Goal: Task Accomplishment & Management: Complete application form

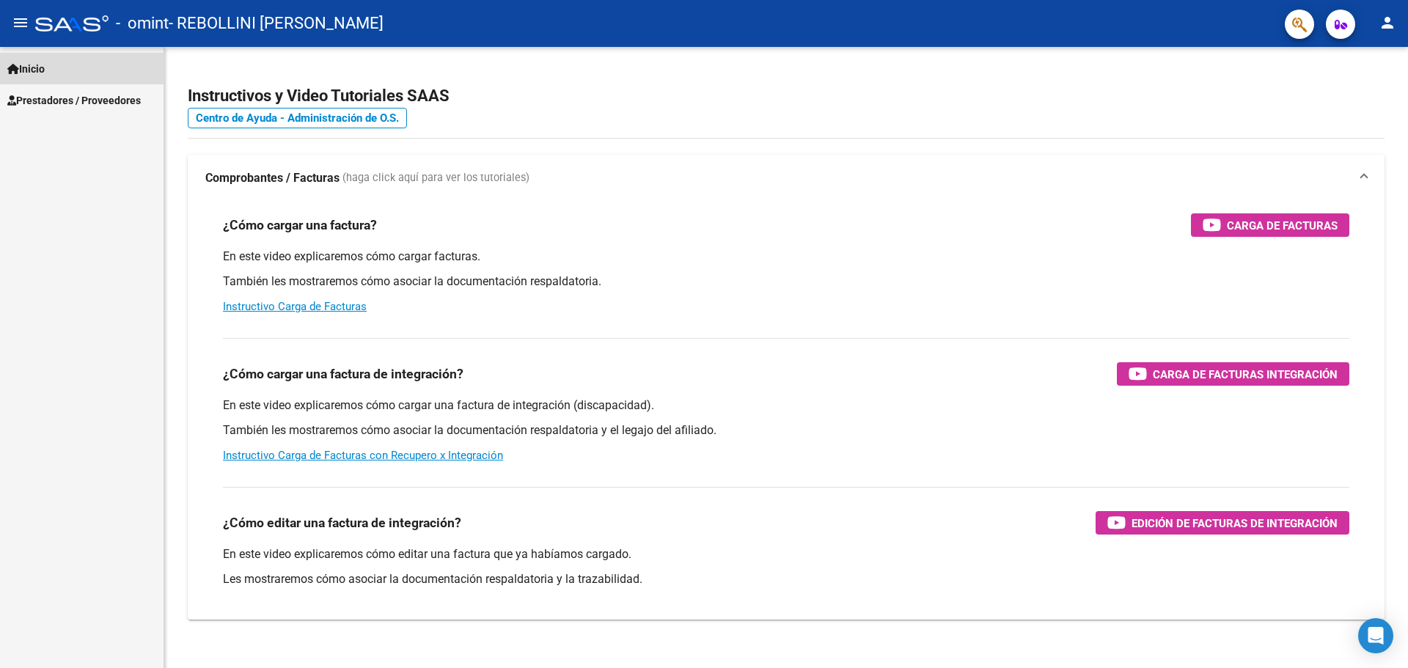
click at [99, 64] on link "Inicio" at bounding box center [82, 69] width 164 height 32
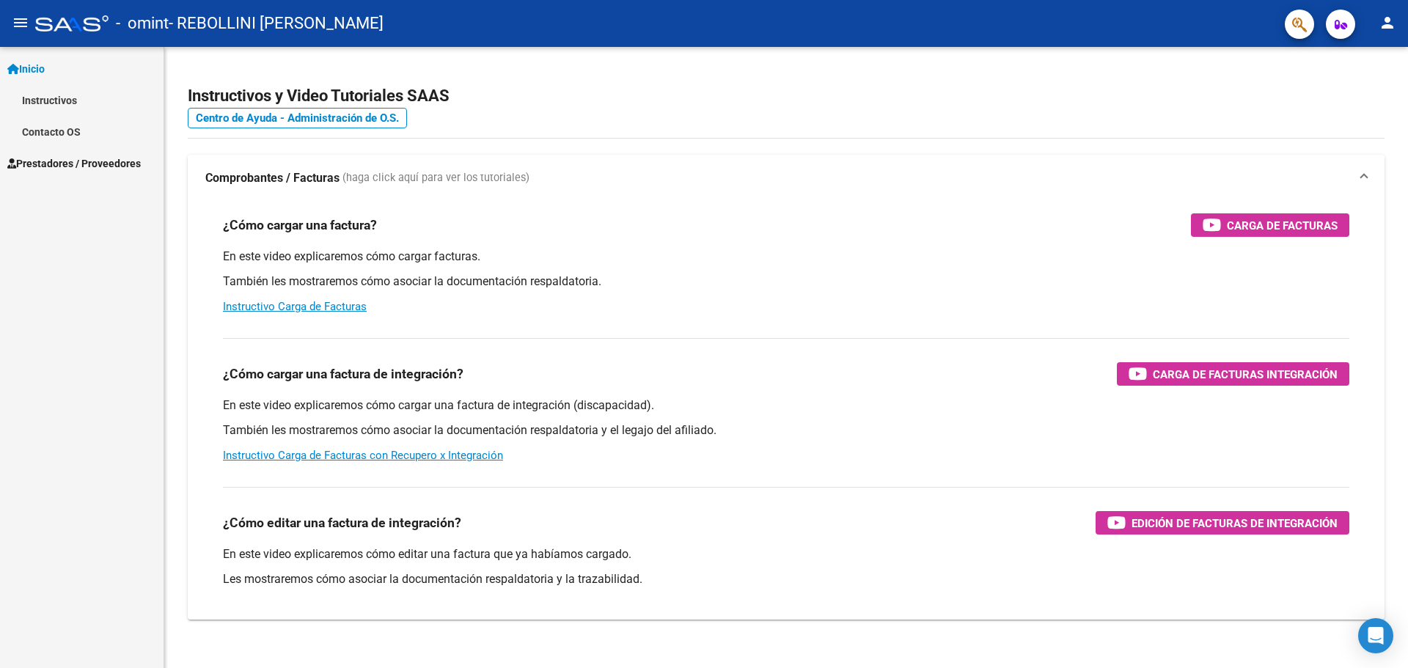
click at [97, 97] on link "Instructivos" at bounding box center [82, 100] width 164 height 32
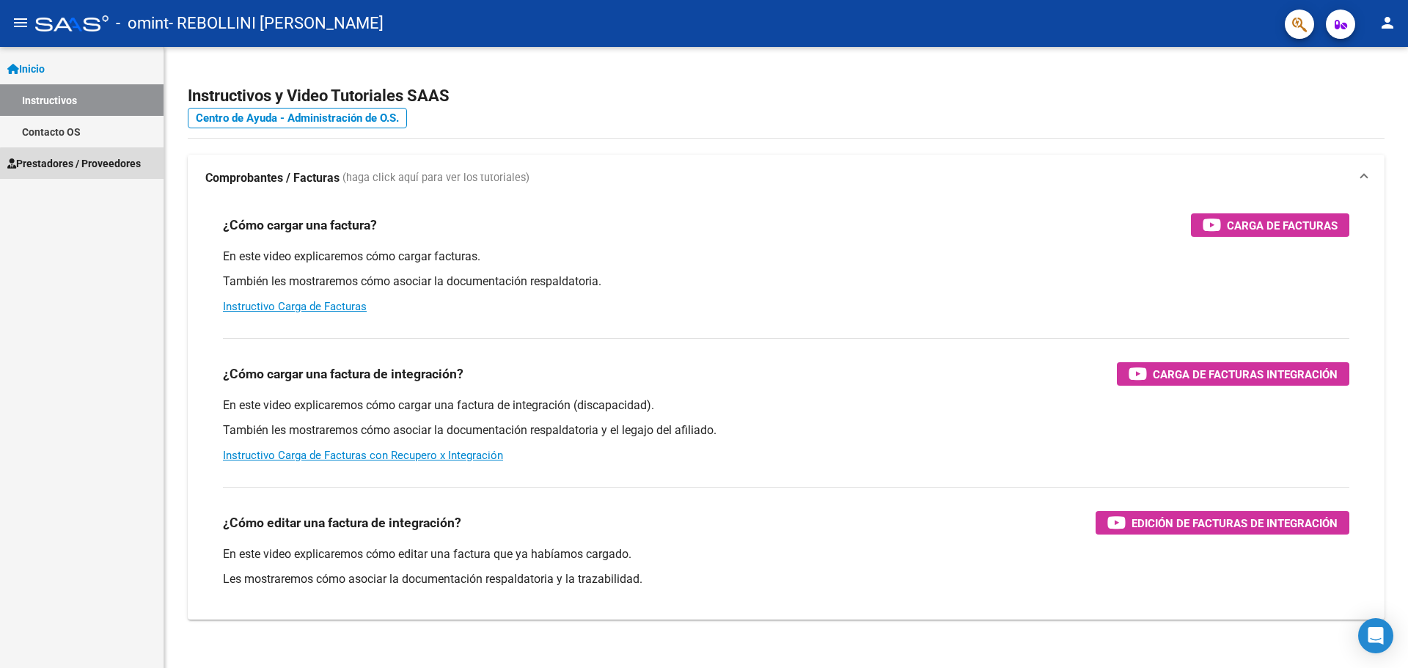
click at [82, 170] on span "Prestadores / Proveedores" at bounding box center [73, 163] width 133 height 16
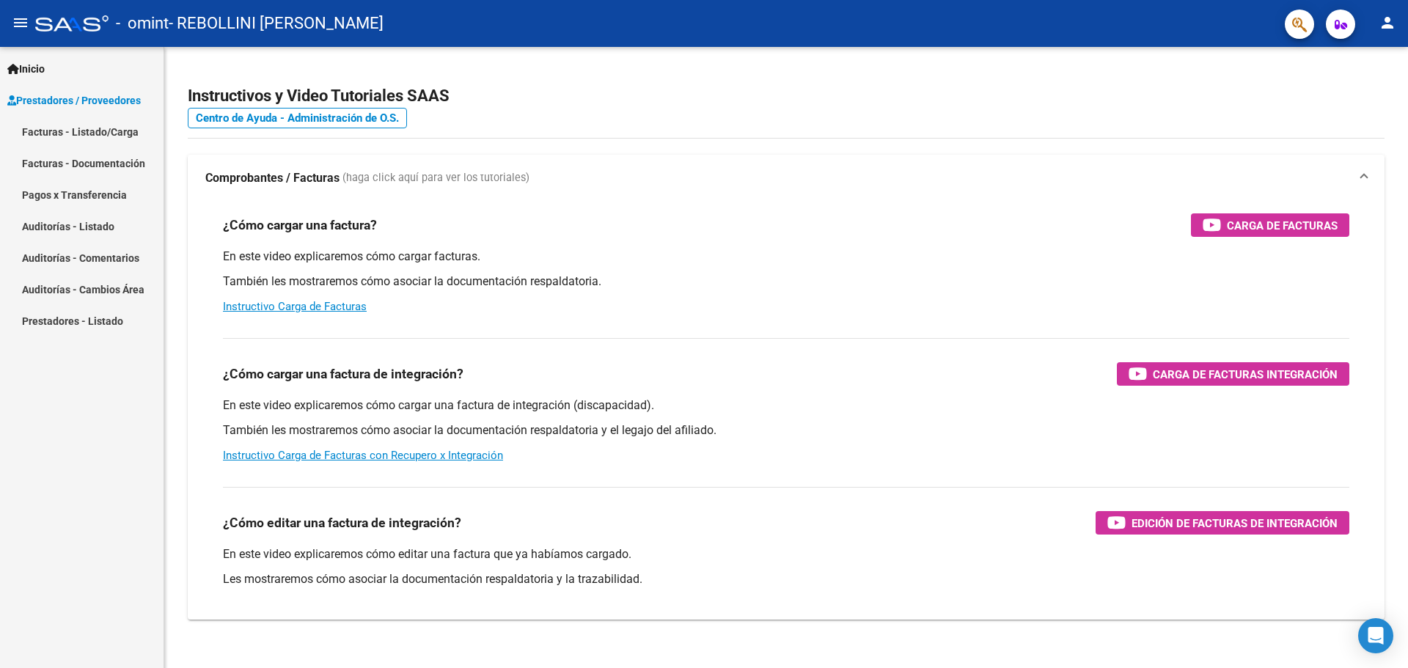
click at [88, 126] on link "Facturas - Listado/Carga" at bounding box center [82, 132] width 164 height 32
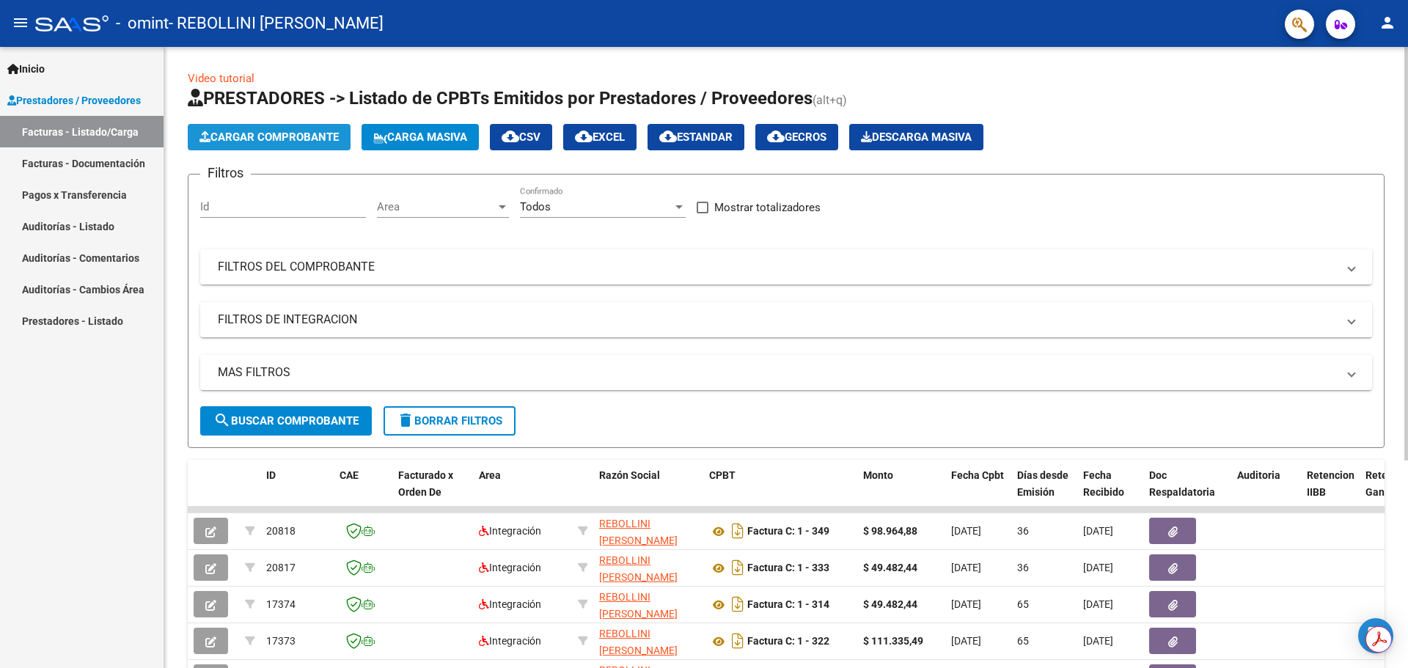
click at [318, 134] on span "Cargar Comprobante" at bounding box center [268, 137] width 139 height 13
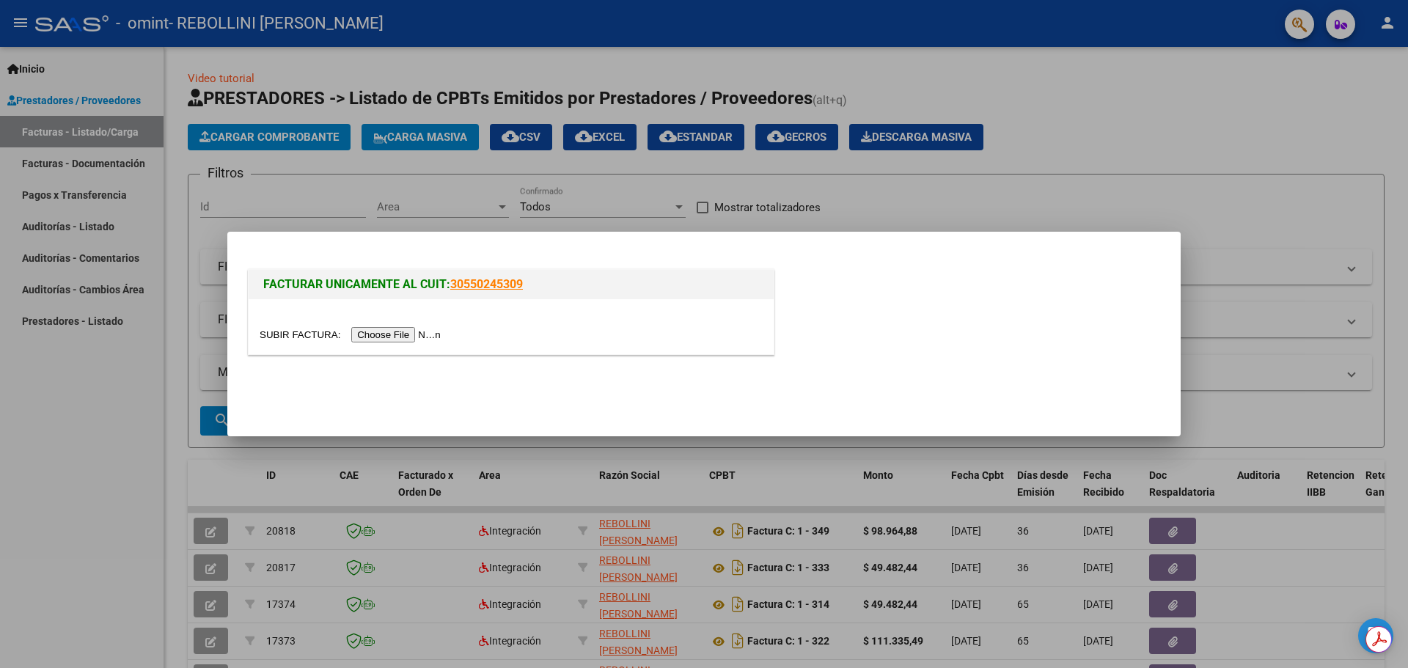
click at [397, 337] on input "file" at bounding box center [353, 334] width 186 height 15
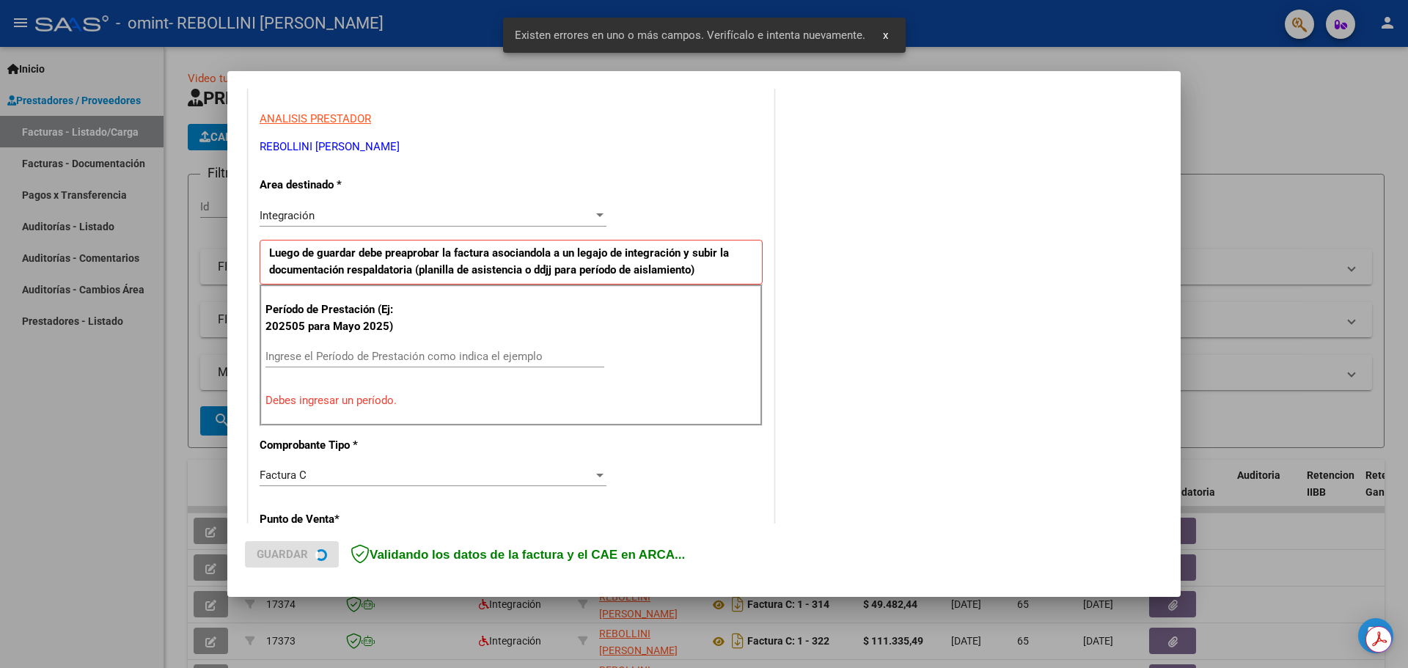
scroll to position [266, 0]
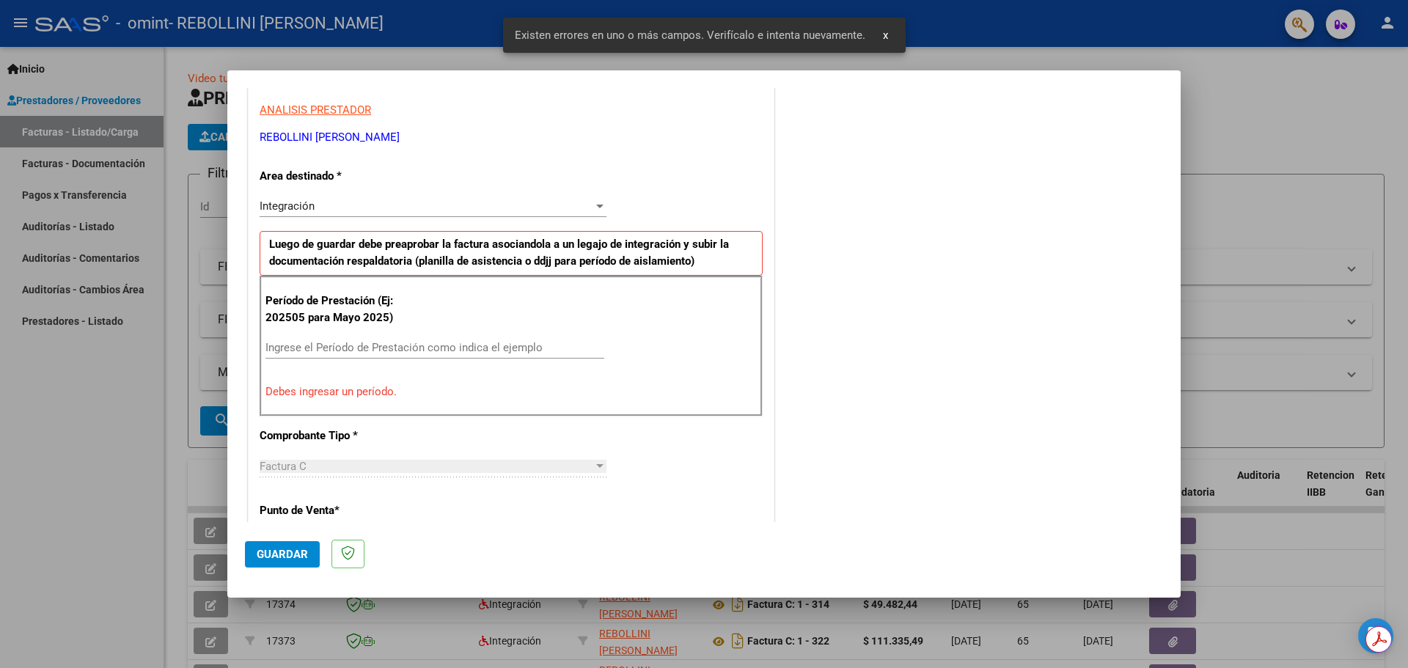
click at [278, 342] on input "Ingrese el Período de Prestación como indica el ejemplo" at bounding box center [434, 347] width 339 height 13
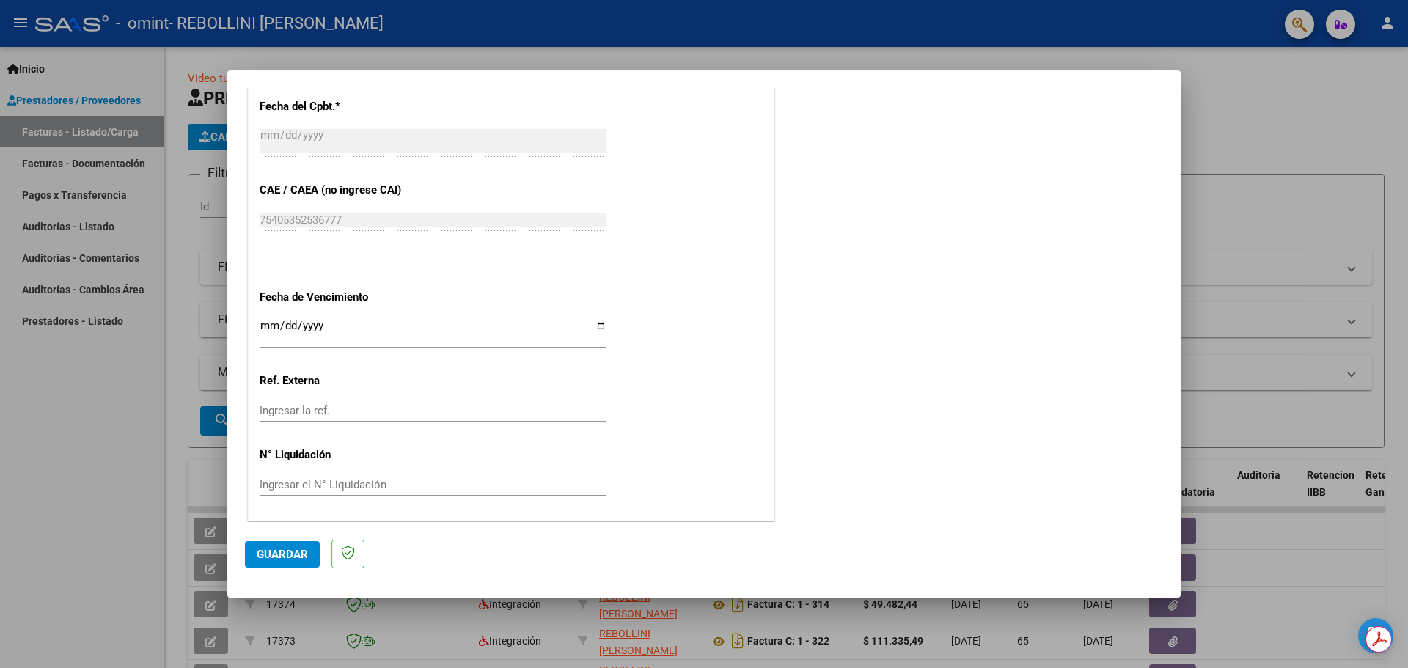
scroll to position [857, 0]
type input "202509"
click at [294, 558] on span "Guardar" at bounding box center [282, 554] width 51 height 13
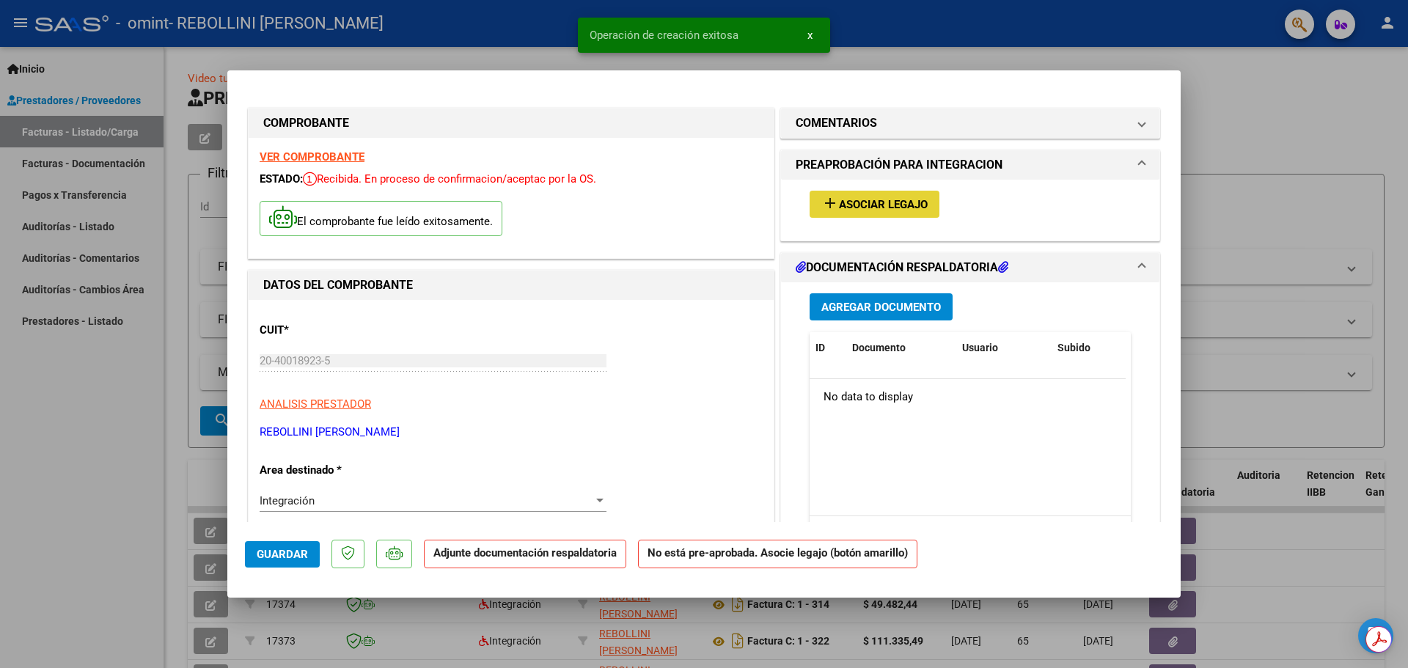
click at [906, 199] on span "Asociar Legajo" at bounding box center [883, 204] width 89 height 13
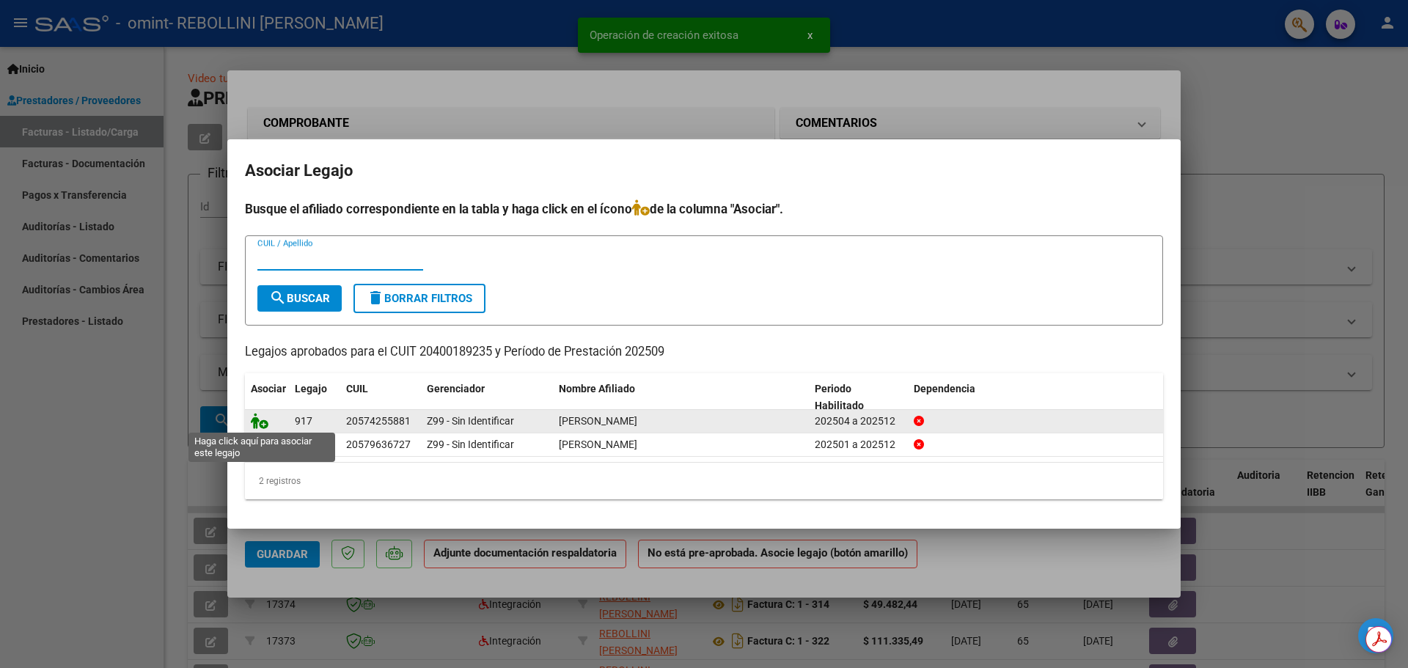
click at [257, 421] on icon at bounding box center [260, 421] width 18 height 16
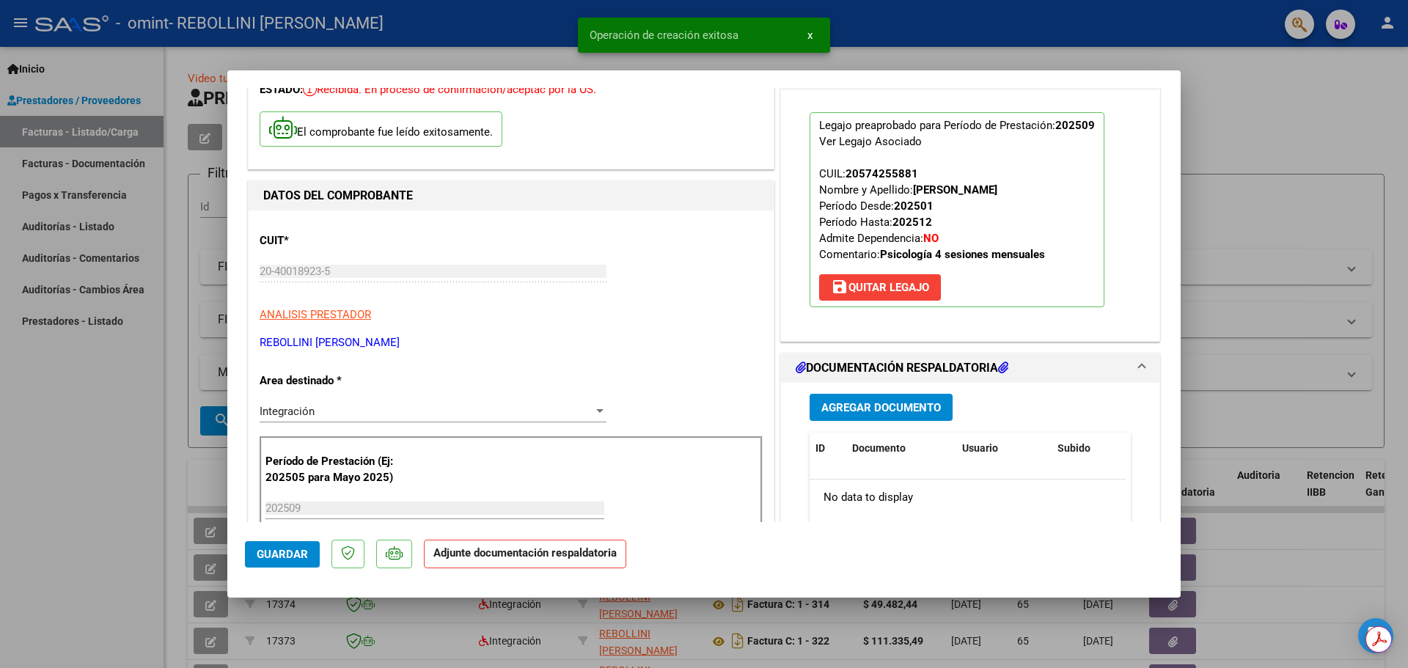
scroll to position [220, 0]
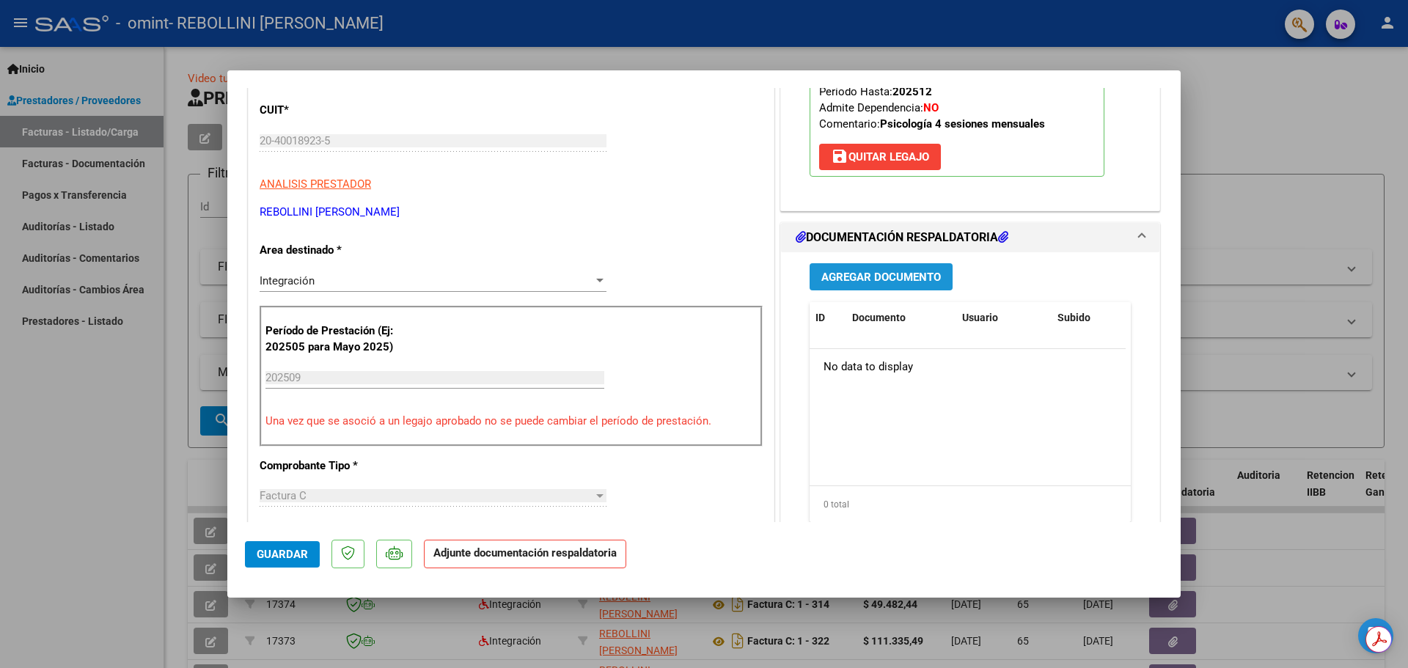
click at [886, 267] on button "Agregar Documento" at bounding box center [881, 276] width 143 height 27
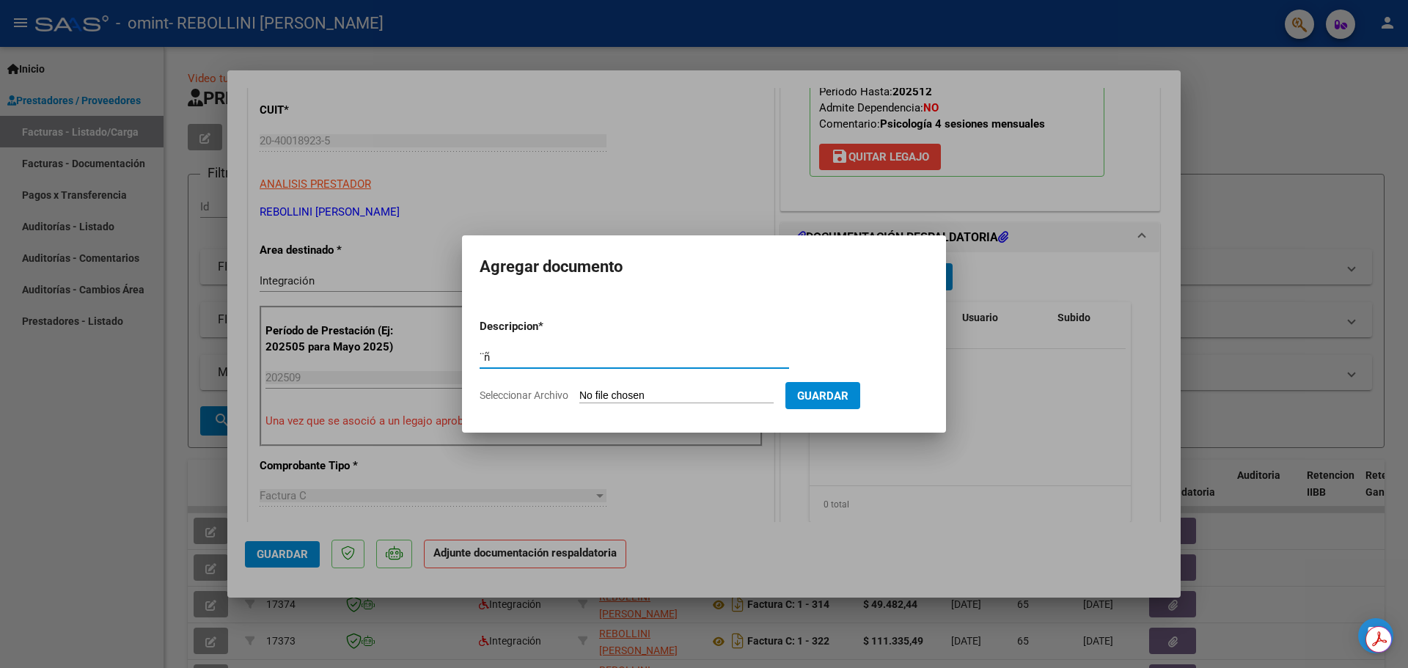
type input "¨"
type input "Planilla de Asistencia"
click at [692, 395] on input "Seleccionar Archivo" at bounding box center [676, 396] width 194 height 14
type input "C:\fakepath\Septiembre 2025 (A).pdf"
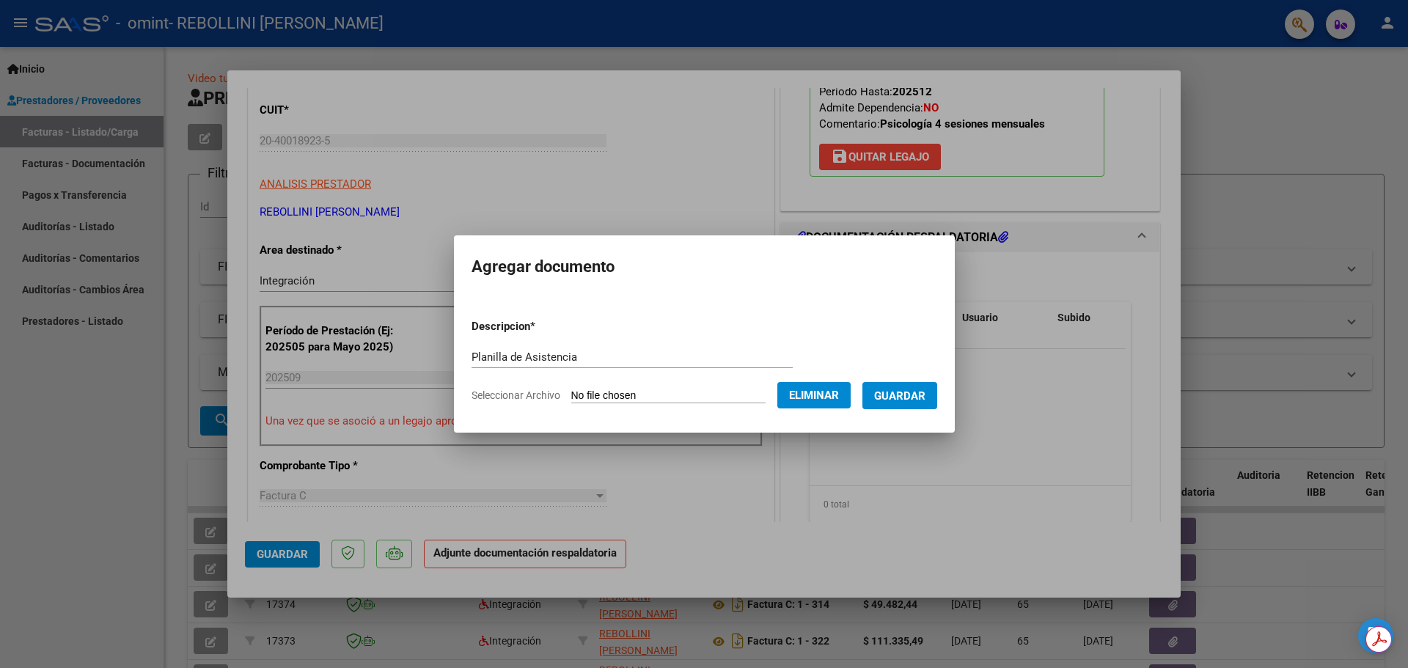
click at [902, 398] on span "Guardar" at bounding box center [899, 395] width 51 height 13
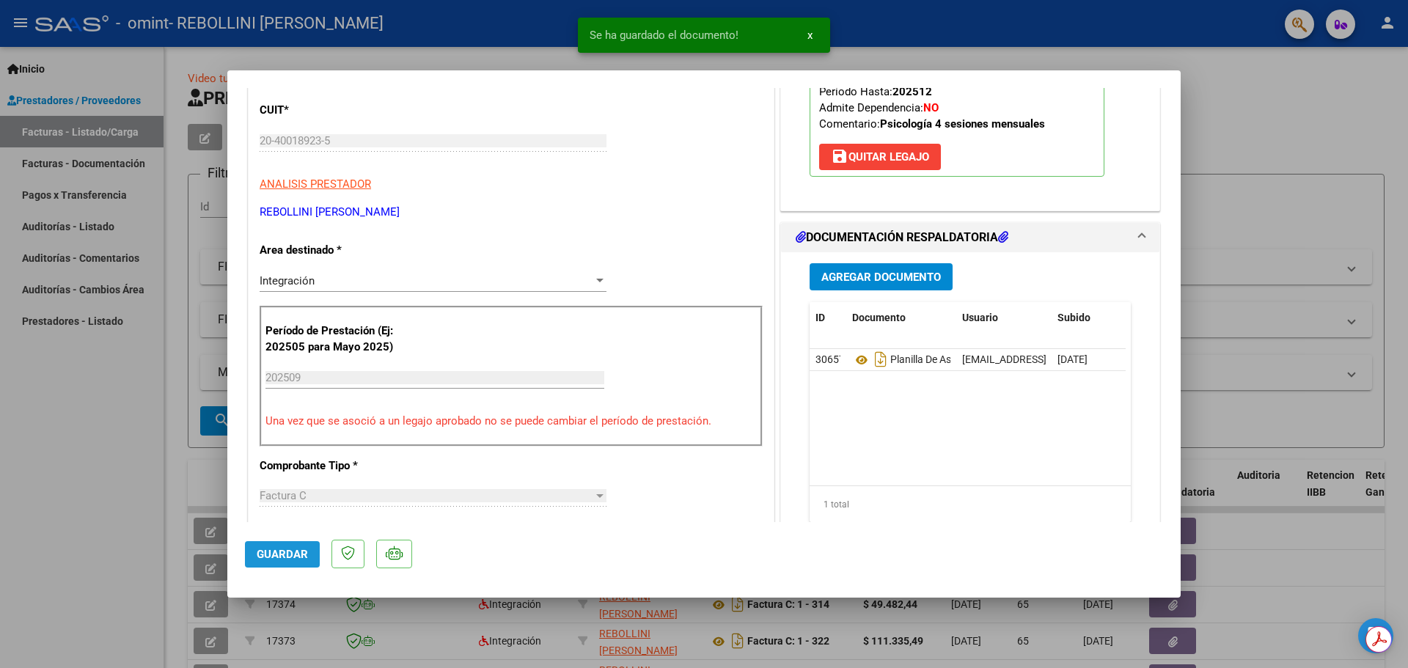
click at [289, 553] on span "Guardar" at bounding box center [282, 554] width 51 height 13
click at [1277, 156] on div at bounding box center [704, 334] width 1408 height 668
type input "$ 0,00"
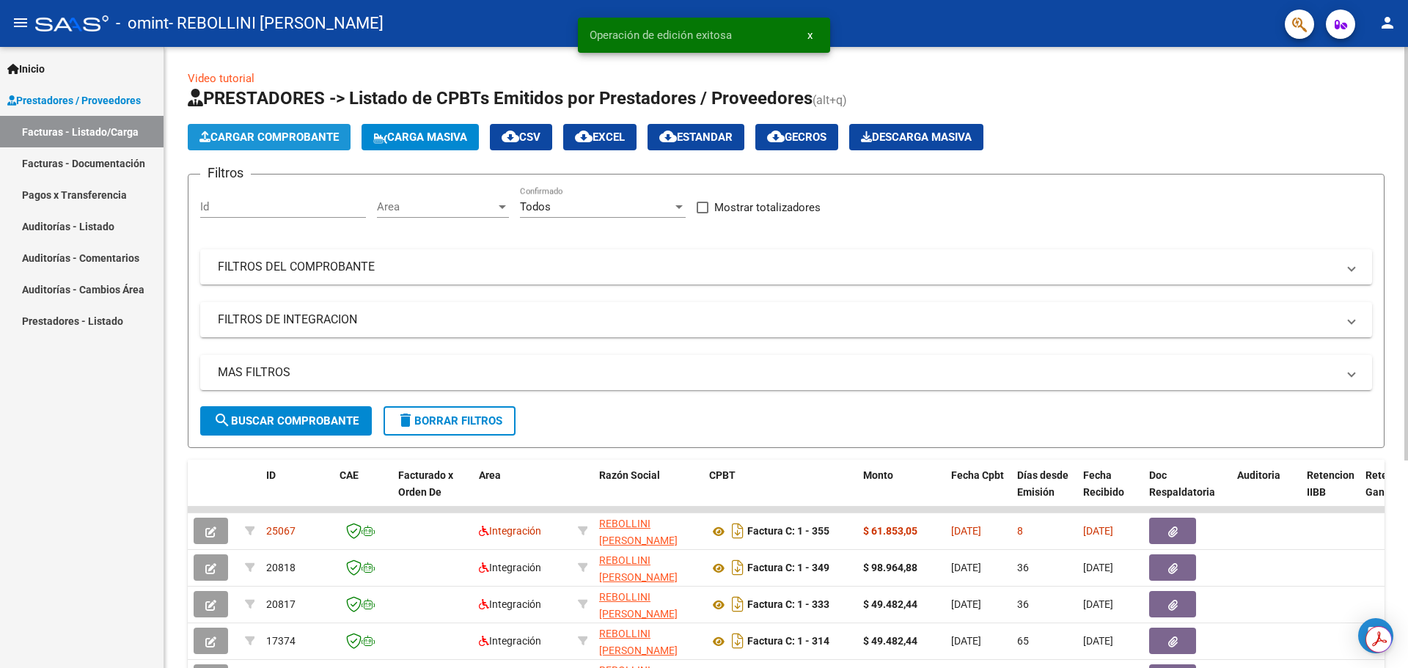
click at [255, 147] on button "Cargar Comprobante" at bounding box center [269, 137] width 163 height 26
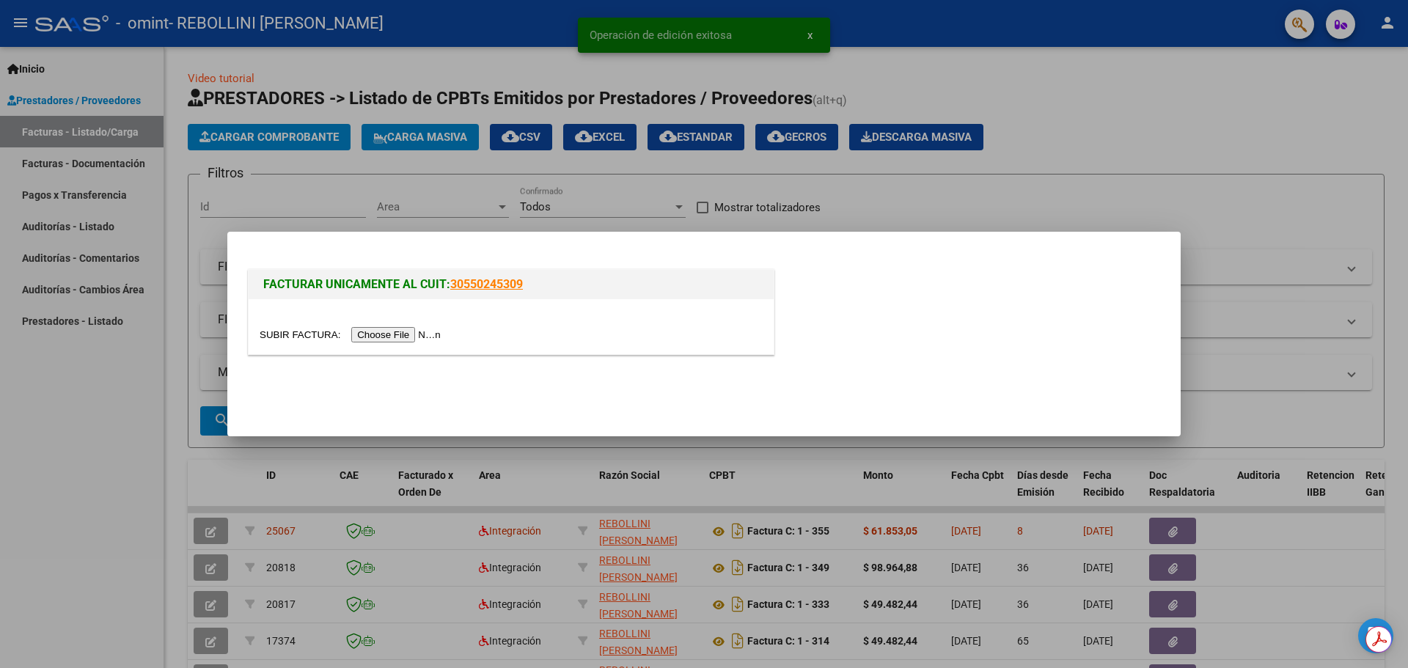
click at [406, 332] on input "file" at bounding box center [353, 334] width 186 height 15
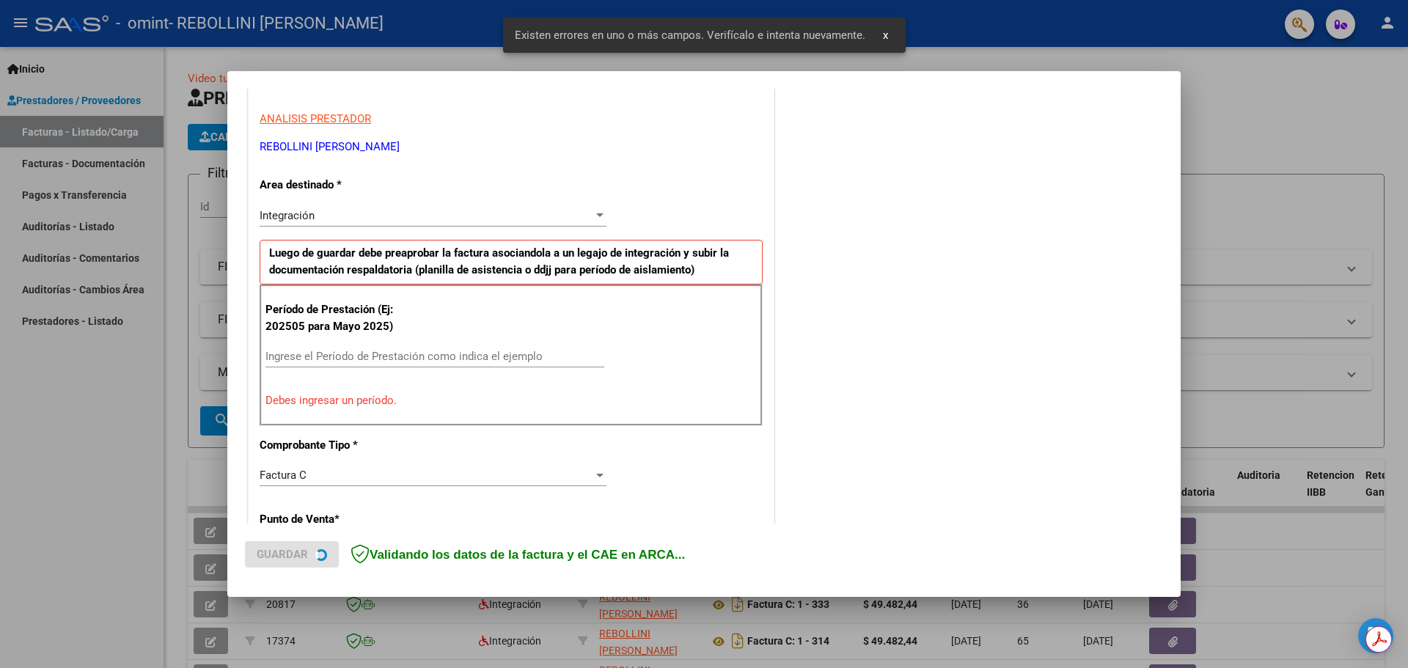
scroll to position [266, 0]
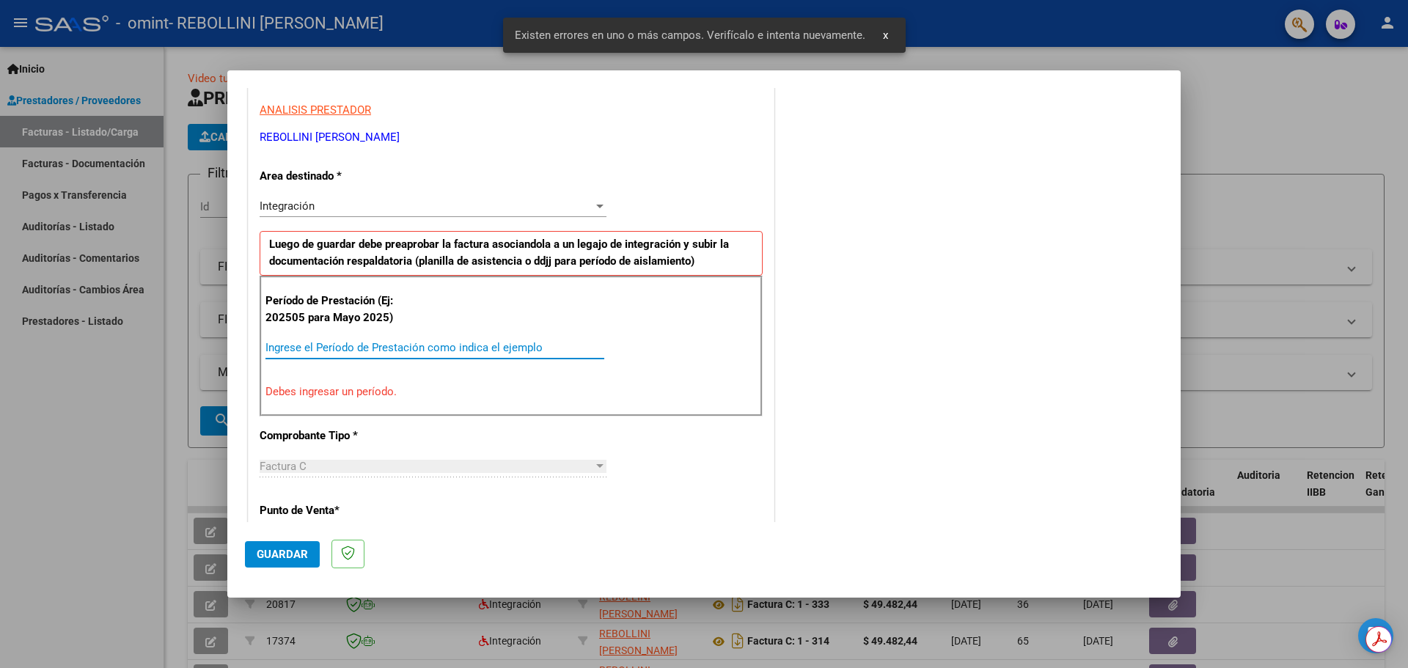
click at [422, 348] on input "Ingrese el Período de Prestación como indica el ejemplo" at bounding box center [434, 347] width 339 height 13
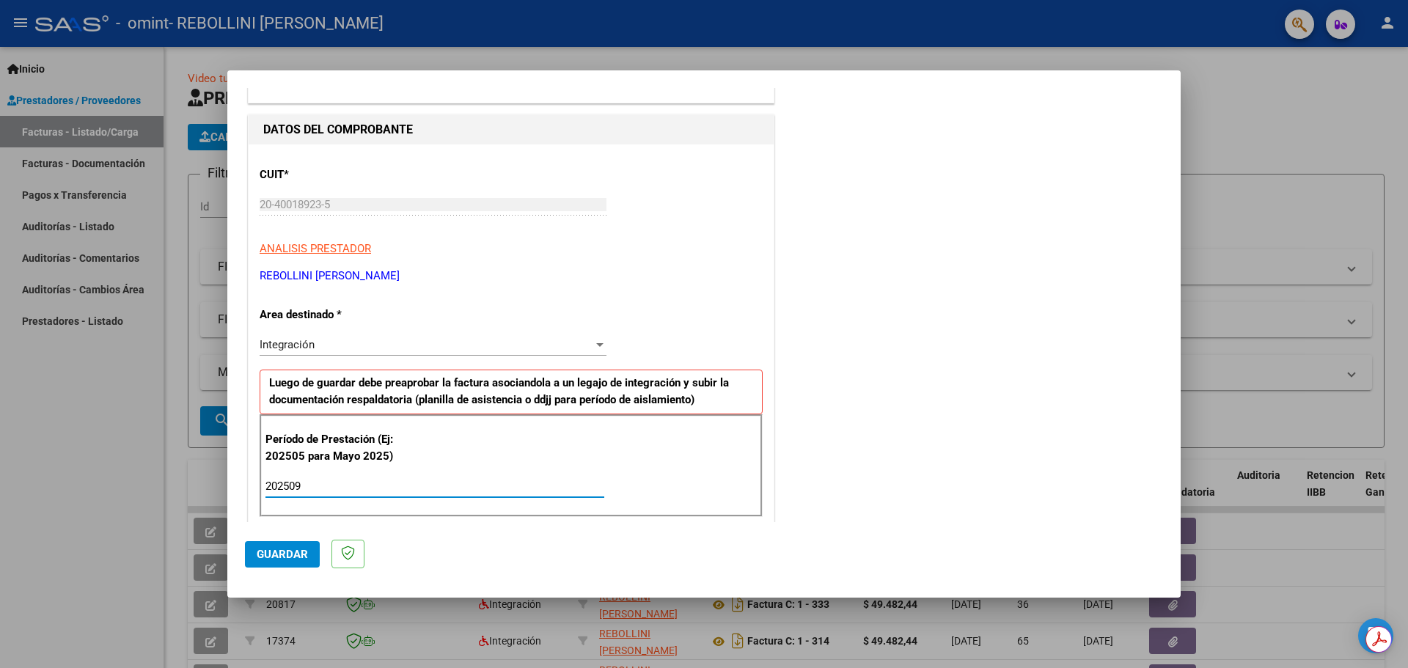
scroll to position [123, 0]
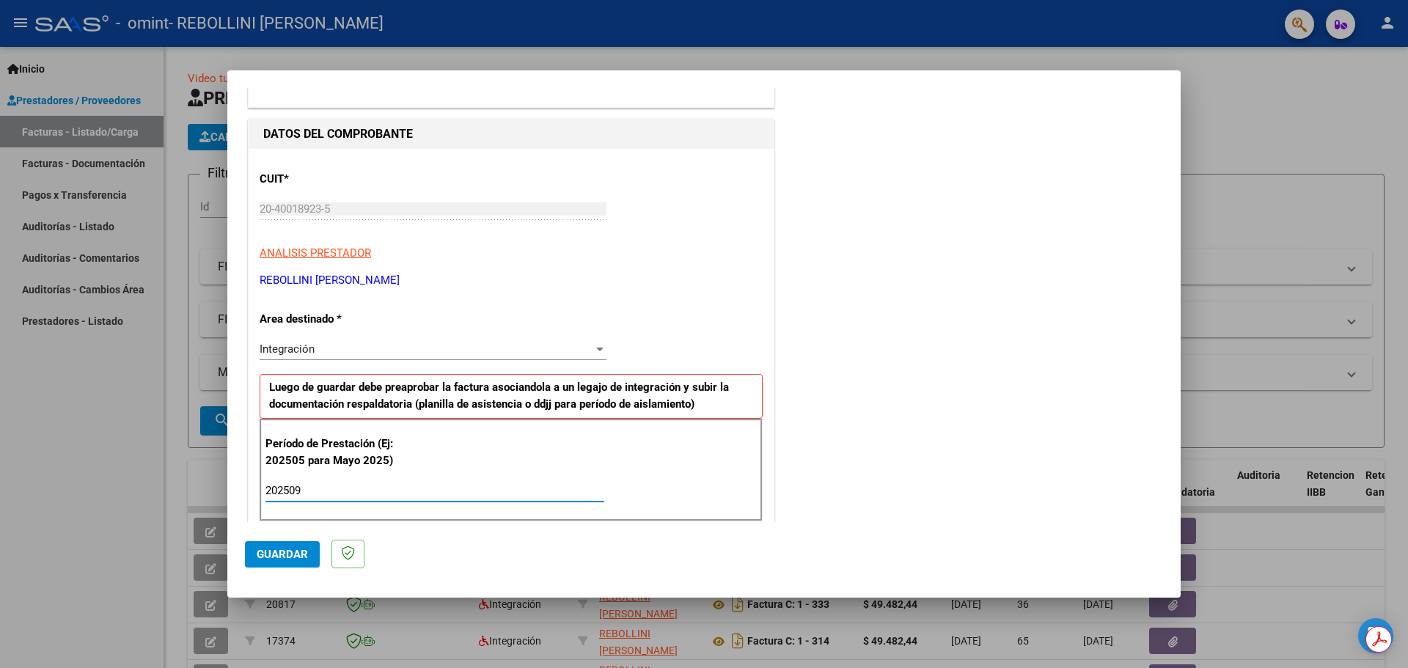
type input "202509"
click at [284, 563] on button "Guardar" at bounding box center [282, 554] width 75 height 26
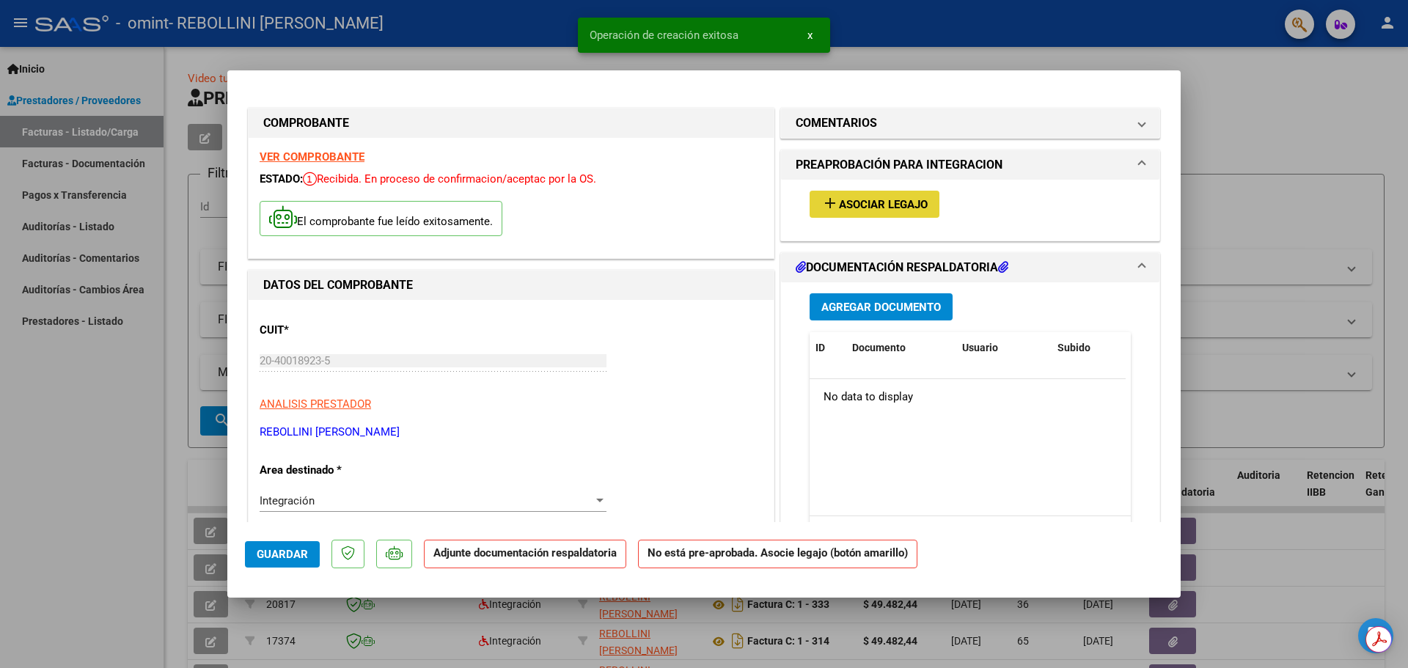
click at [879, 205] on span "Asociar Legajo" at bounding box center [883, 204] width 89 height 13
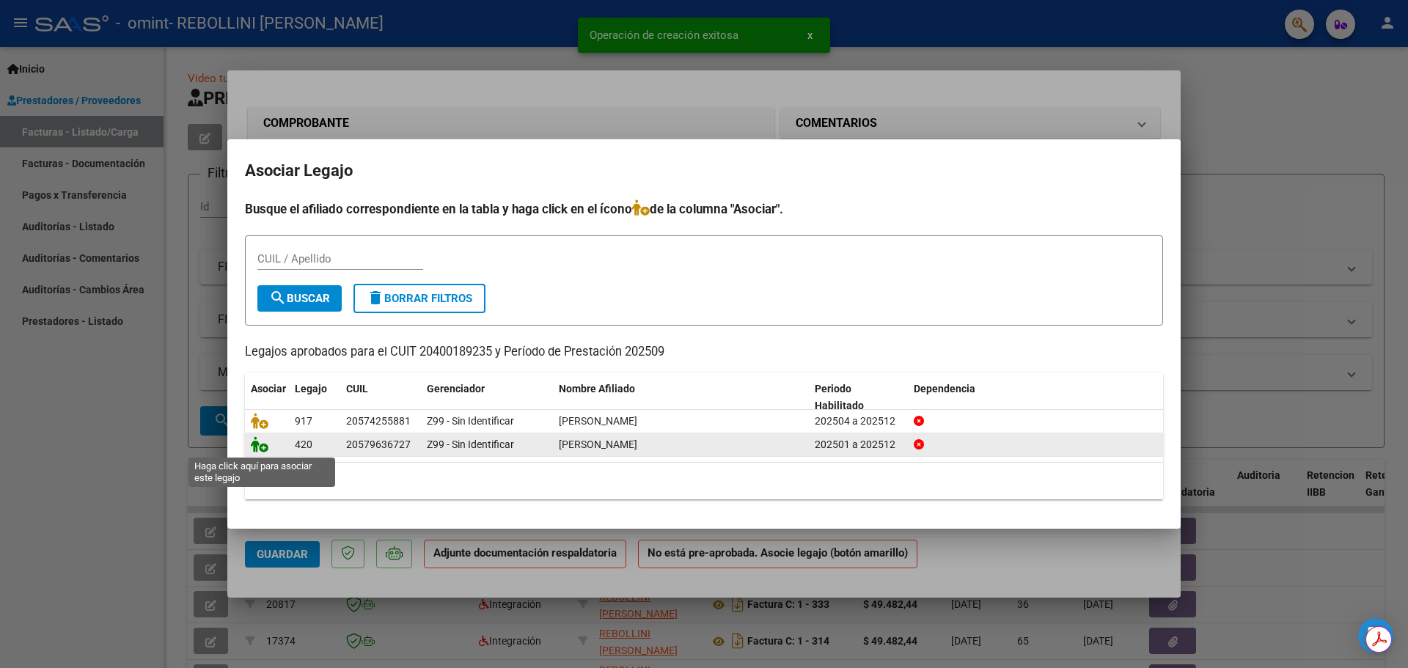
click at [254, 446] on icon at bounding box center [260, 444] width 18 height 16
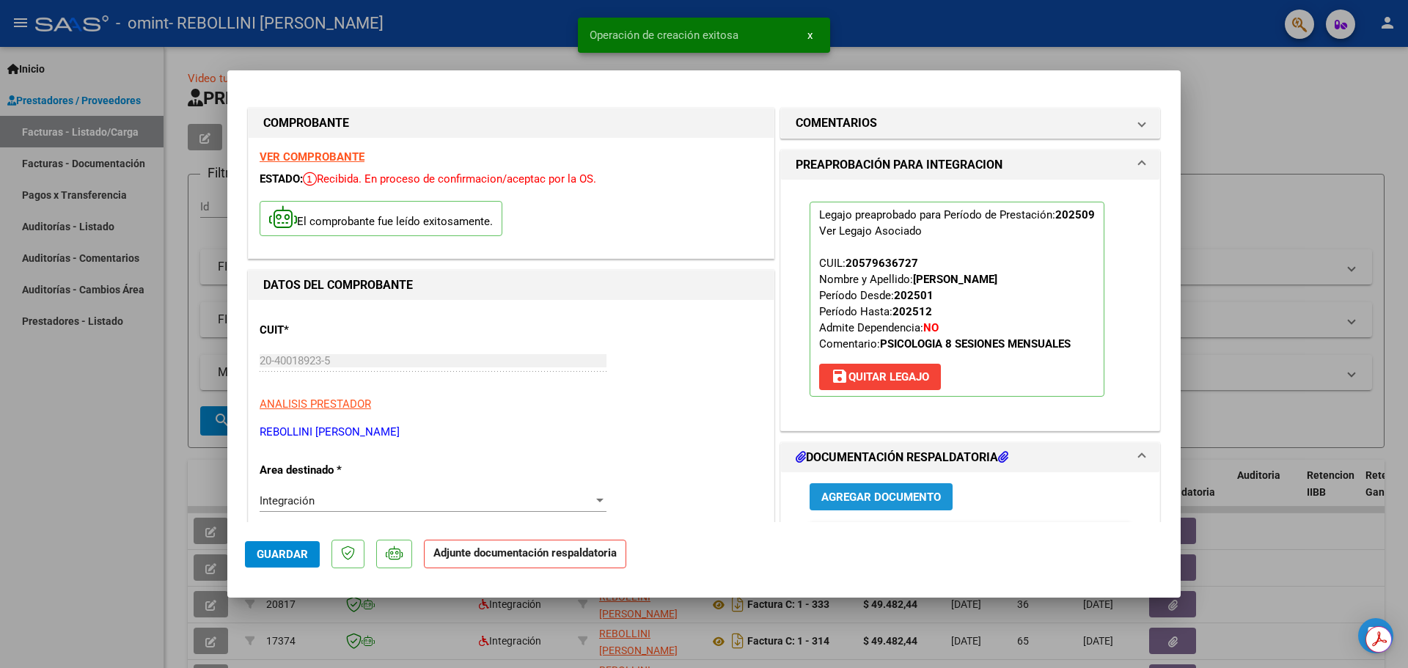
click at [876, 493] on span "Agregar Documento" at bounding box center [881, 497] width 120 height 13
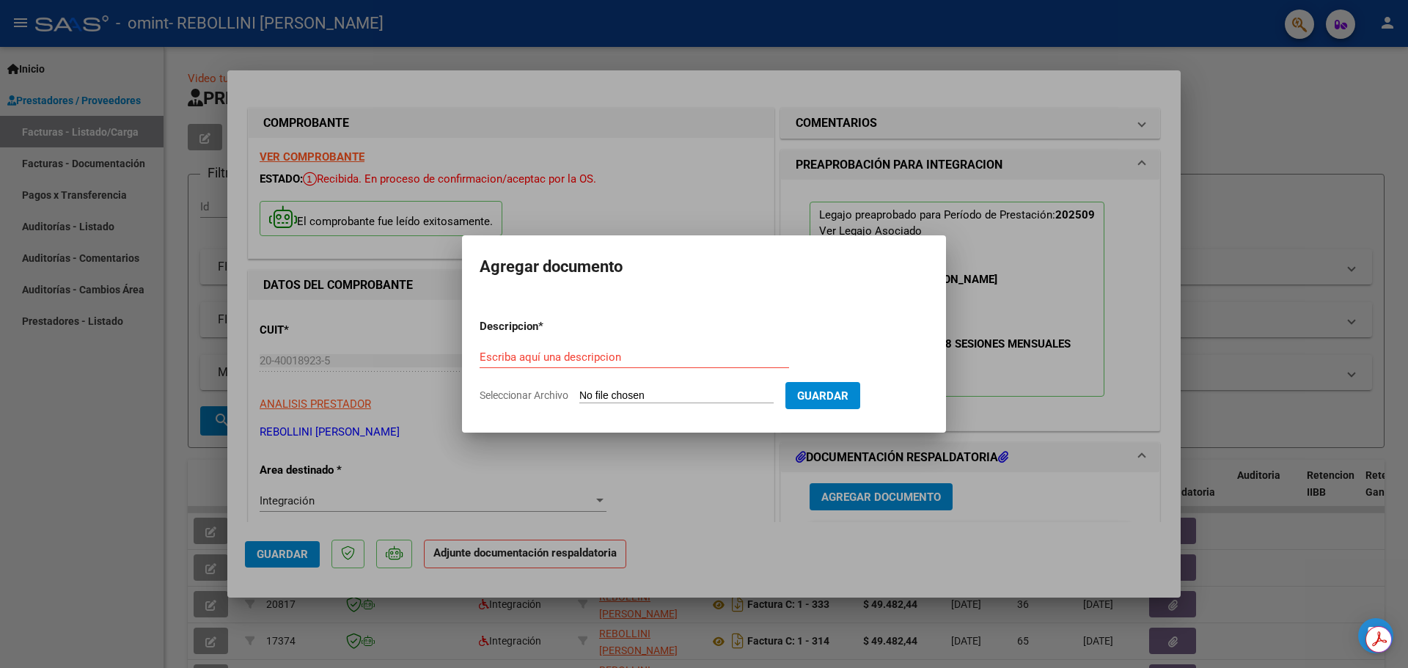
click at [753, 365] on div "Escriba aquí una descripcion" at bounding box center [634, 357] width 309 height 22
click at [750, 364] on div "Escriba aquí una descripcion" at bounding box center [634, 357] width 309 height 22
click at [747, 353] on input "Escriba aquí una descripcion" at bounding box center [634, 357] width 309 height 13
type input "Planilla de Asistencia"
click at [579, 389] on input "Seleccionar Archivo" at bounding box center [676, 396] width 194 height 14
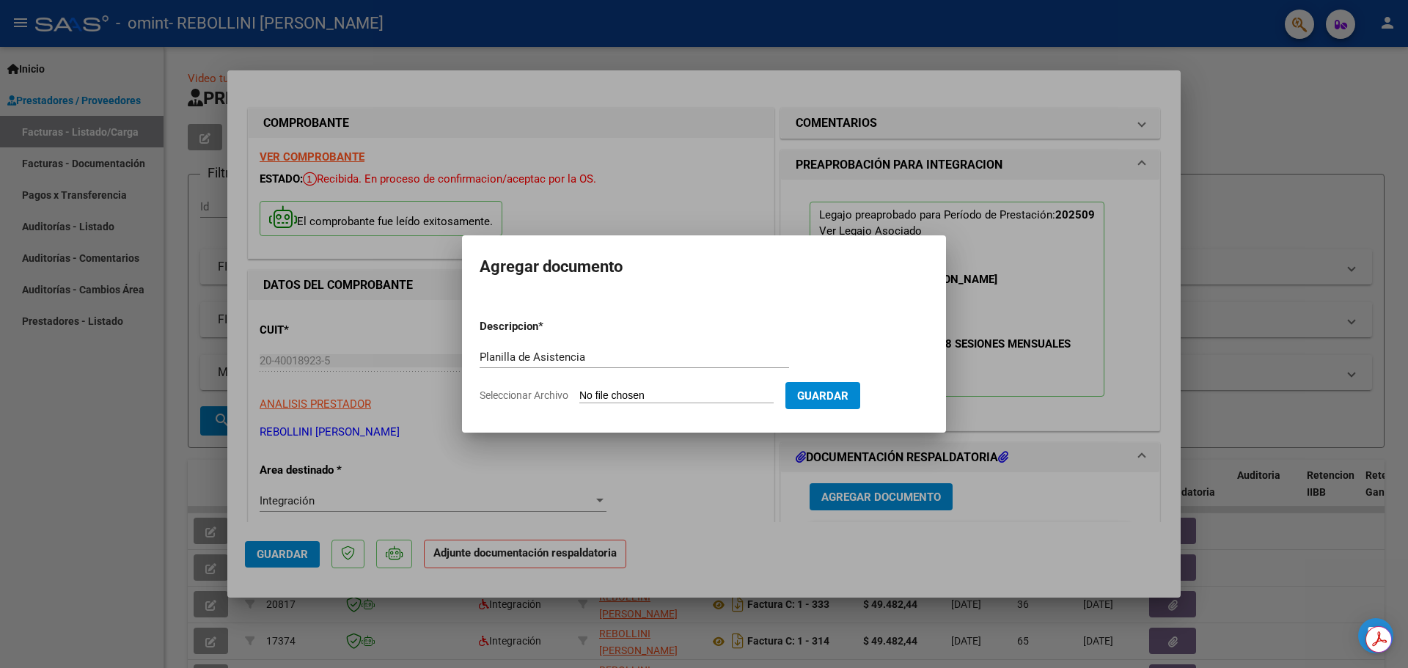
type input "C:\fakepath\Septiembre 2025 (A).pdf"
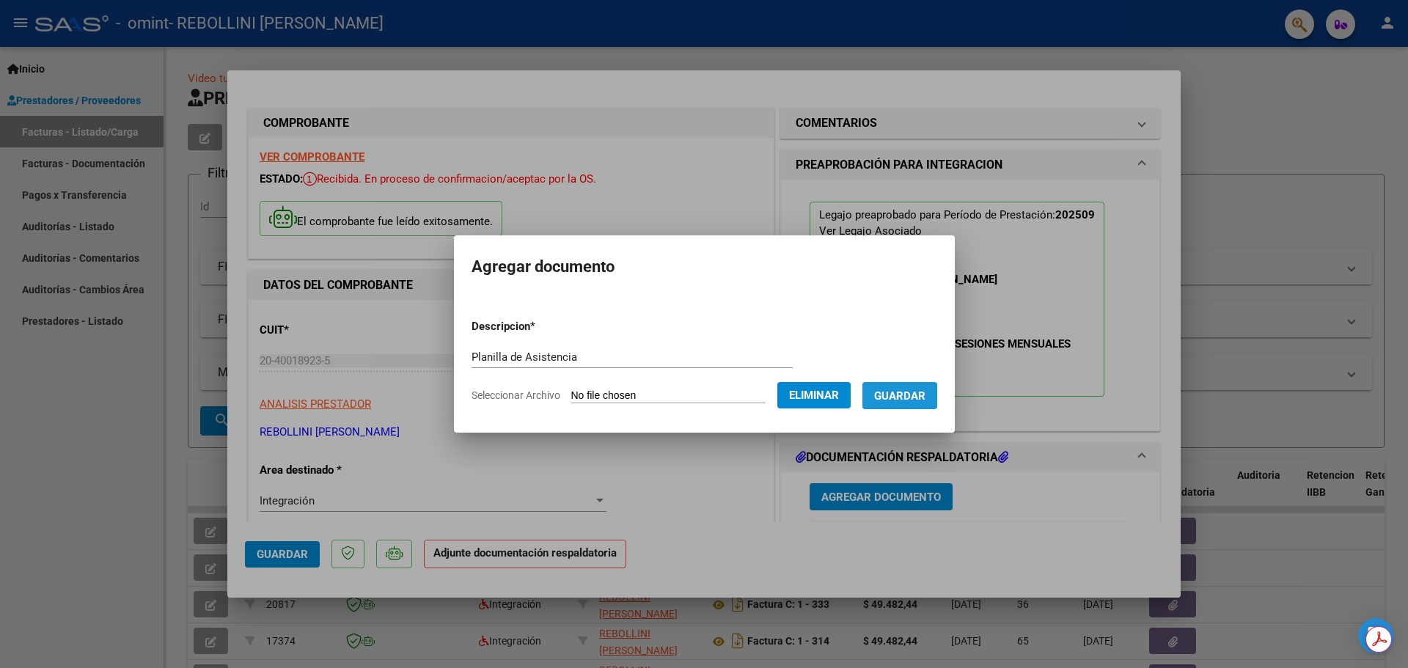
click at [910, 393] on span "Guardar" at bounding box center [899, 395] width 51 height 13
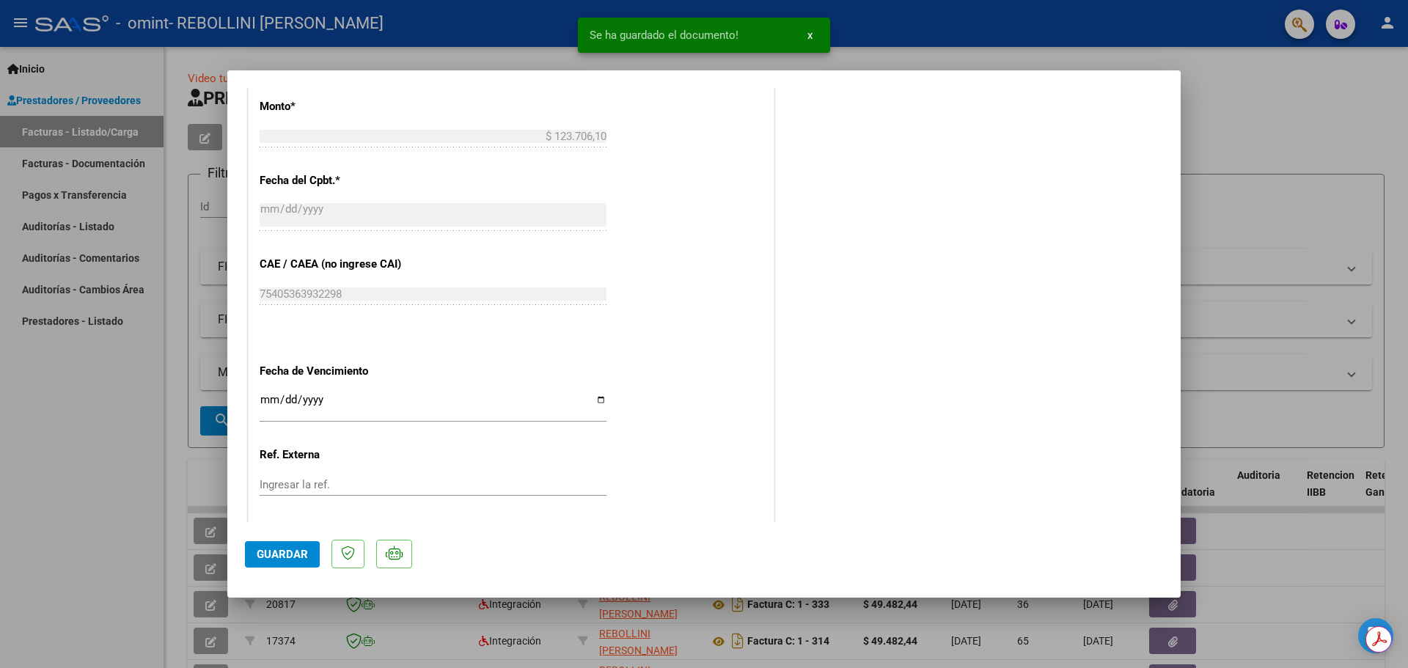
scroll to position [879, 0]
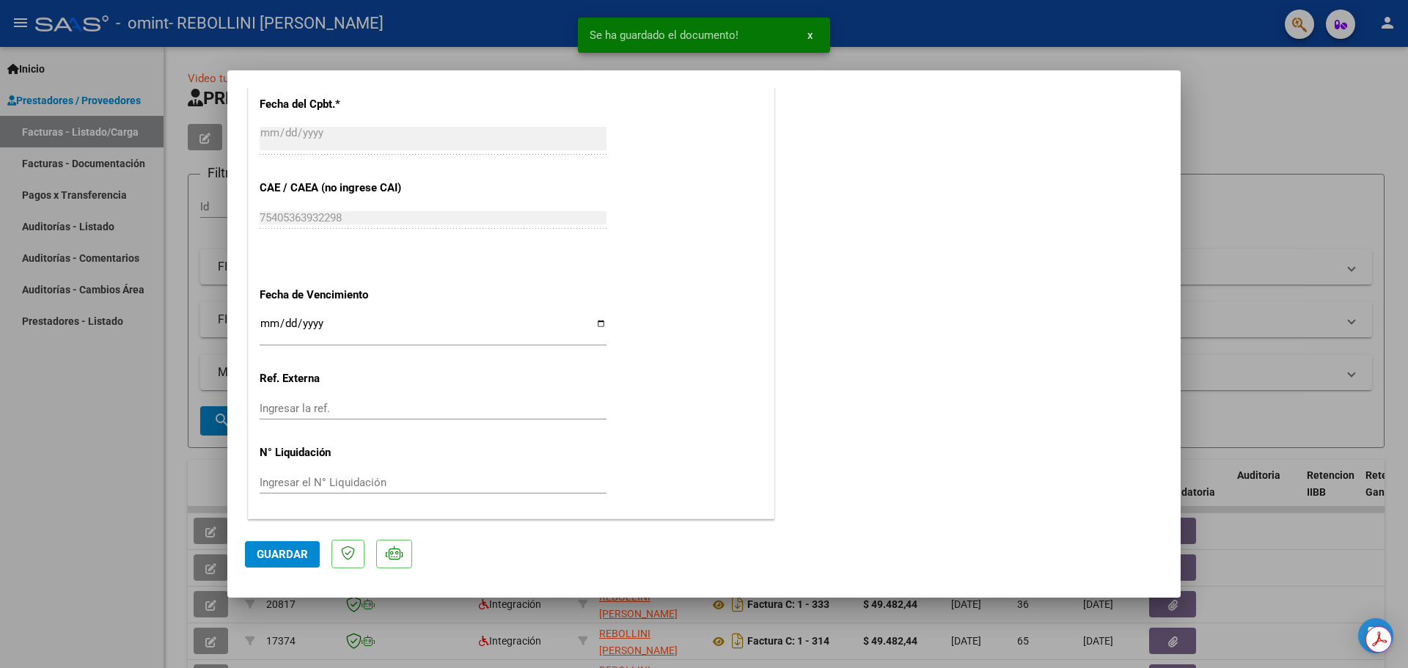
click at [291, 559] on span "Guardar" at bounding box center [282, 554] width 51 height 13
click at [93, 440] on div at bounding box center [704, 334] width 1408 height 668
type input "$ 0,00"
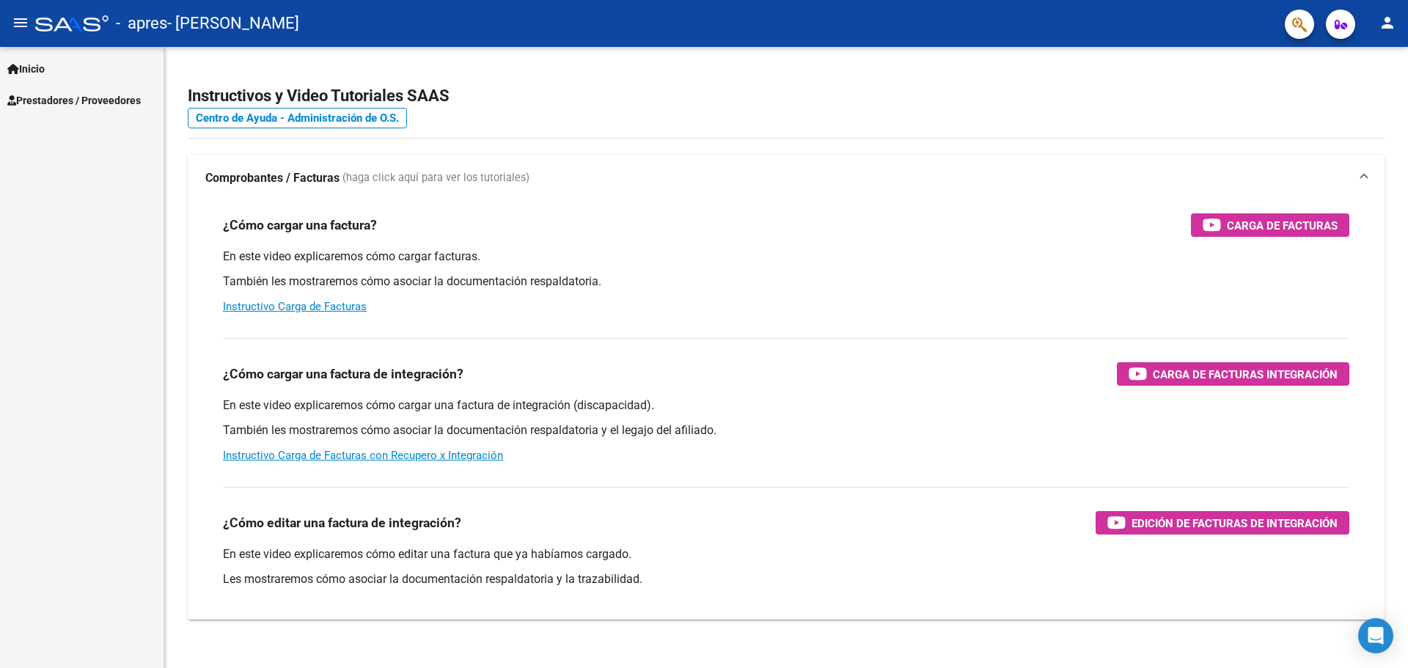
click at [43, 100] on span "Prestadores / Proveedores" at bounding box center [73, 100] width 133 height 16
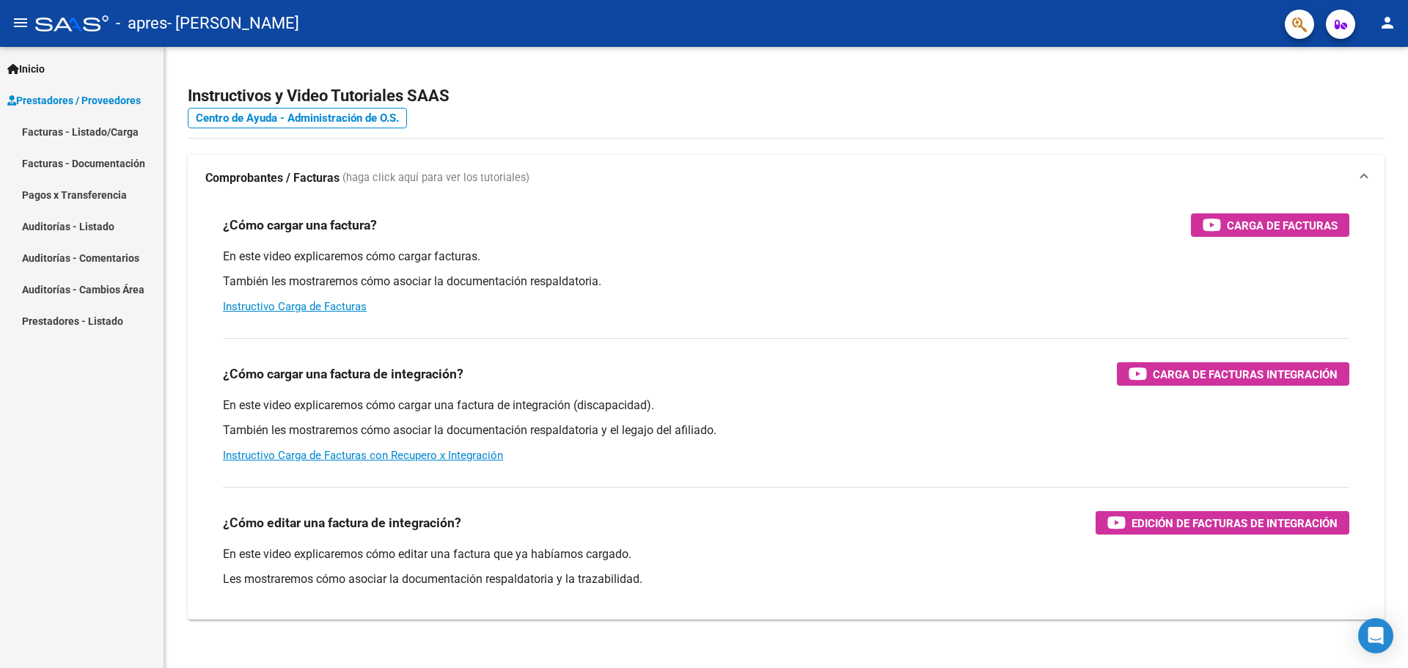
click at [77, 129] on link "Facturas - Listado/Carga" at bounding box center [82, 132] width 164 height 32
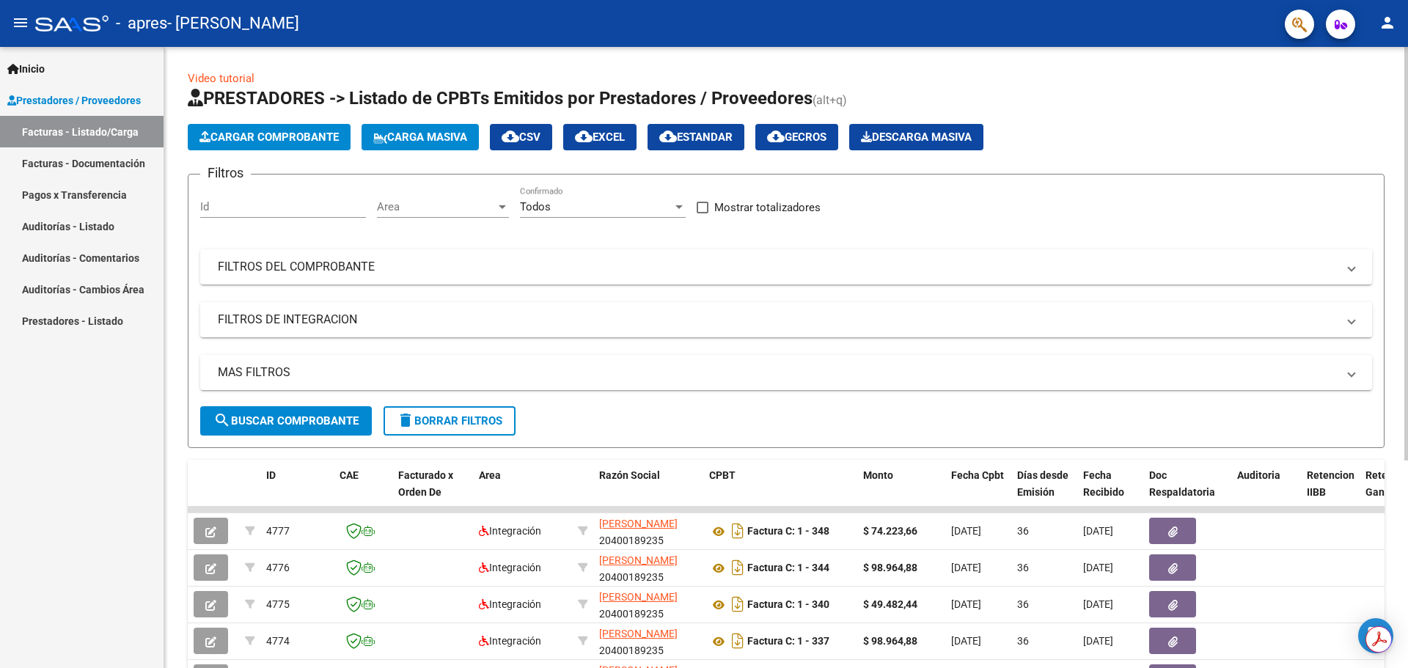
click at [298, 422] on span "search Buscar Comprobante" at bounding box center [285, 420] width 145 height 13
click at [318, 136] on span "Cargar Comprobante" at bounding box center [268, 137] width 139 height 13
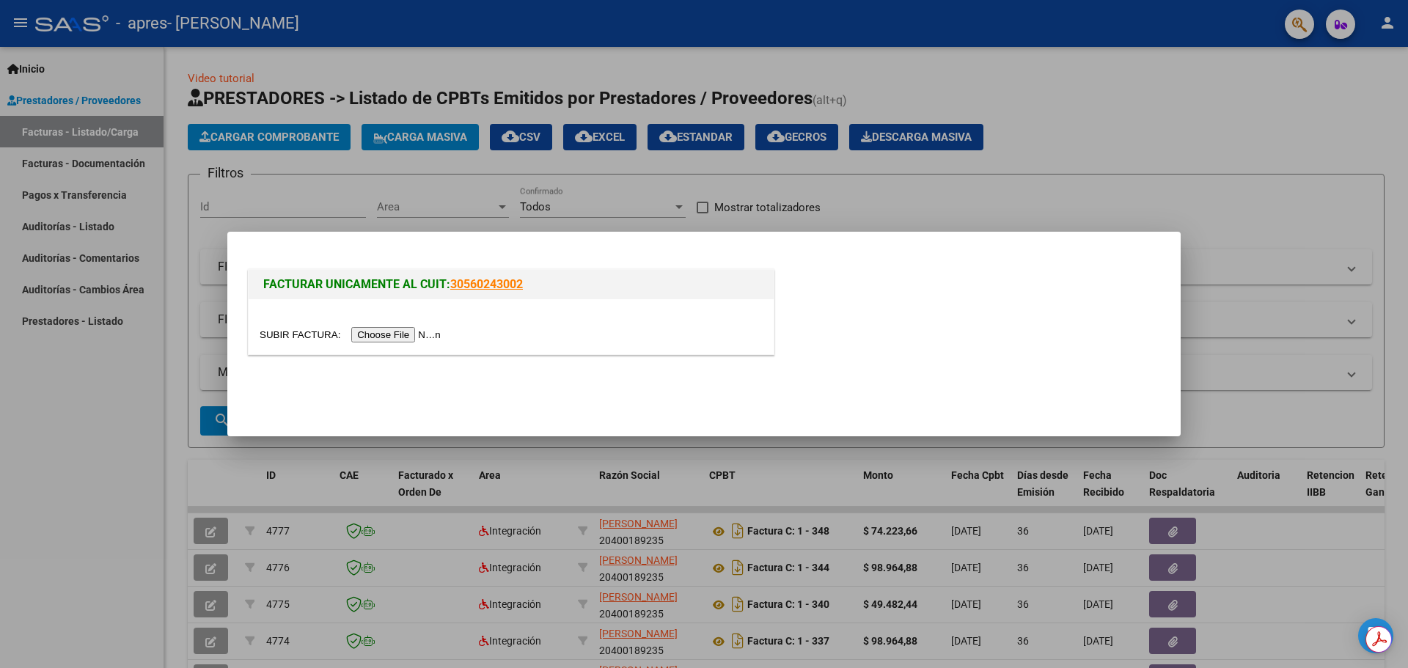
click at [422, 147] on div at bounding box center [704, 334] width 1408 height 668
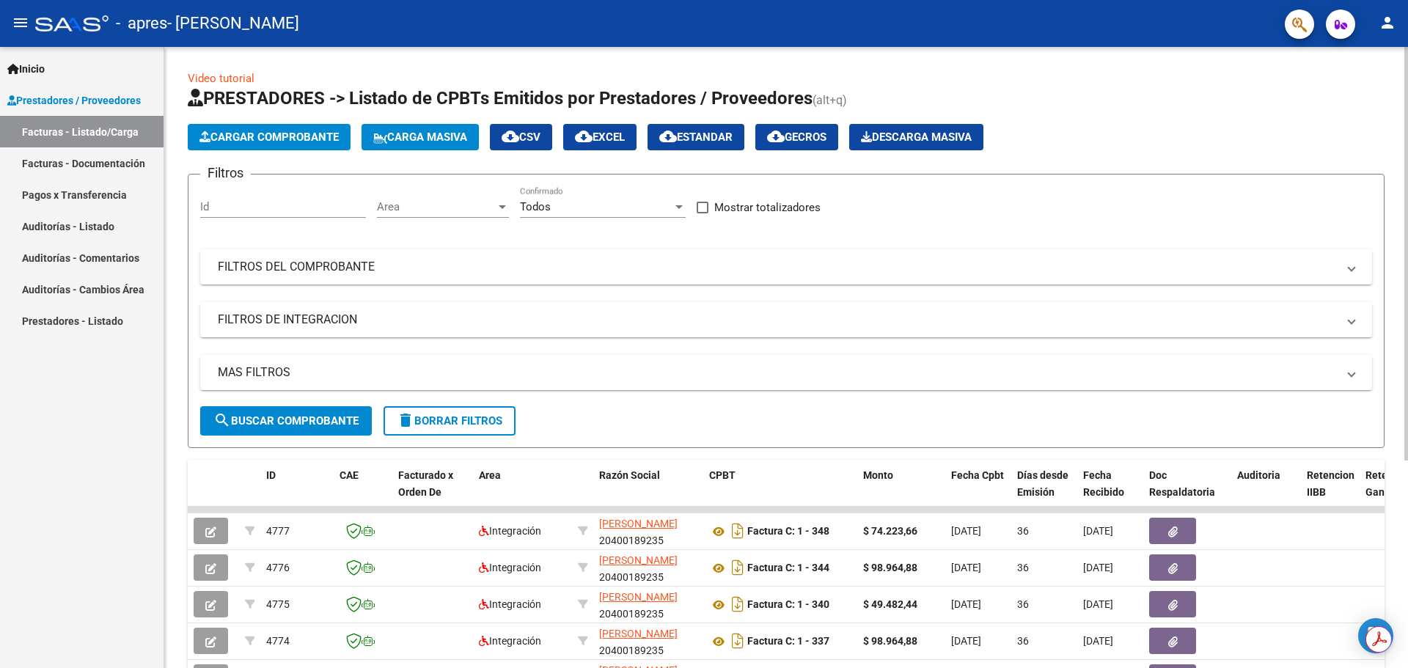
click at [415, 136] on span "Carga Masiva" at bounding box center [420, 137] width 94 height 13
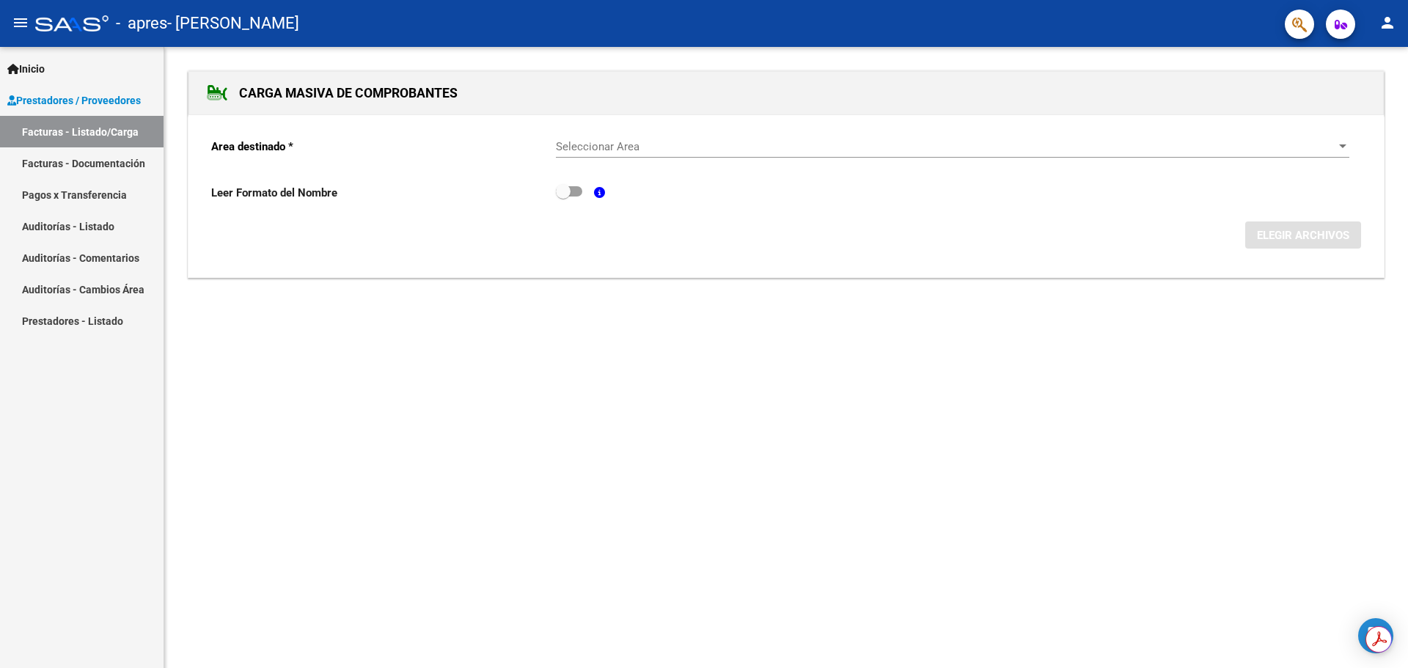
click at [678, 148] on span "Seleccionar Area" at bounding box center [946, 146] width 780 height 13
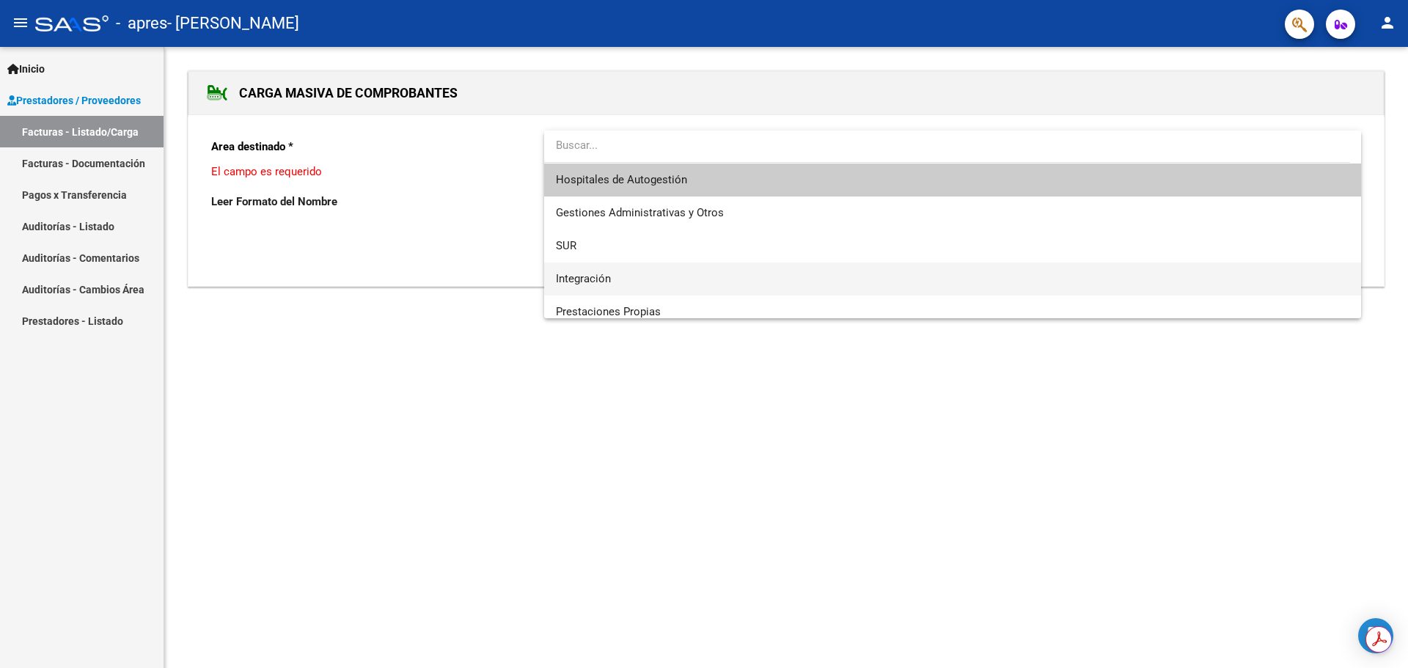
click at [622, 281] on span "Integración" at bounding box center [953, 279] width 794 height 33
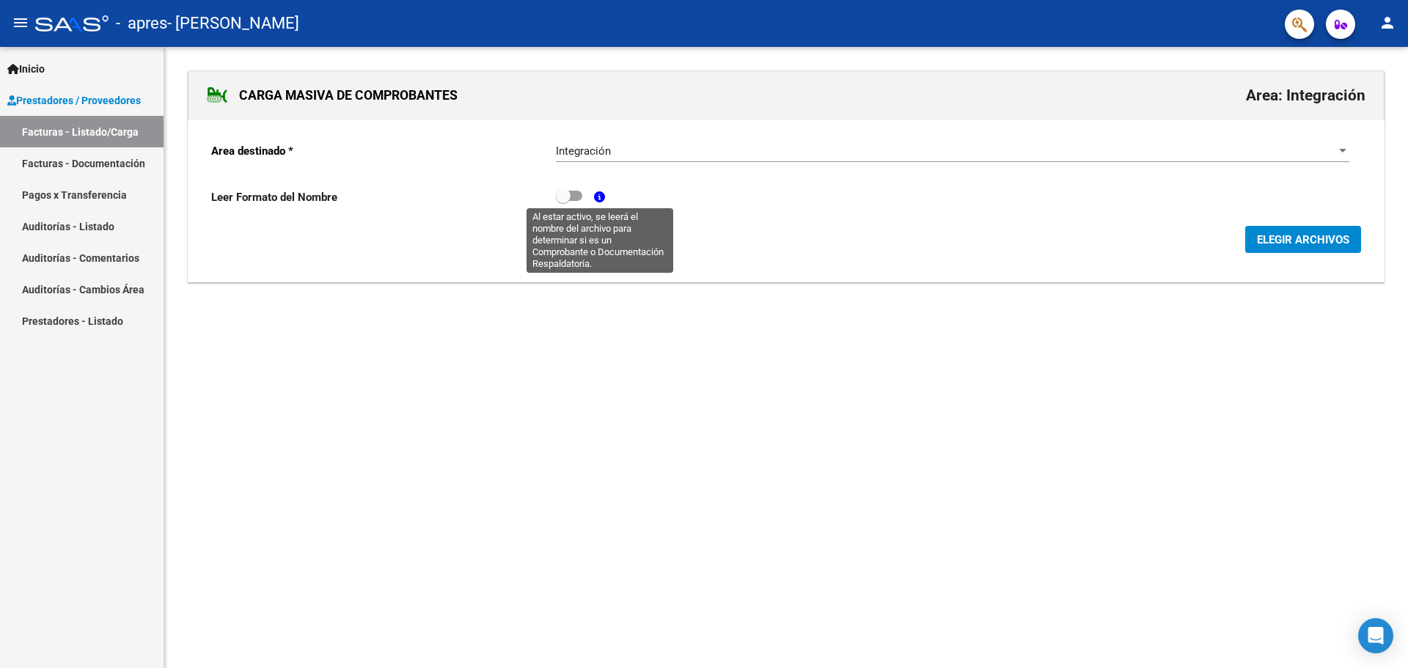
click at [598, 200] on icon at bounding box center [599, 196] width 11 height 11
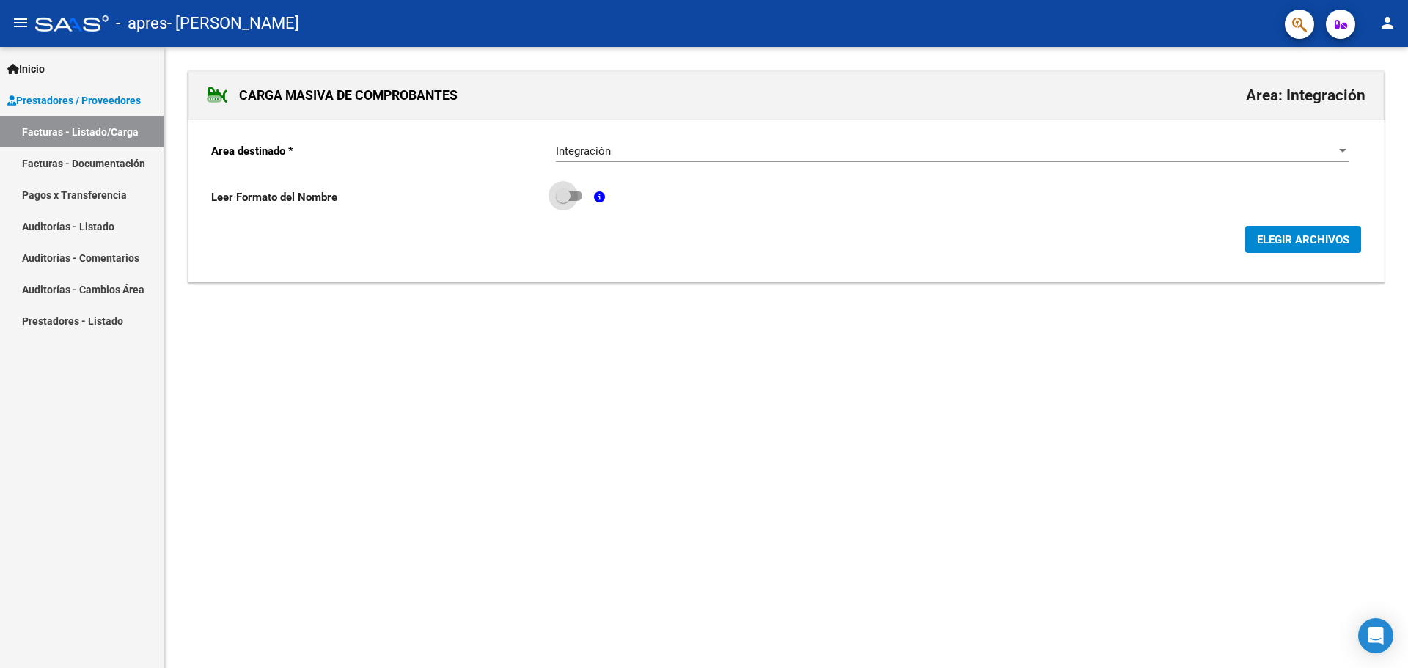
click at [569, 193] on span at bounding box center [563, 195] width 15 height 15
click at [563, 201] on input "checkbox" at bounding box center [563, 201] width 1 height 1
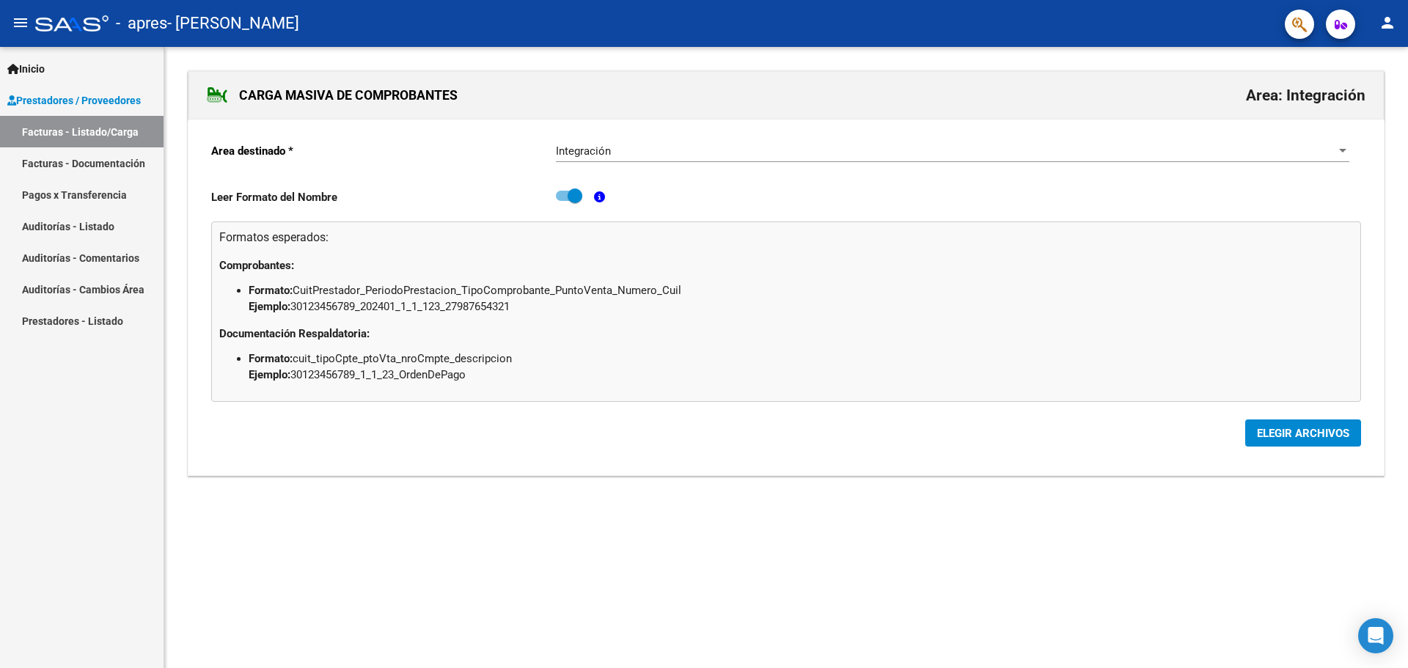
click at [574, 196] on span at bounding box center [575, 195] width 15 height 15
click at [563, 201] on input "checkbox" at bounding box center [563, 201] width 1 height 1
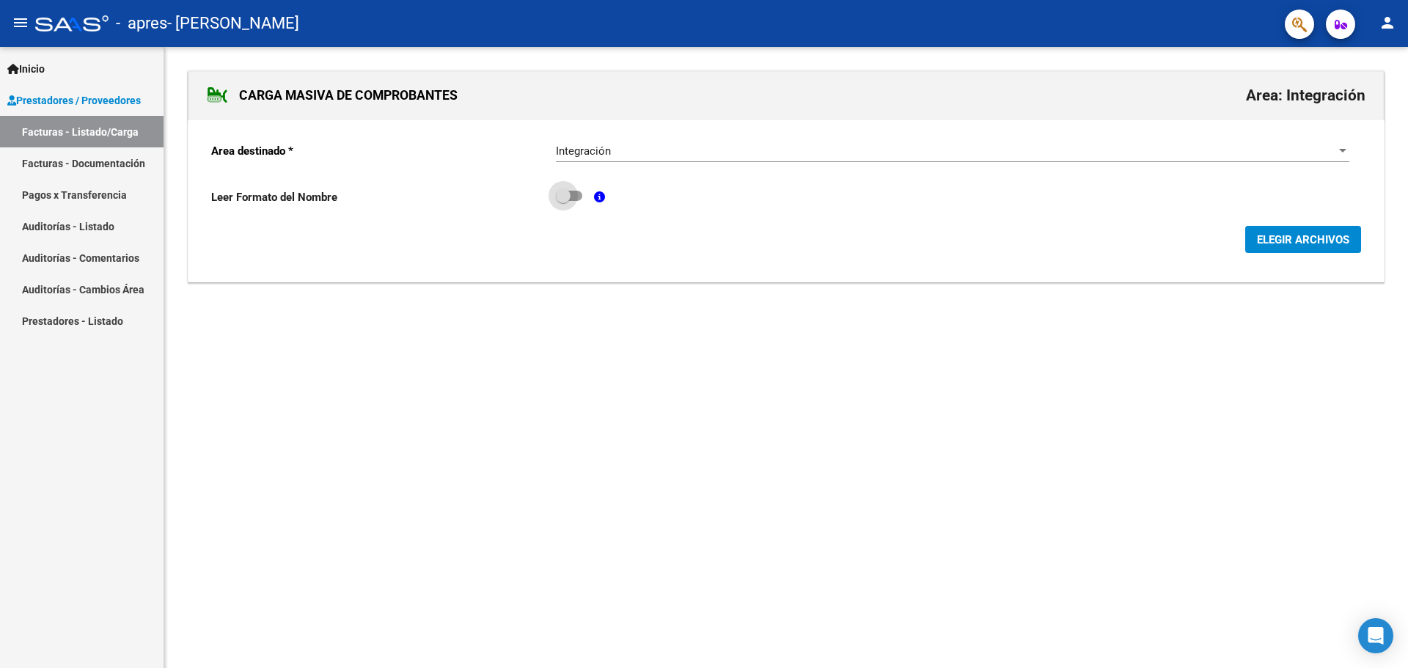
click at [574, 196] on span at bounding box center [569, 196] width 26 height 10
click at [563, 201] on input "checkbox" at bounding box center [563, 201] width 1 height 1
checkbox input "true"
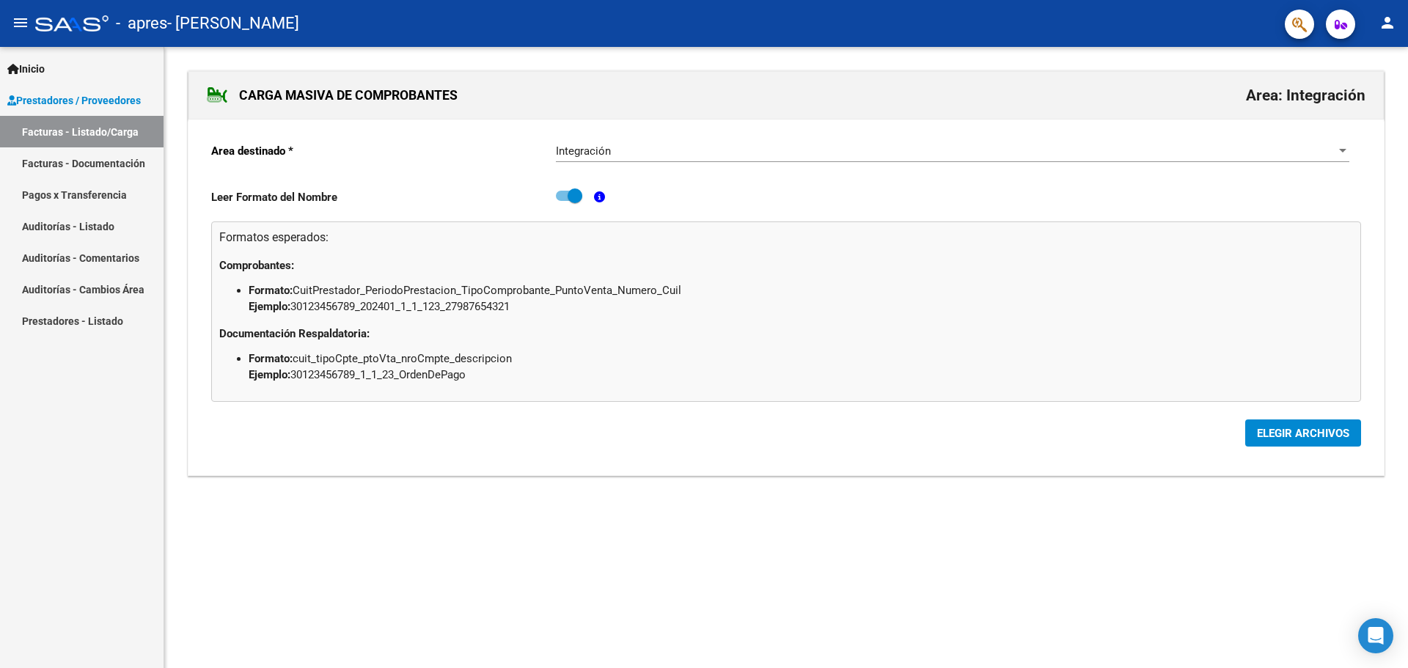
click at [1261, 438] on span "ELEGIR ARCHIVOS" at bounding box center [1303, 433] width 92 height 13
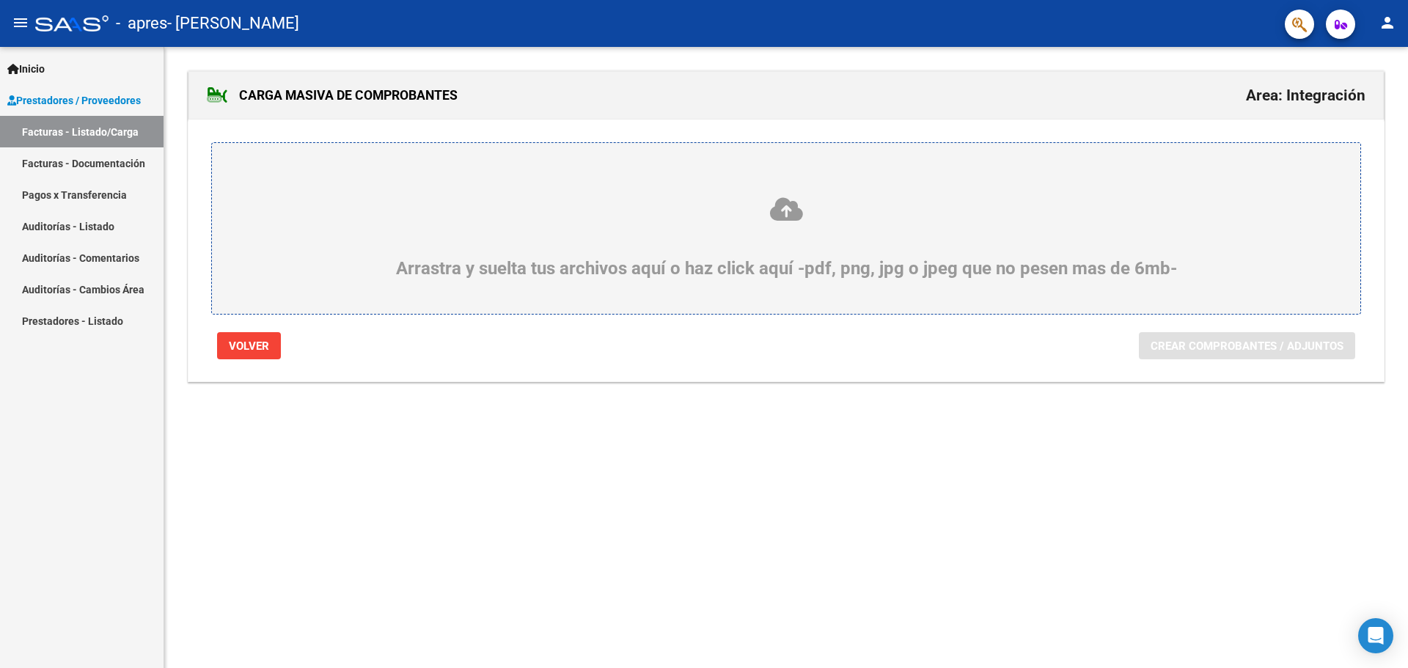
click at [758, 281] on div "Arrastra y suelta tus archivos aquí o haz click aquí -pdf, png, jpg o jpeg que …" at bounding box center [786, 228] width 1150 height 172
click at [772, 257] on div "Arrastra y suelta tus archivos aquí o haz click aquí -pdf, png, jpg o jpeg que …" at bounding box center [786, 237] width 1078 height 83
click at [0, 0] on input "Arrastra y suelta tus archivos aquí o haz click aquí -pdf, png, jpg o jpeg que …" at bounding box center [0, 0] width 0 height 0
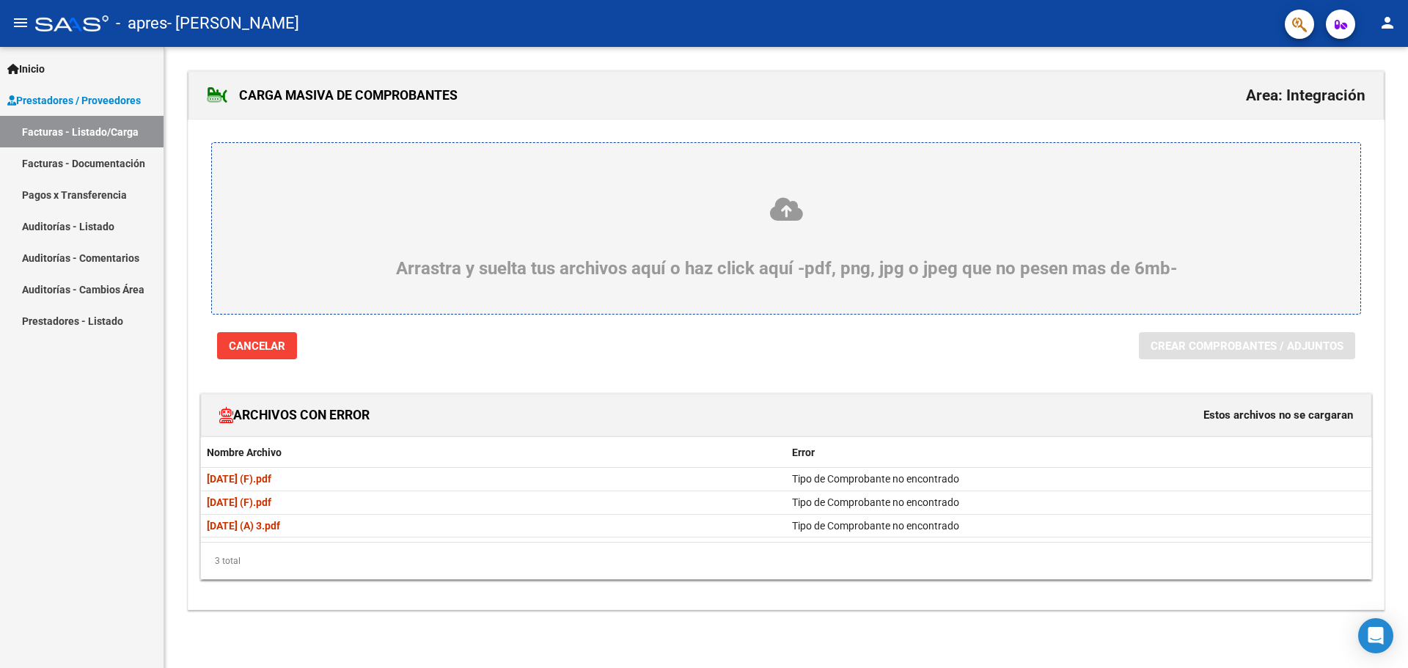
click at [296, 361] on div at bounding box center [785, 370] width 1195 height 22
click at [285, 348] on button "Cancelar" at bounding box center [257, 345] width 80 height 27
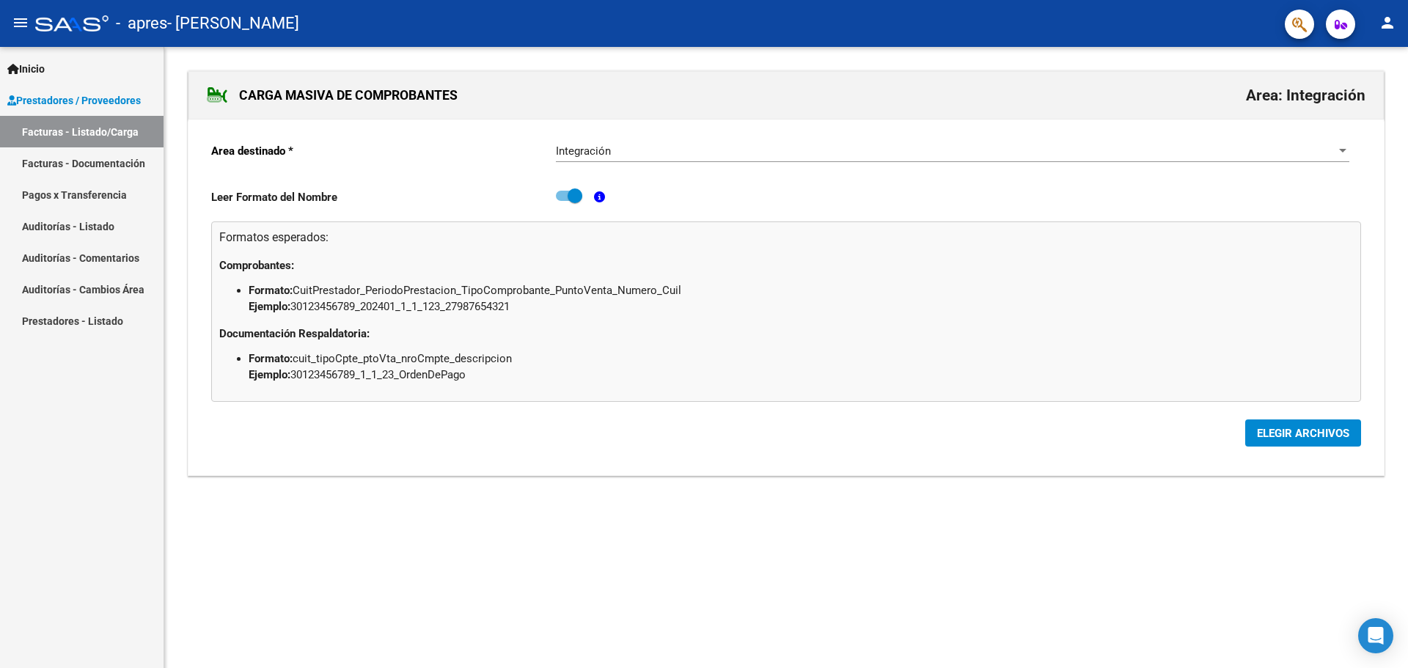
click at [571, 194] on span at bounding box center [575, 195] width 15 height 15
click at [563, 201] on input "checkbox" at bounding box center [563, 201] width 1 height 1
checkbox input "false"
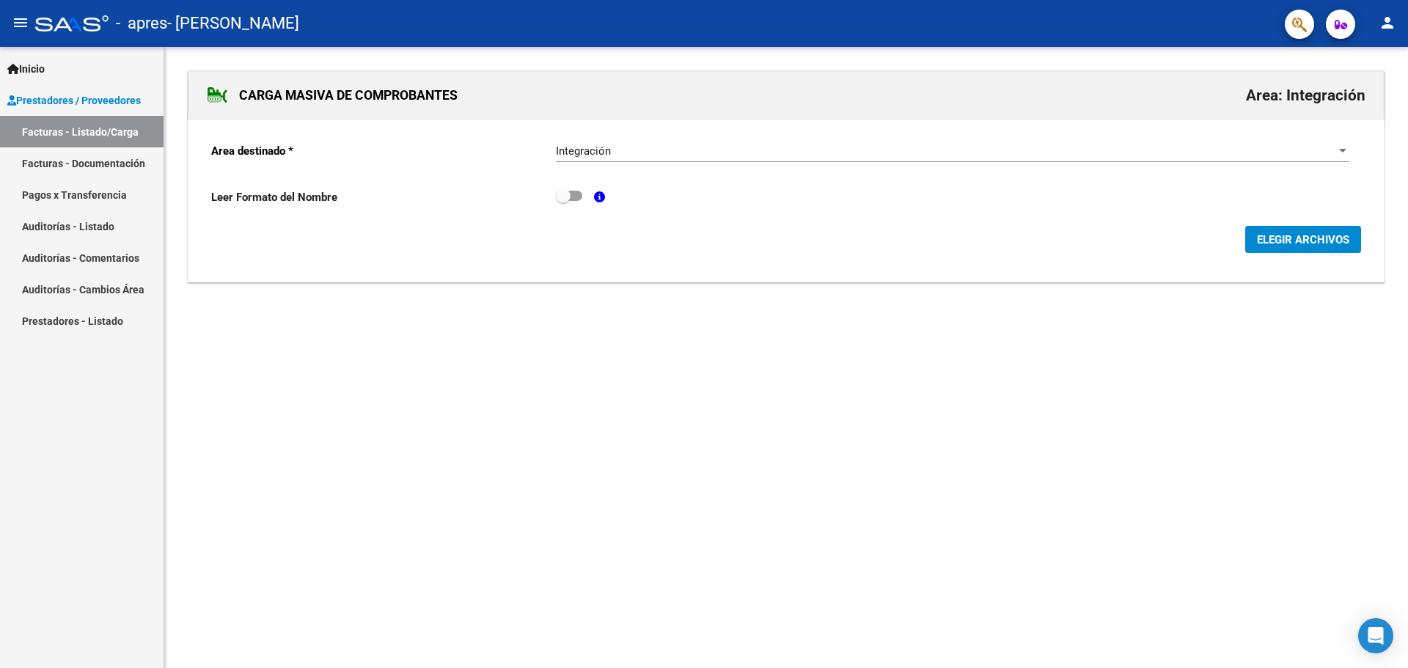
click at [1269, 246] on span "ELEGIR ARCHIVOS" at bounding box center [1303, 239] width 92 height 13
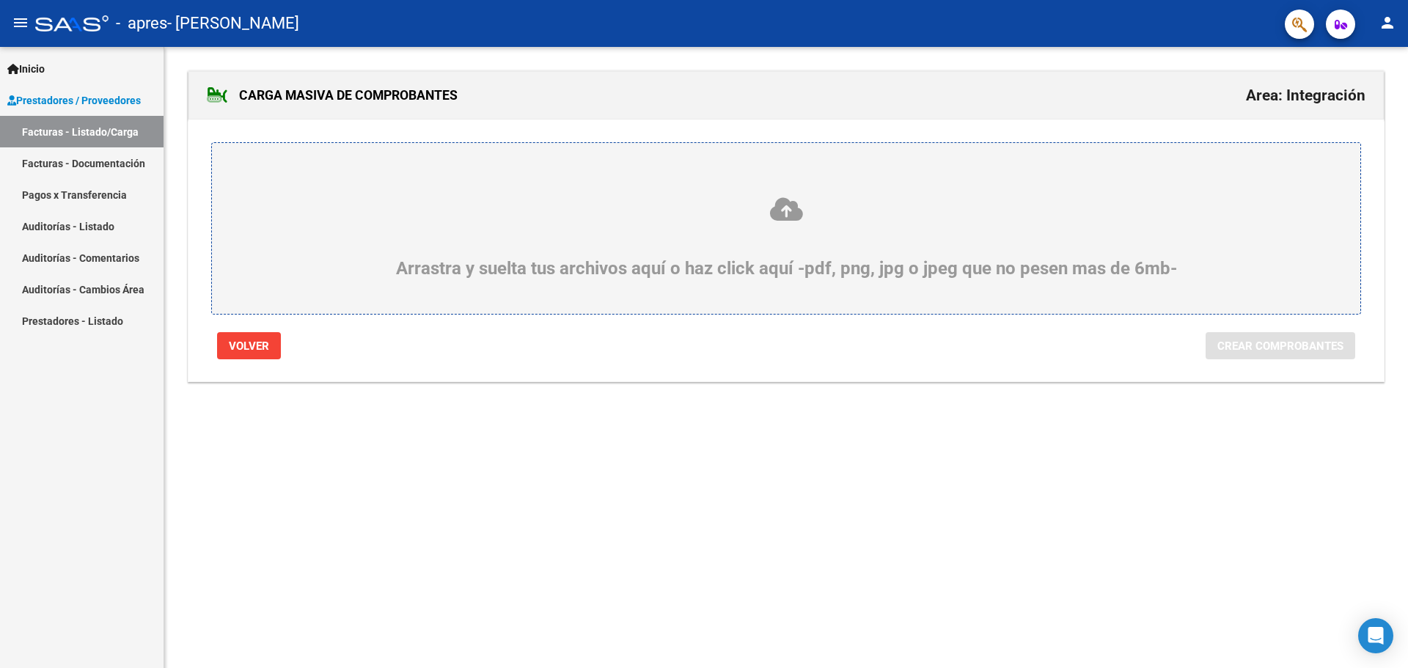
click at [876, 239] on div "Arrastra y suelta tus archivos aquí o haz click aquí -pdf, png, jpg o jpeg que …" at bounding box center [786, 237] width 1078 height 83
click at [0, 0] on input "Arrastra y suelta tus archivos aquí o haz click aquí -pdf, png, jpg o jpeg que …" at bounding box center [0, 0] width 0 height 0
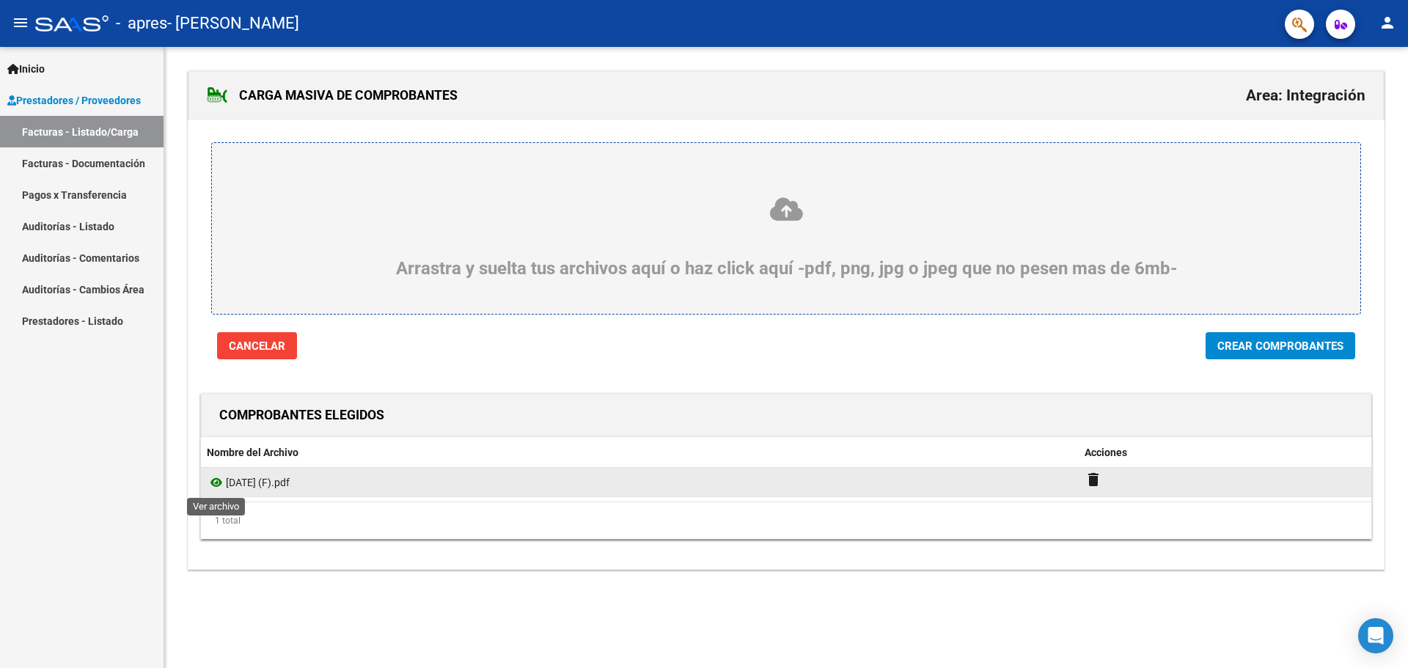
click at [221, 484] on icon at bounding box center [216, 483] width 19 height 18
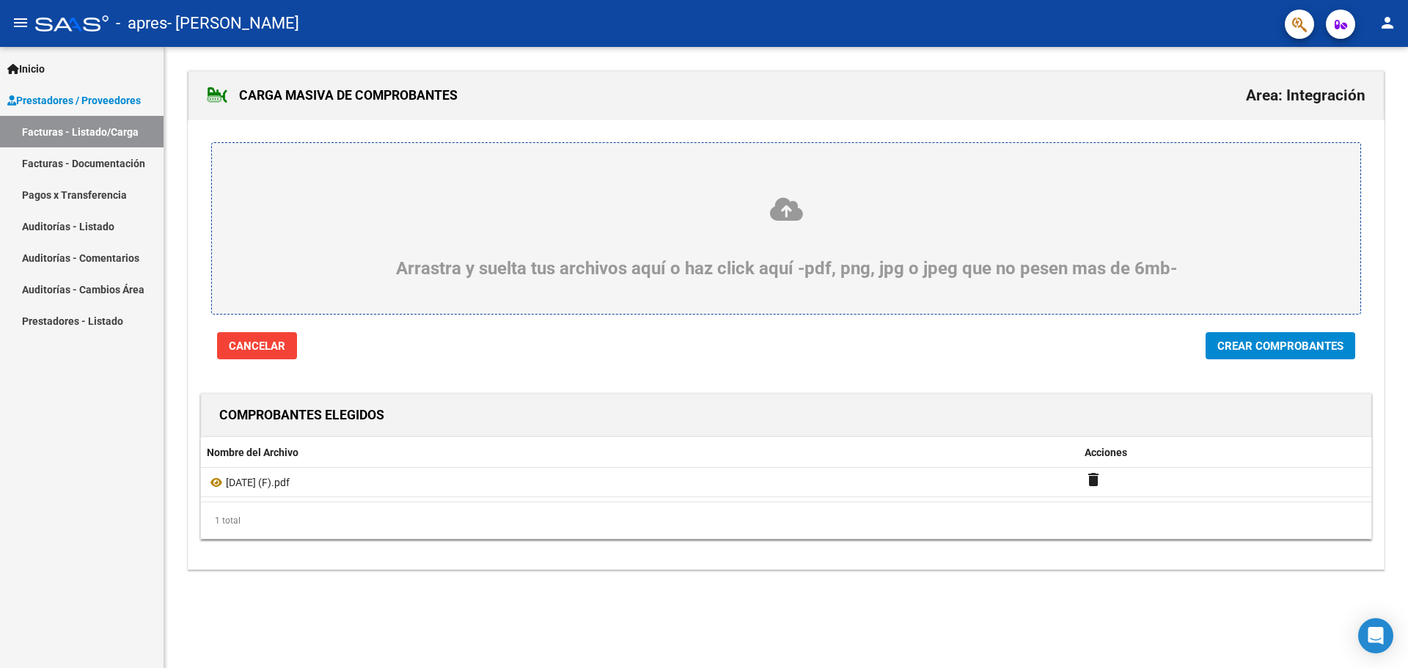
click at [677, 205] on icon at bounding box center [786, 209] width 1078 height 27
click at [0, 0] on input "Arrastra y suelta tus archivos aquí o haz click aquí -pdf, png, jpg o jpeg que …" at bounding box center [0, 0] width 0 height 0
click at [242, 353] on span "Cancelar" at bounding box center [257, 346] width 56 height 13
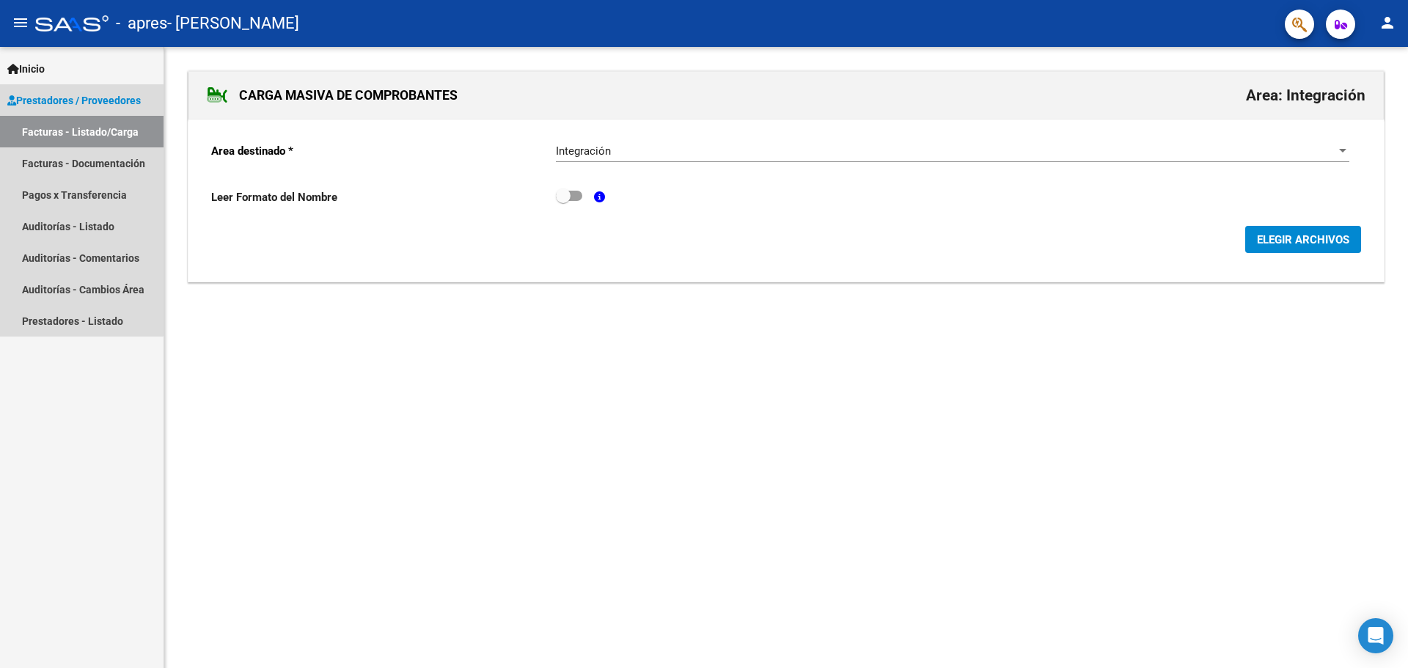
click at [78, 133] on link "Facturas - Listado/Carga" at bounding box center [82, 132] width 164 height 32
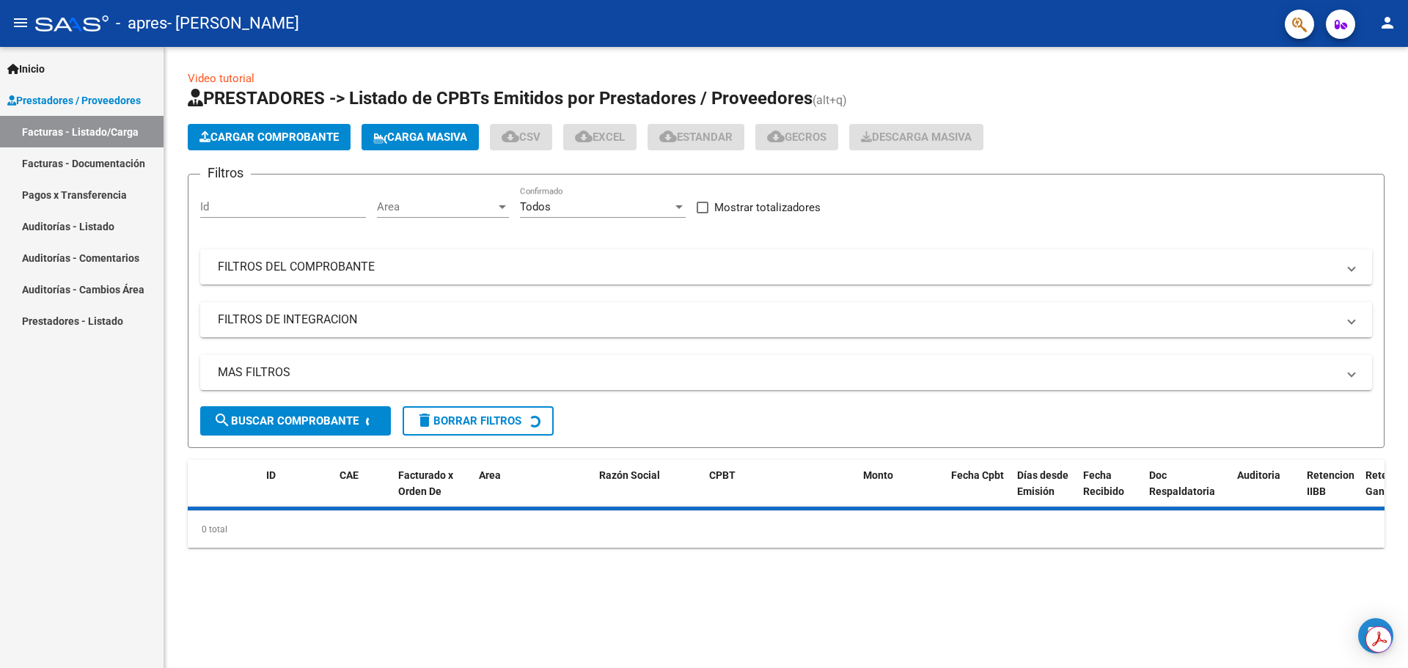
click at [297, 141] on span "Cargar Comprobante" at bounding box center [268, 137] width 139 height 13
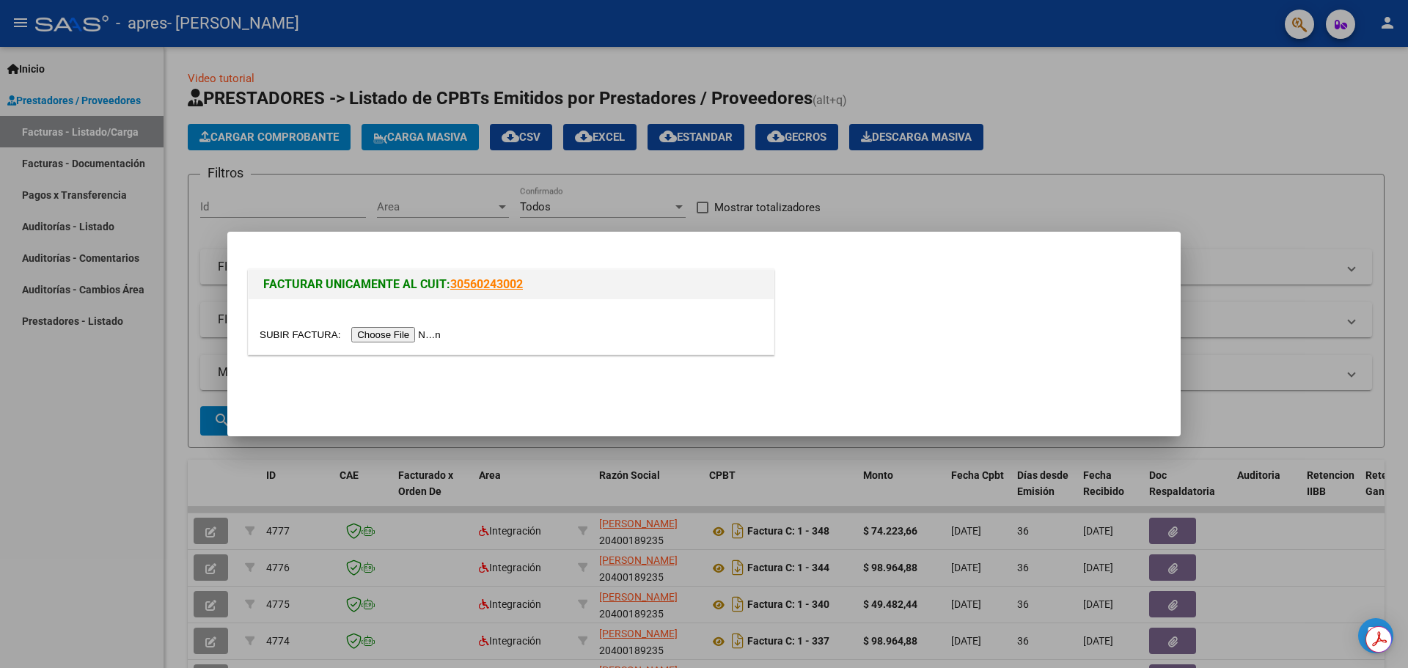
click at [432, 338] on input "file" at bounding box center [353, 334] width 186 height 15
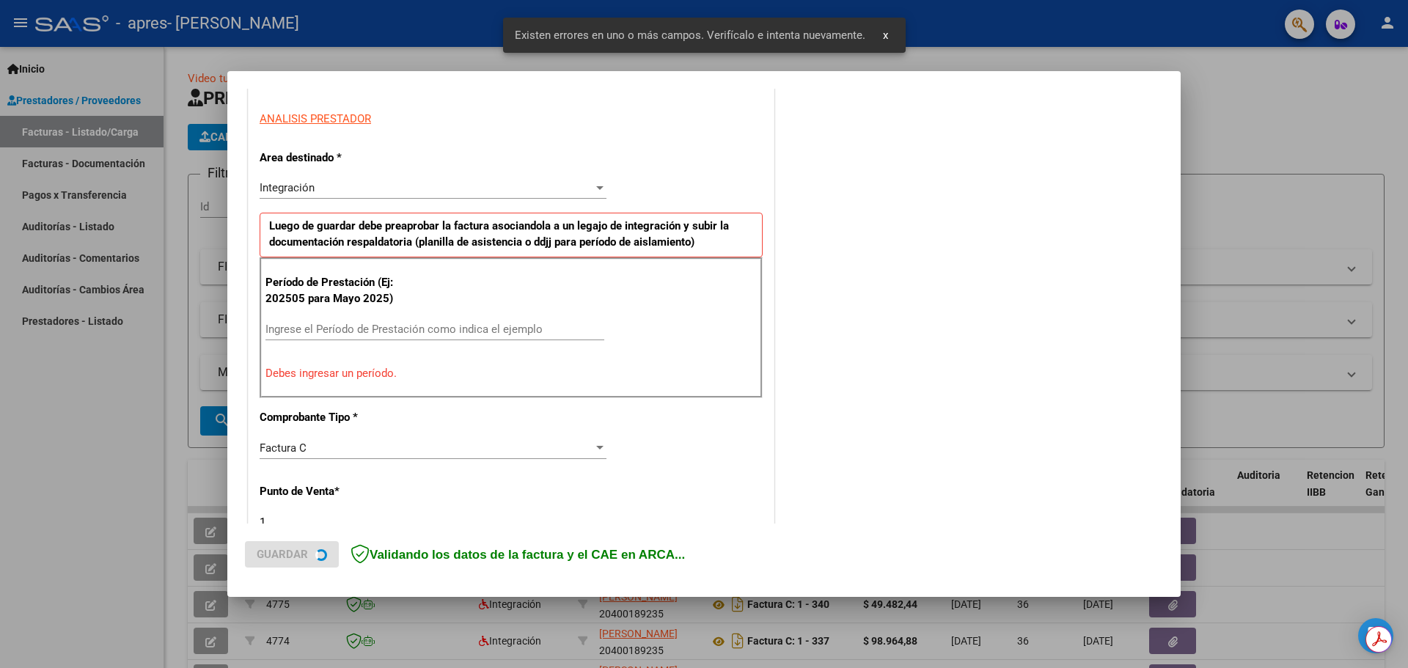
scroll to position [266, 0]
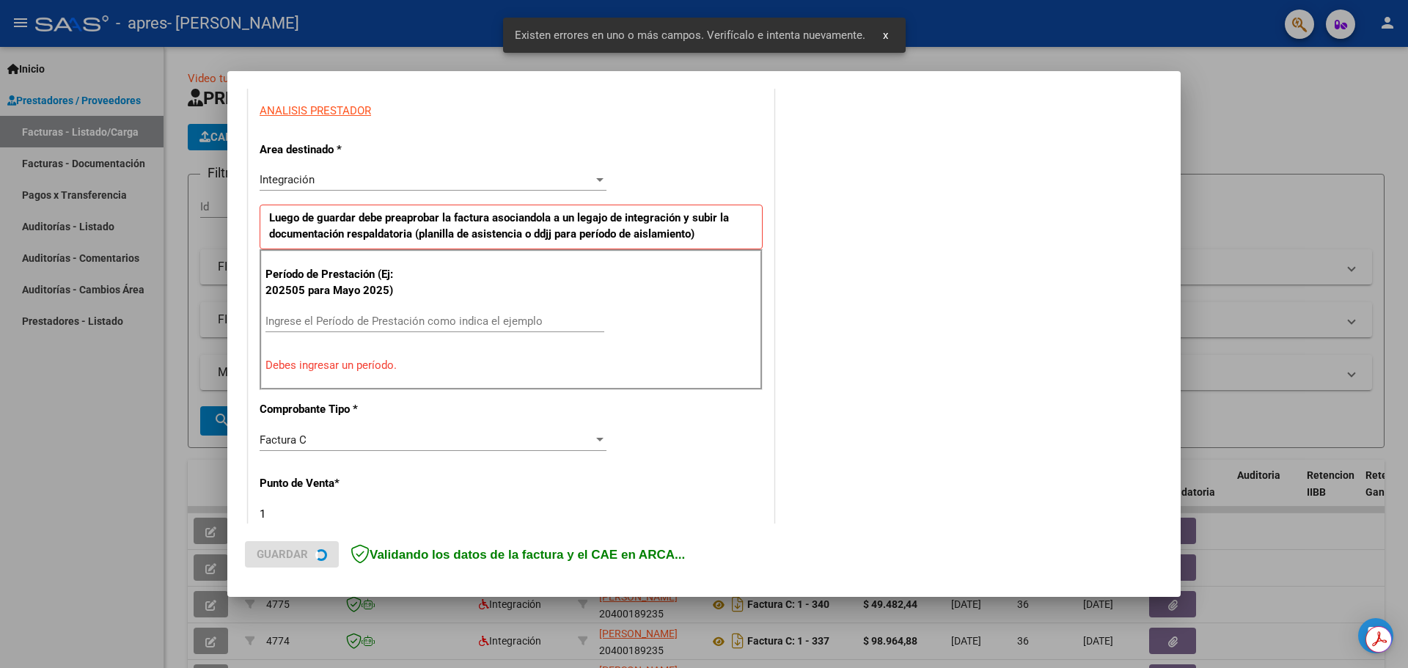
click at [548, 319] on input "Ingrese el Período de Prestación como indica el ejemplo" at bounding box center [434, 321] width 339 height 13
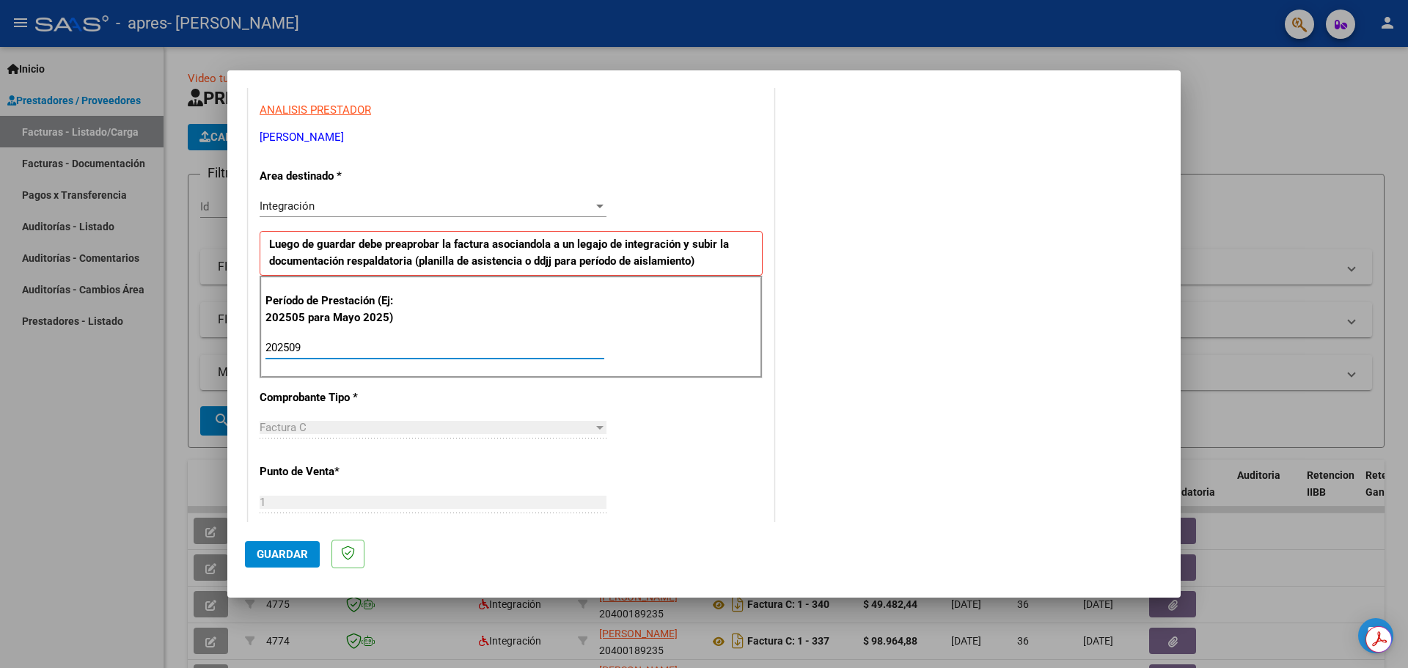
type input "202509"
click at [293, 560] on span "Guardar" at bounding box center [282, 554] width 51 height 13
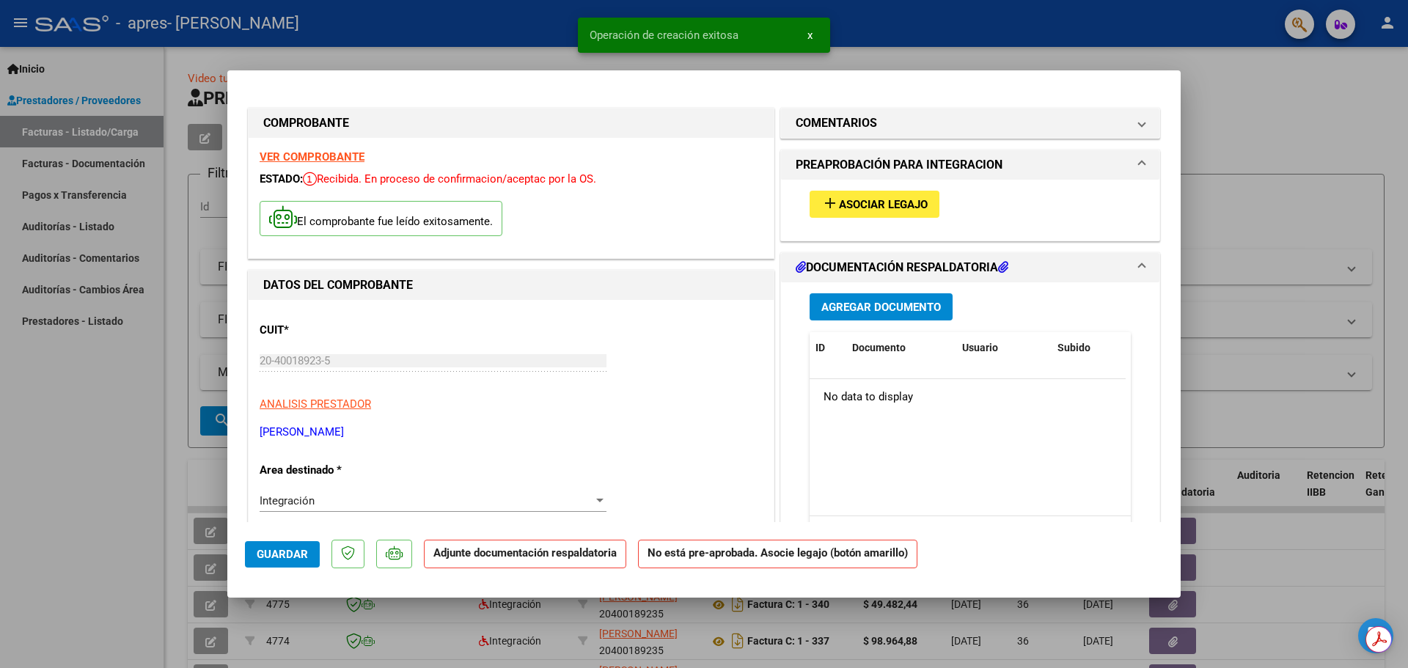
click at [851, 214] on button "add Asociar Legajo" at bounding box center [875, 204] width 130 height 27
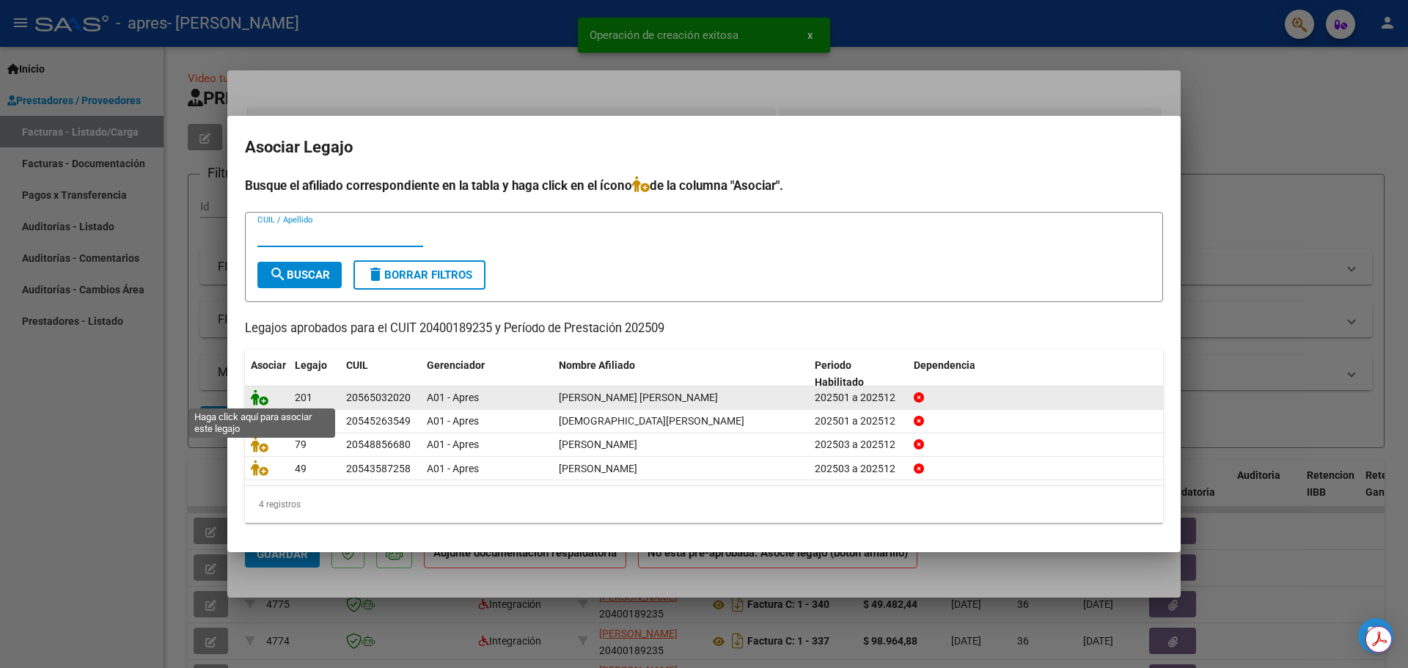
click at [252, 400] on icon at bounding box center [260, 397] width 18 height 16
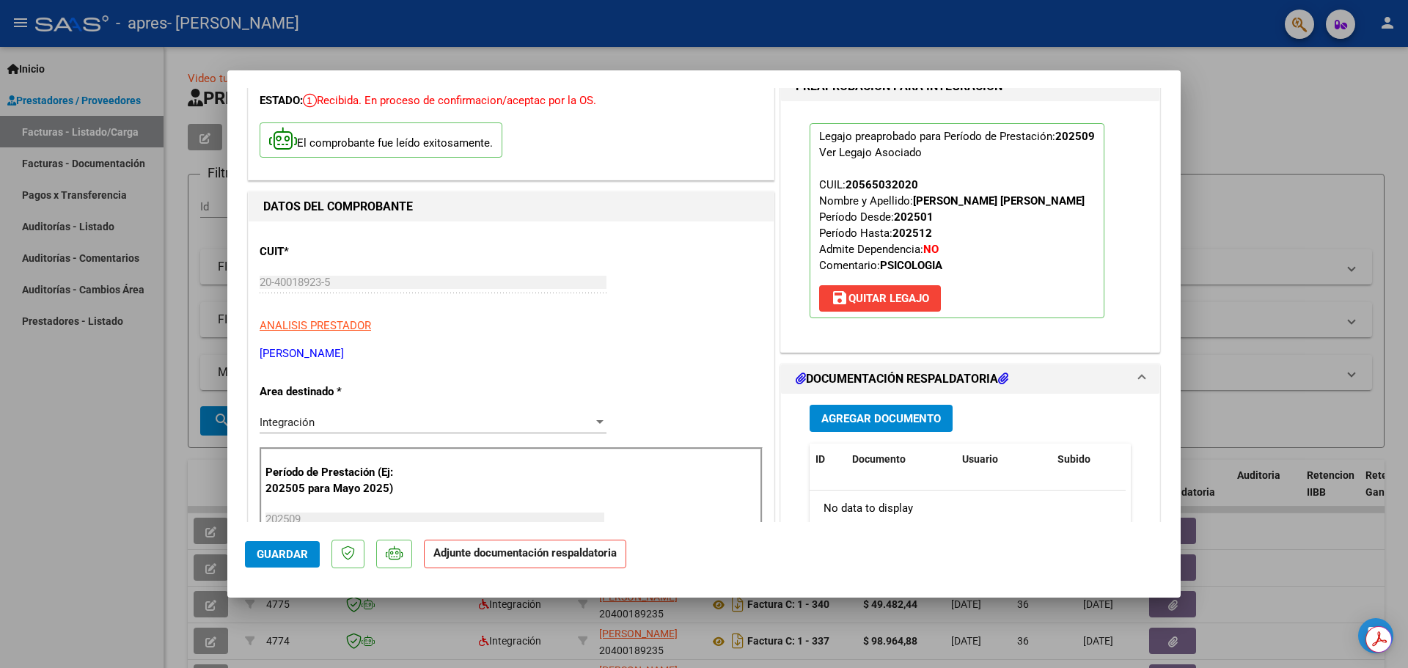
scroll to position [220, 0]
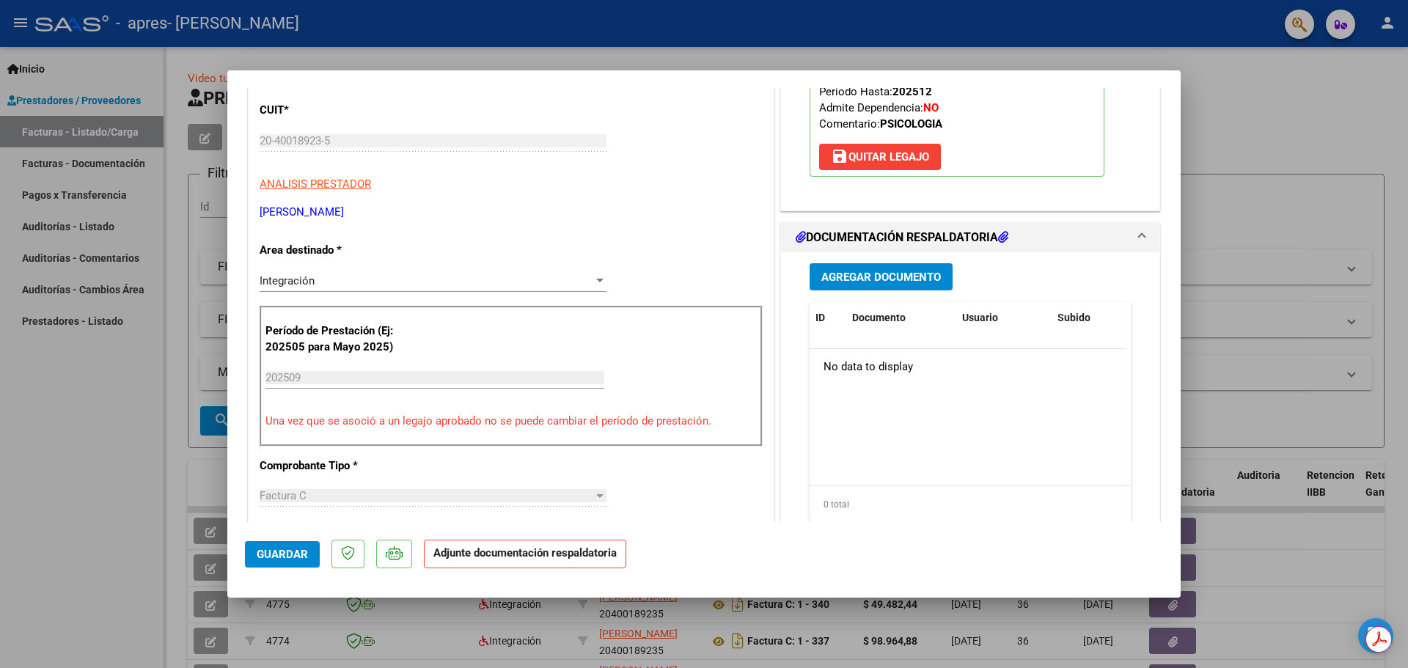
click at [879, 283] on span "Agregar Documento" at bounding box center [881, 277] width 120 height 13
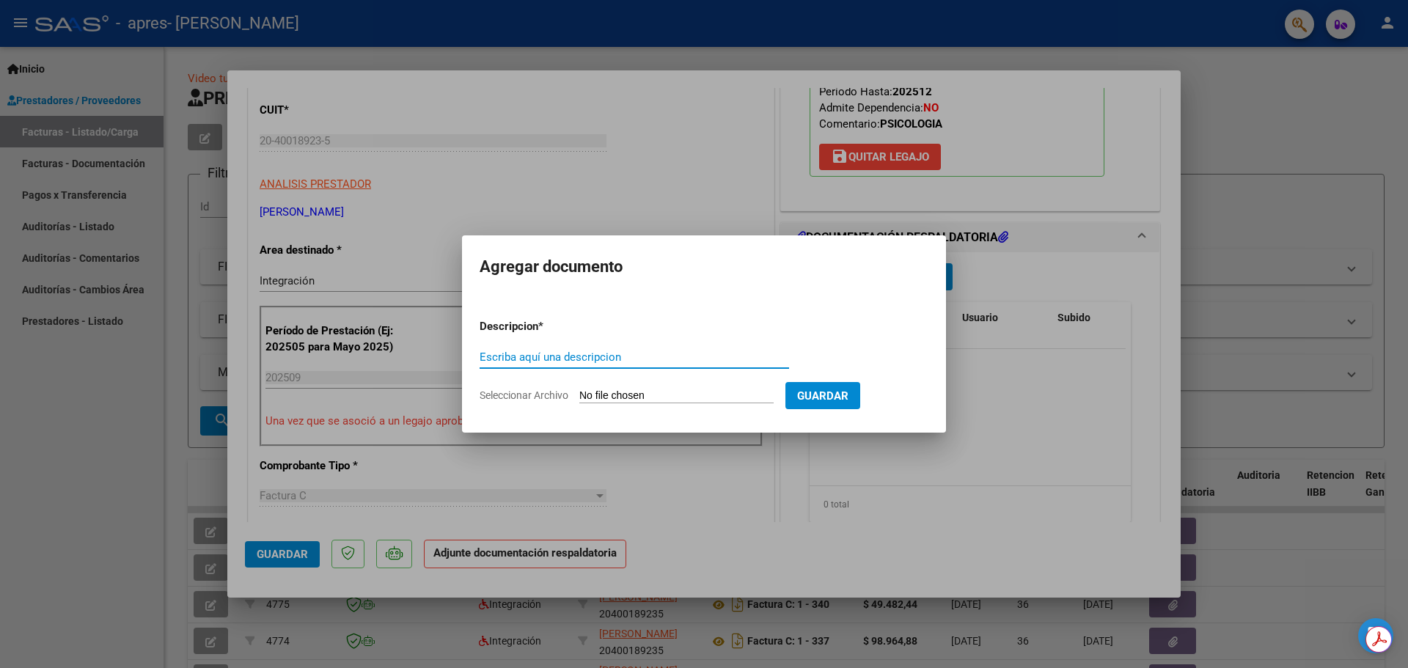
click at [731, 361] on input "Escriba aquí una descripcion" at bounding box center [634, 357] width 309 height 13
type input "¨"
type input "Planilla de Asistencia"
click at [579, 389] on input "Seleccionar Archivo" at bounding box center [676, 396] width 194 height 14
type input "C:\fakepath\Septiembre 2025 (A) 3.pdf"
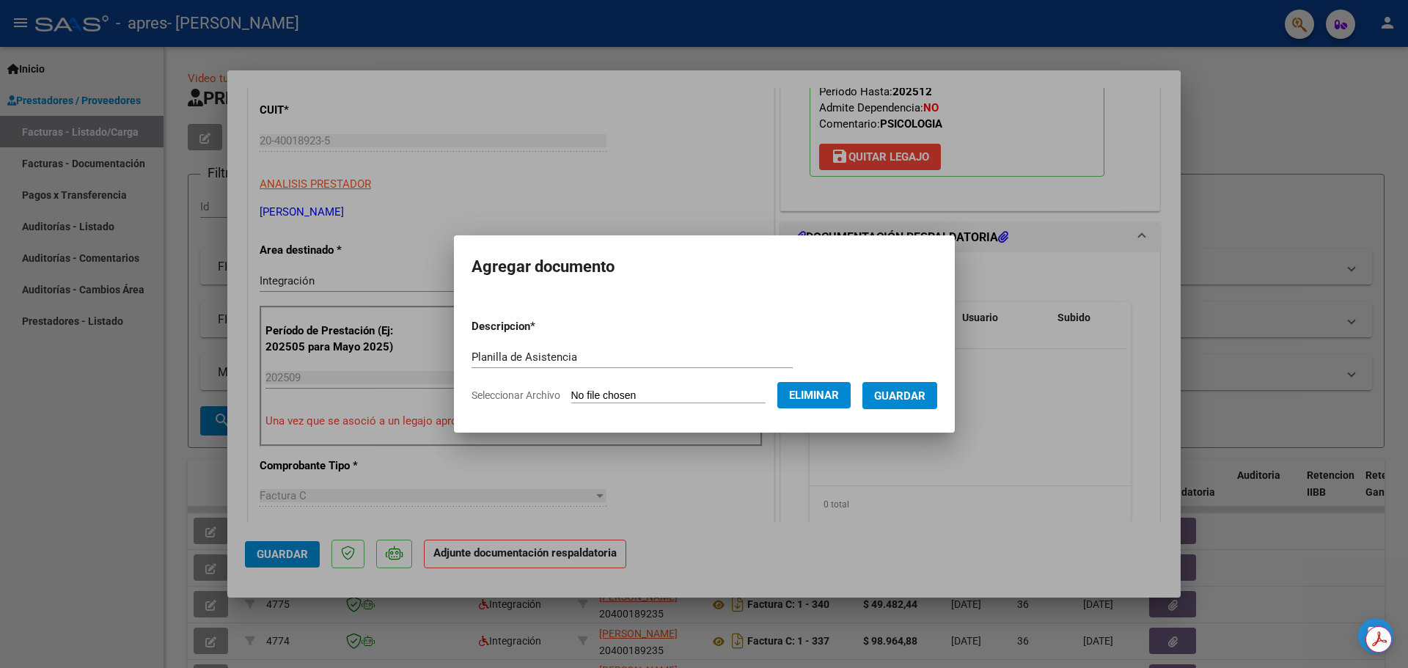
click at [918, 389] on span "Guardar" at bounding box center [899, 395] width 51 height 13
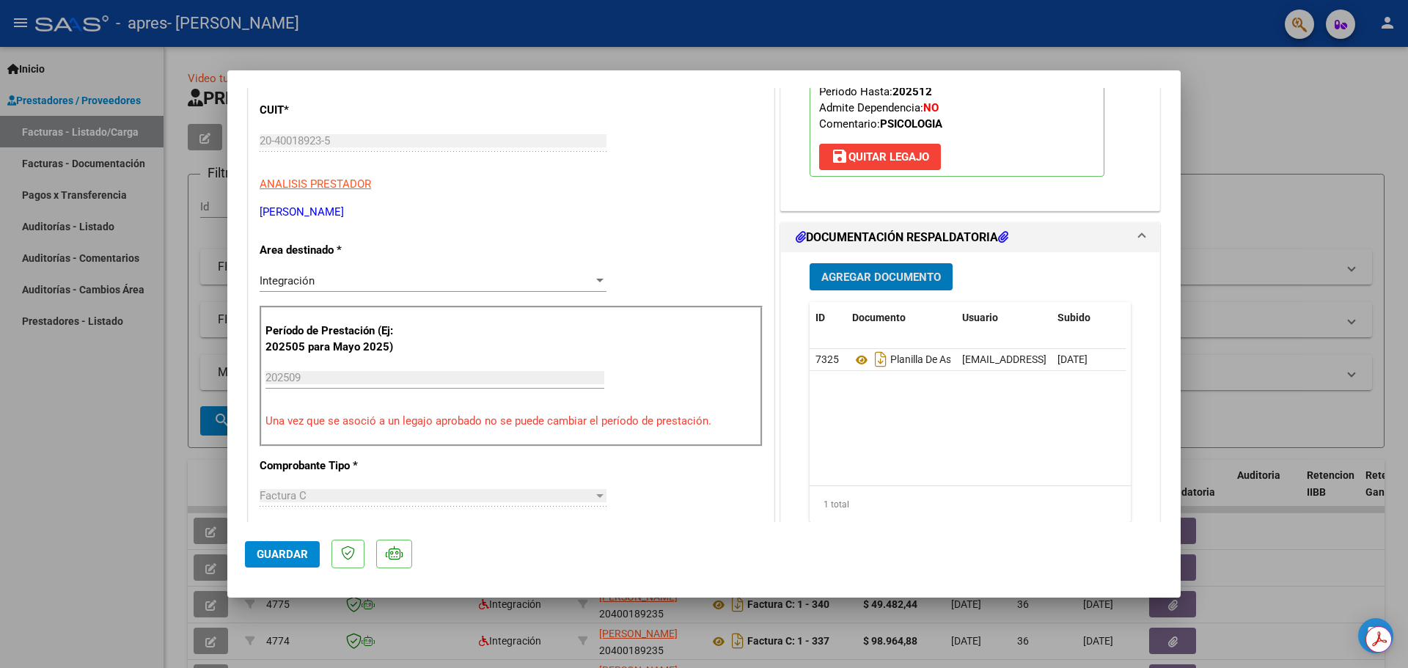
click at [286, 549] on span "Guardar" at bounding box center [282, 554] width 51 height 13
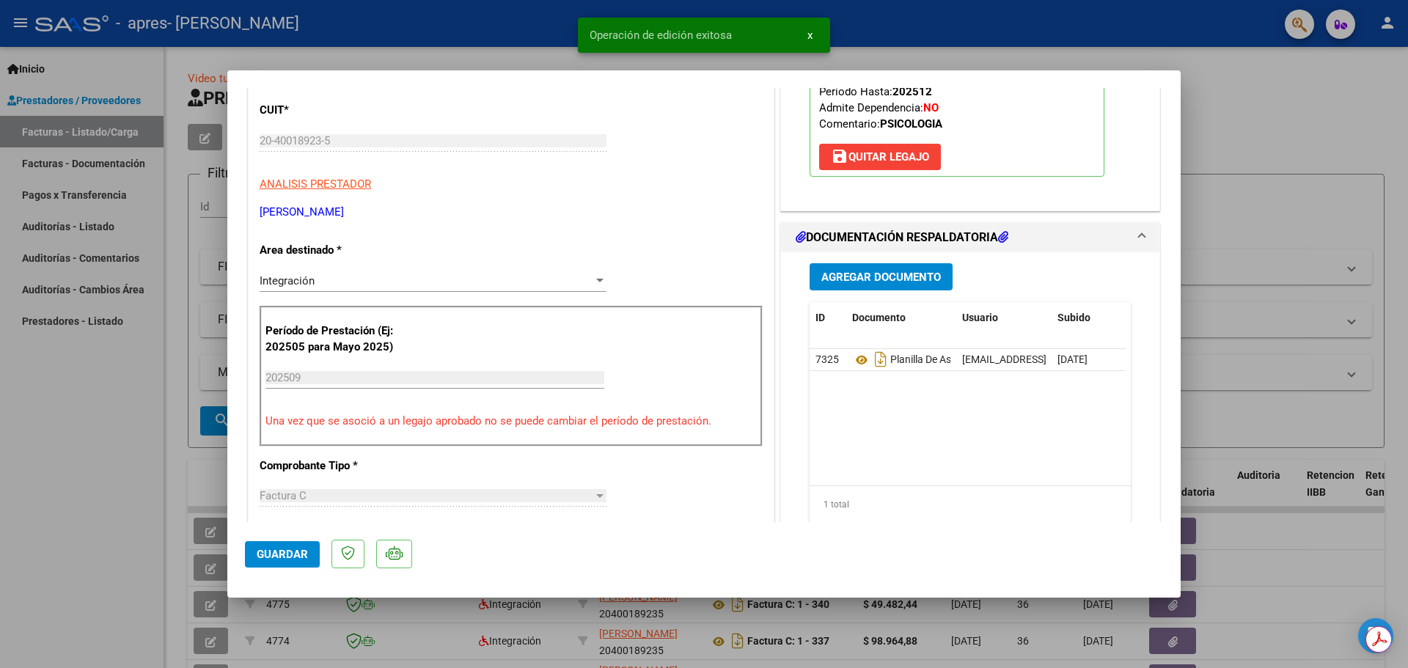
click at [85, 519] on div at bounding box center [704, 334] width 1408 height 668
type input "$ 0,00"
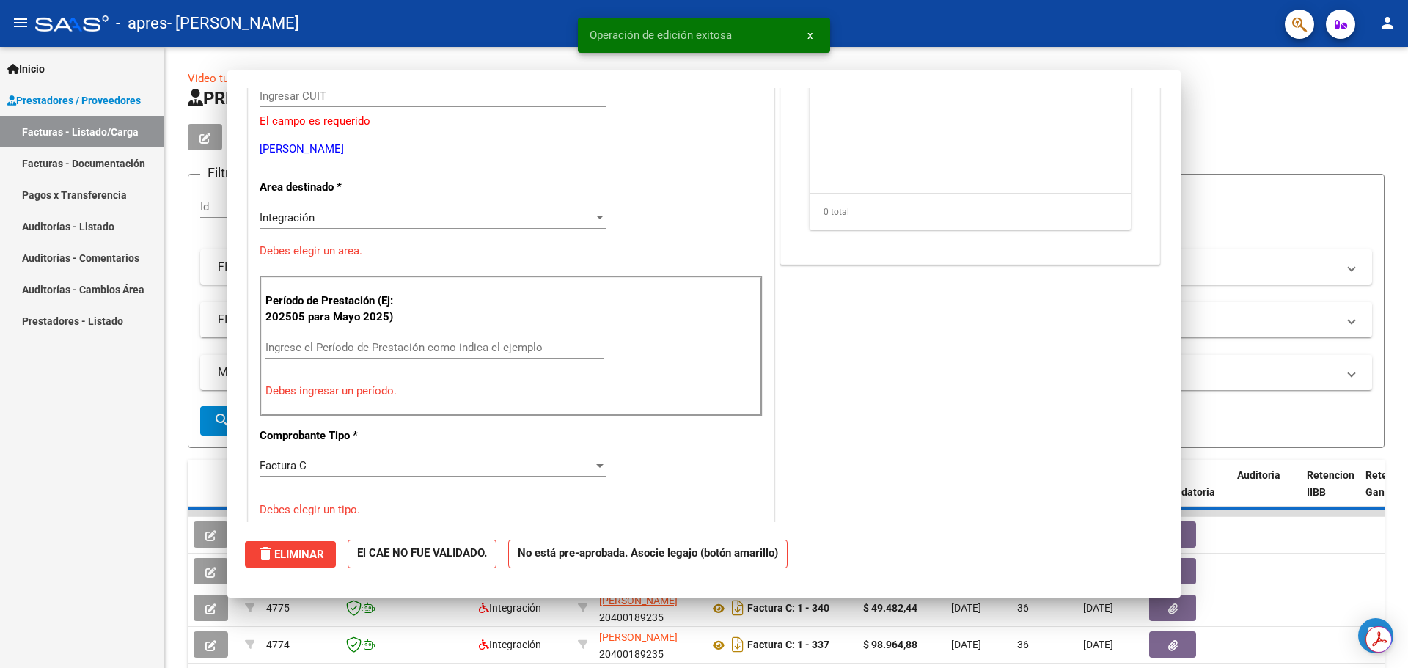
scroll to position [0, 0]
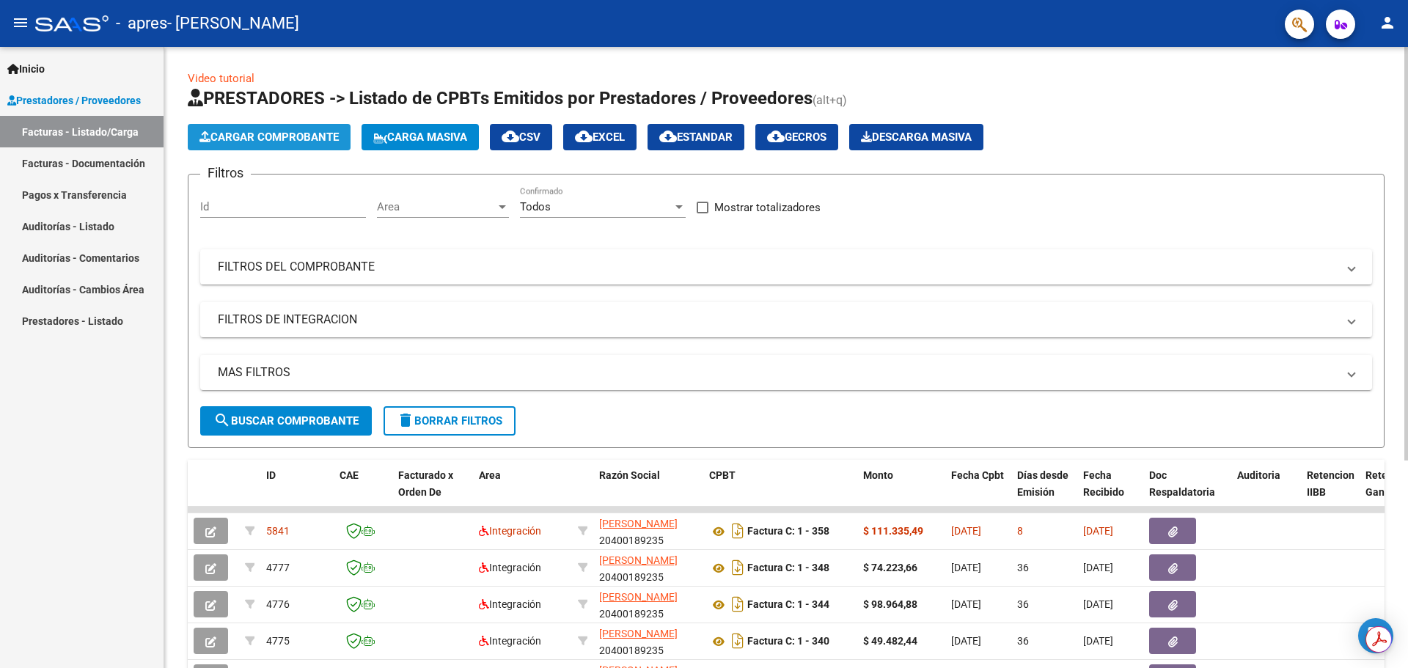
click at [246, 136] on span "Cargar Comprobante" at bounding box center [268, 137] width 139 height 13
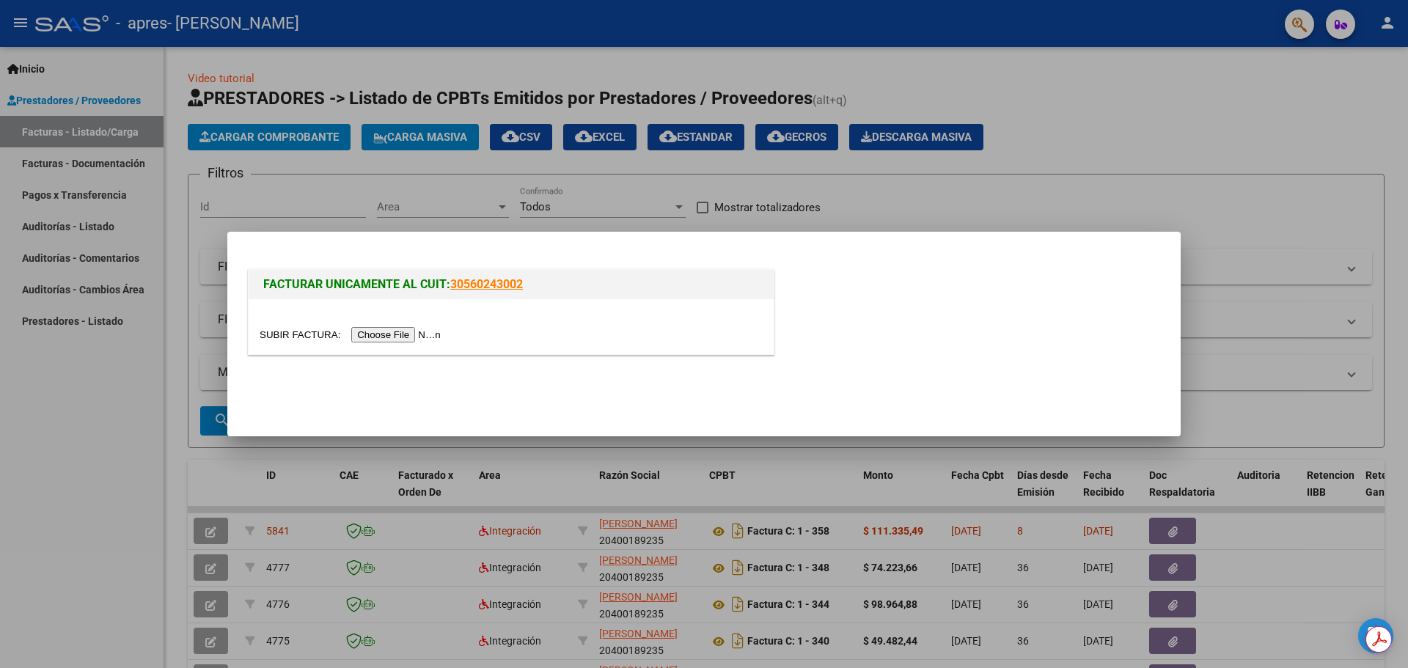
click at [408, 340] on input "file" at bounding box center [353, 334] width 186 height 15
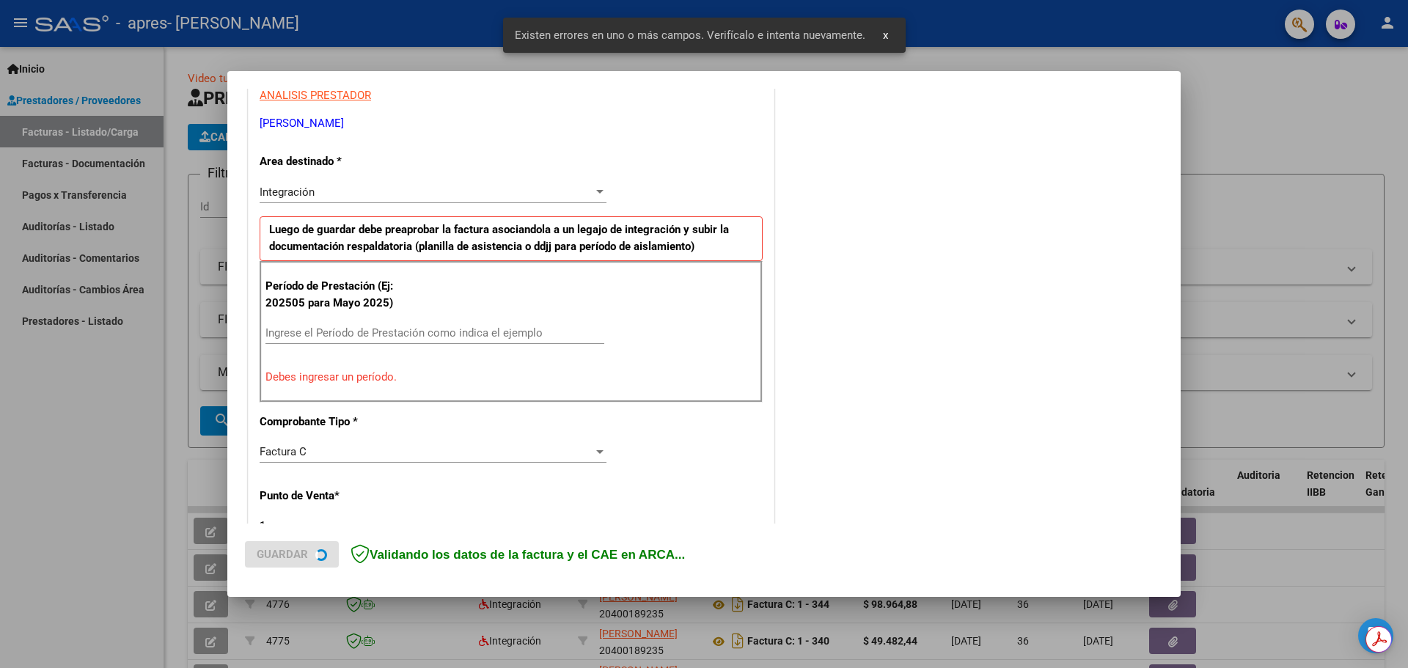
scroll to position [293, 0]
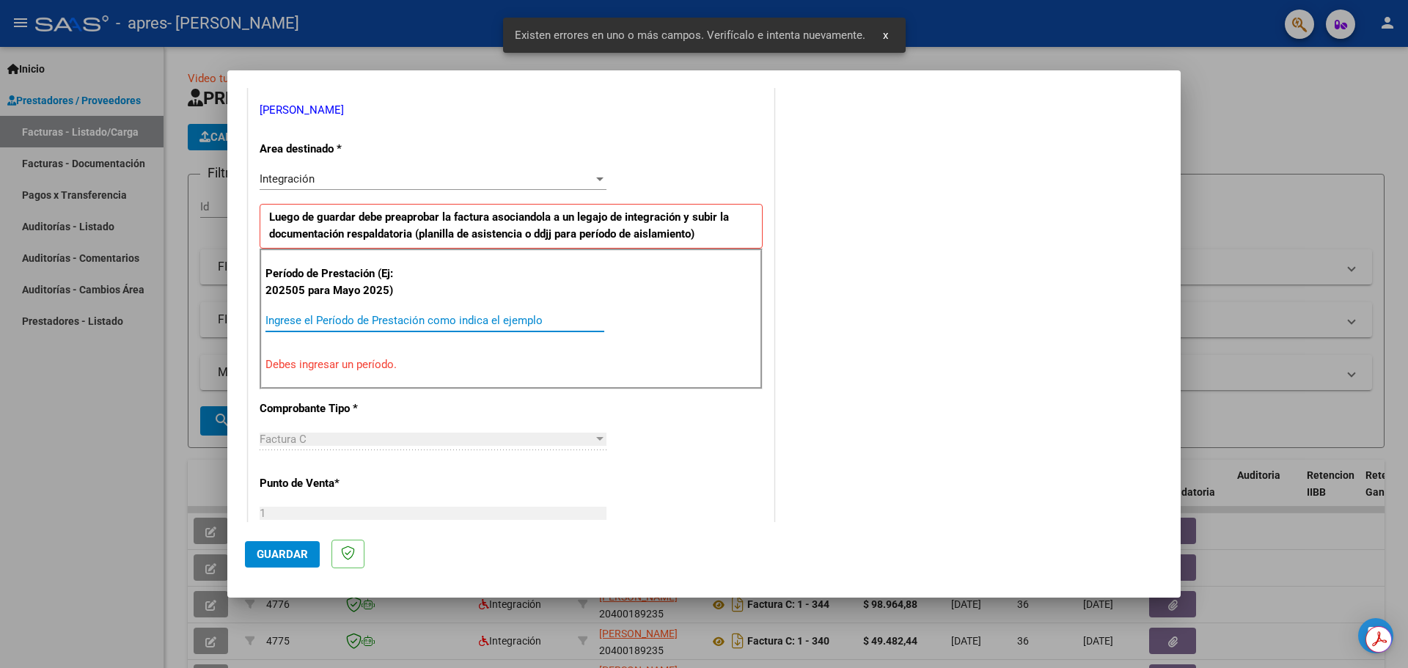
click at [500, 319] on input "Ingrese el Período de Prestación como indica el ejemplo" at bounding box center [434, 320] width 339 height 13
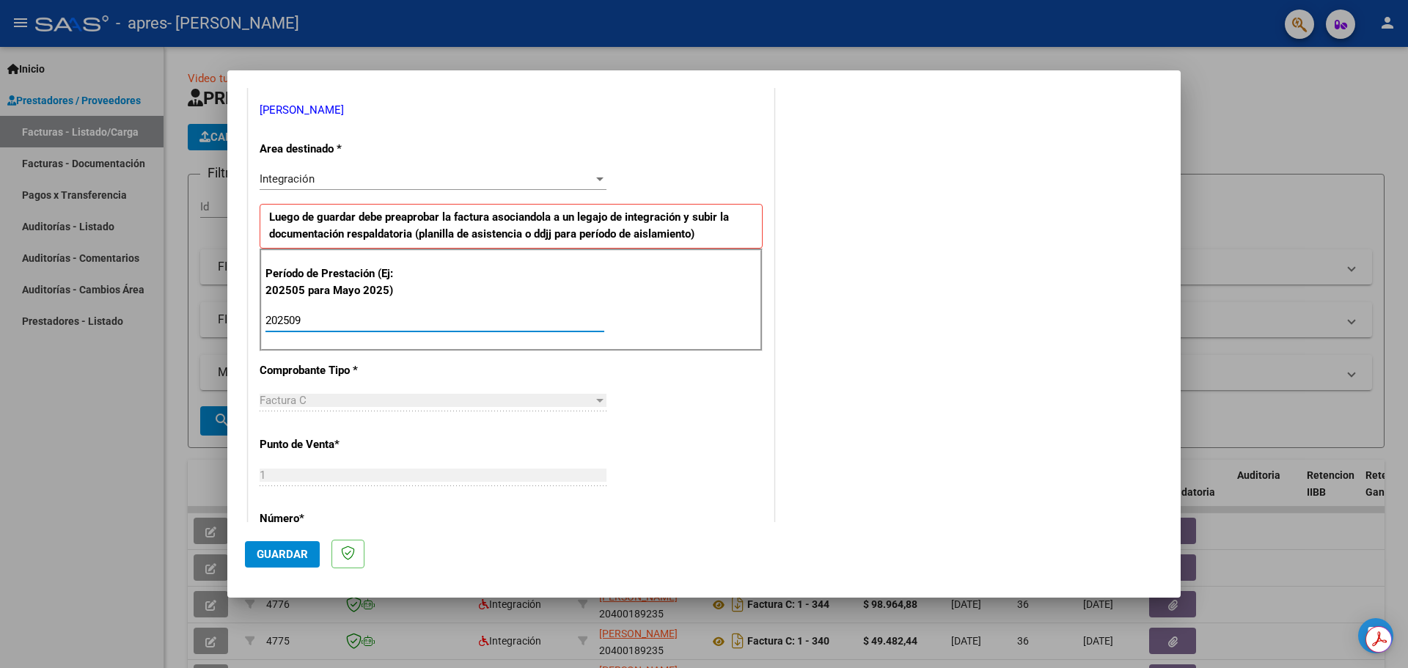
type input "202509"
click at [304, 548] on span "Guardar" at bounding box center [282, 554] width 51 height 13
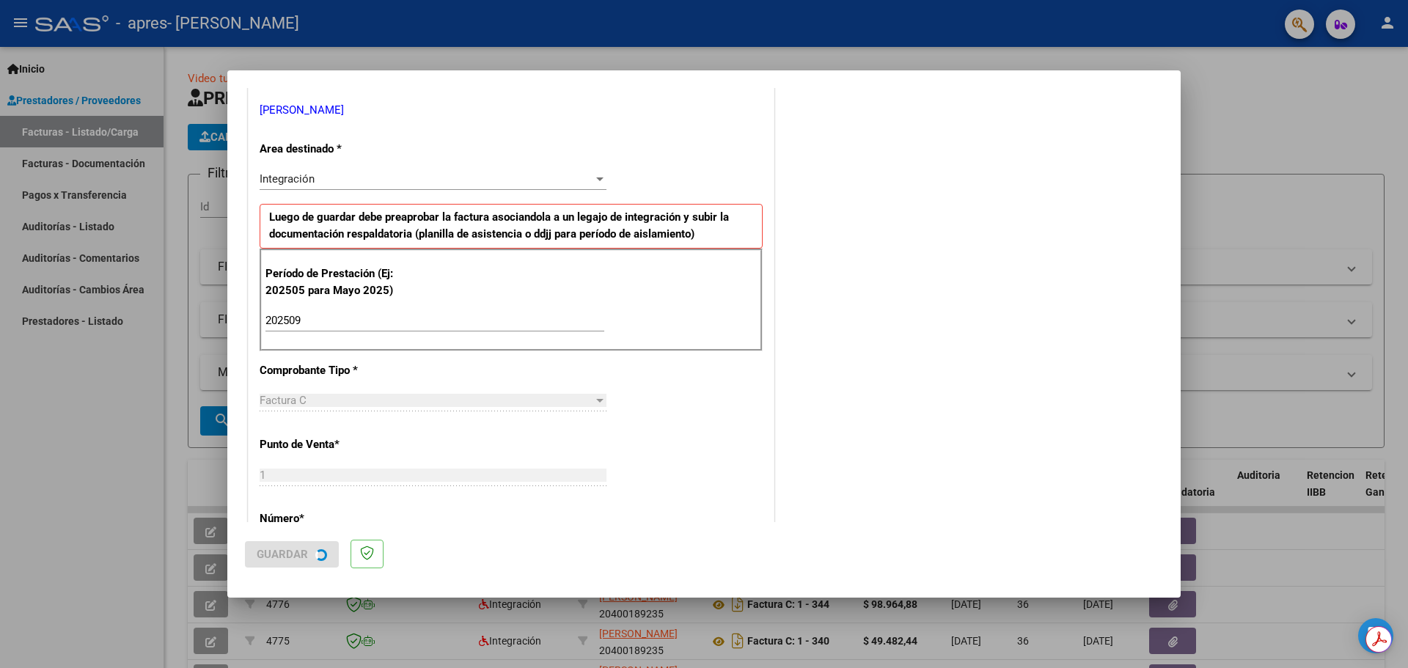
scroll to position [0, 0]
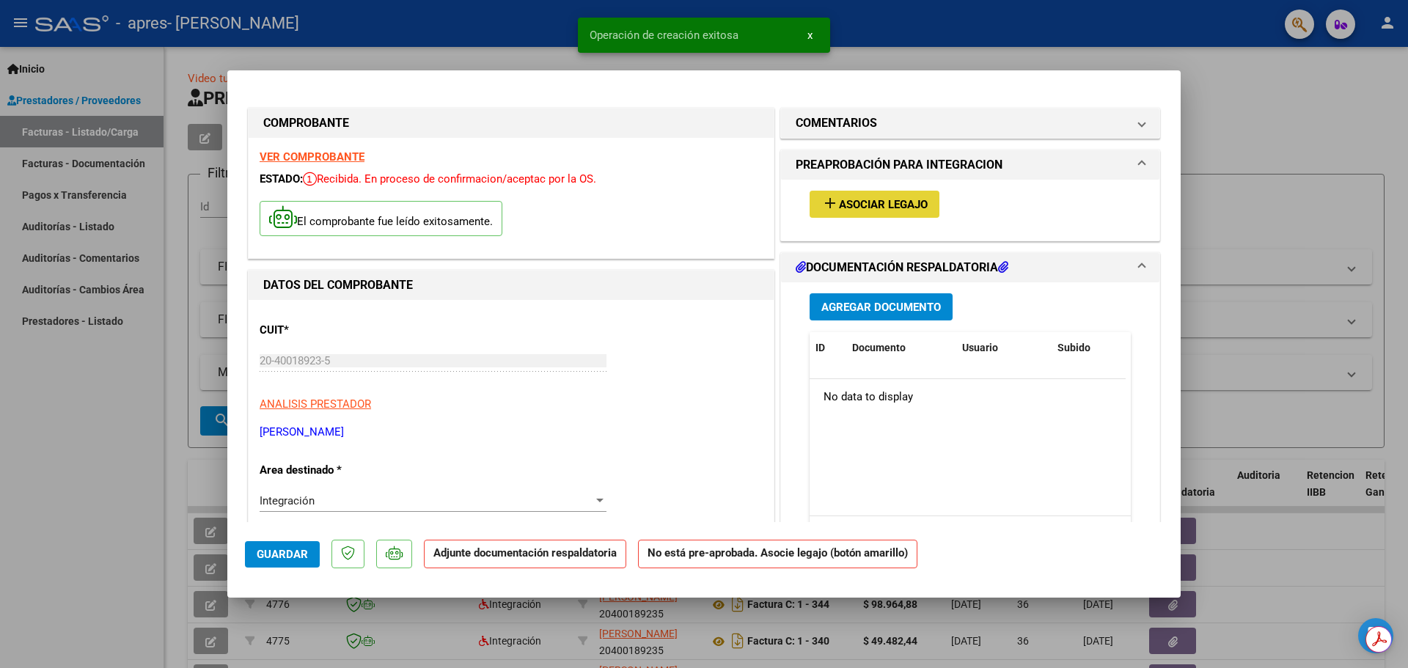
click at [910, 212] on button "add Asociar Legajo" at bounding box center [875, 204] width 130 height 27
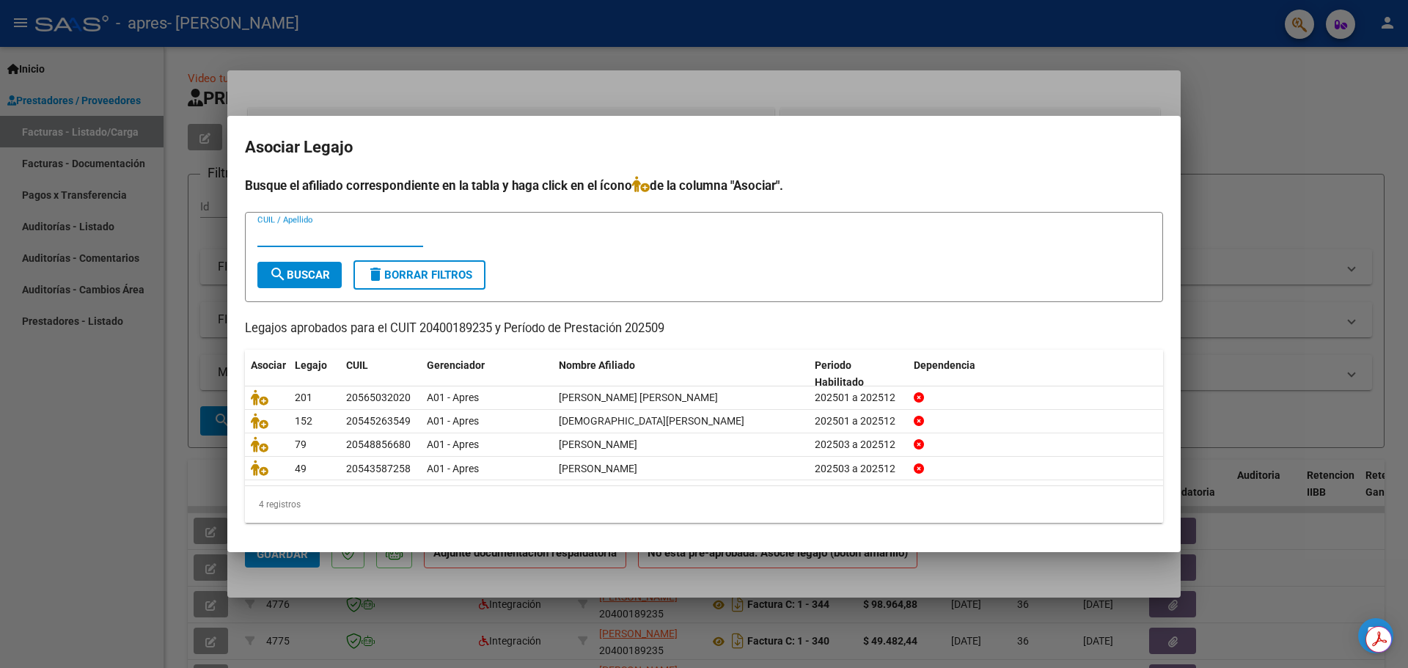
click at [367, 577] on div at bounding box center [704, 334] width 1408 height 668
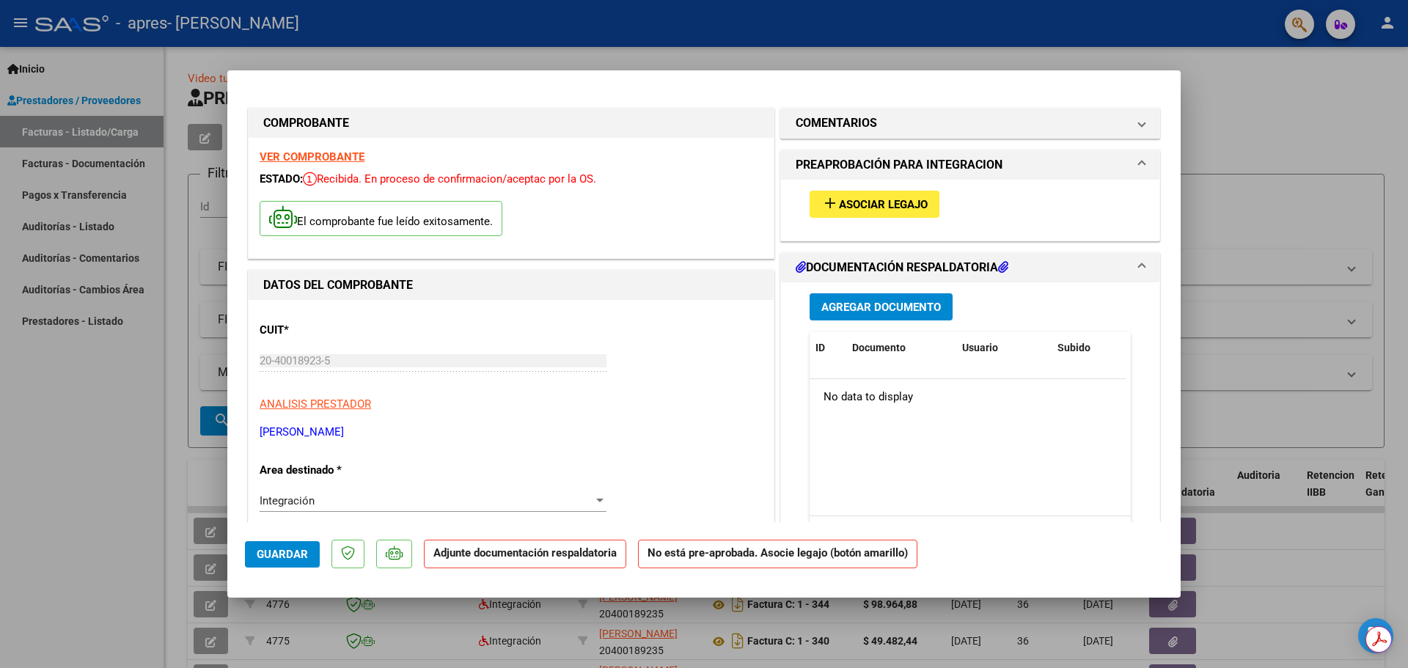
click at [862, 213] on button "add Asociar Legajo" at bounding box center [875, 204] width 130 height 27
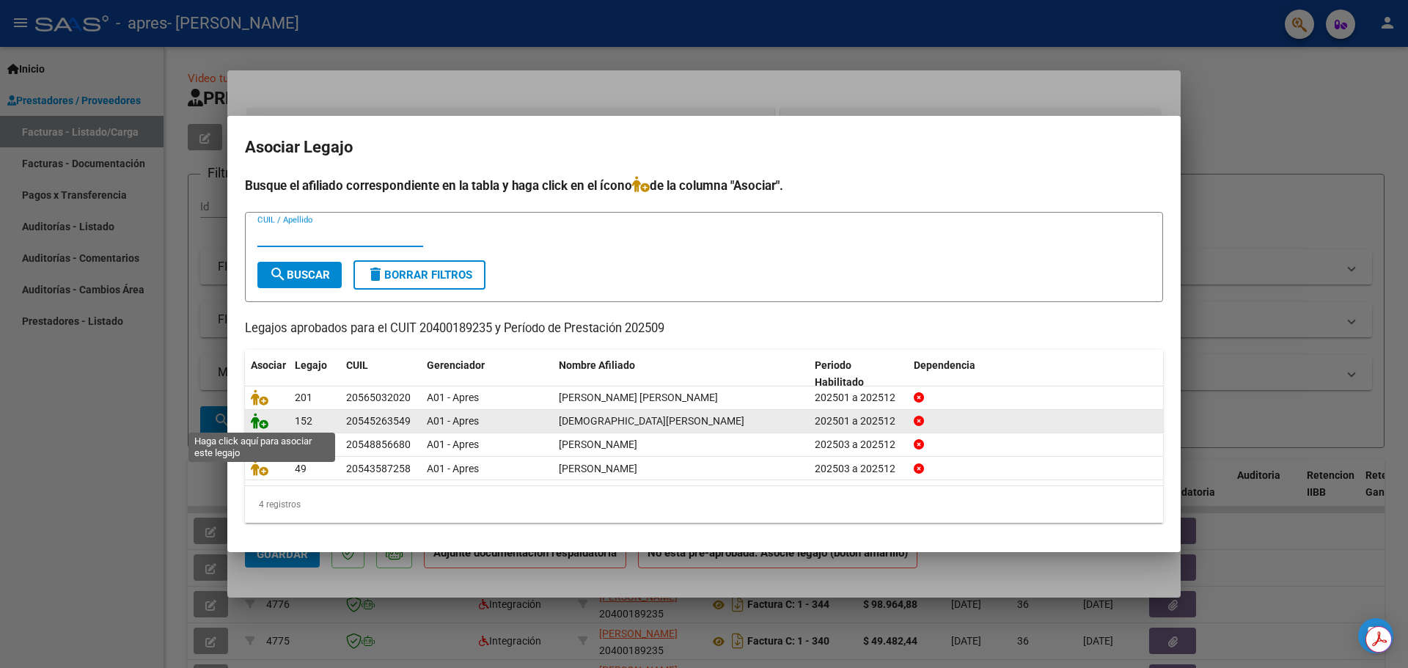
click at [263, 418] on icon at bounding box center [260, 421] width 18 height 16
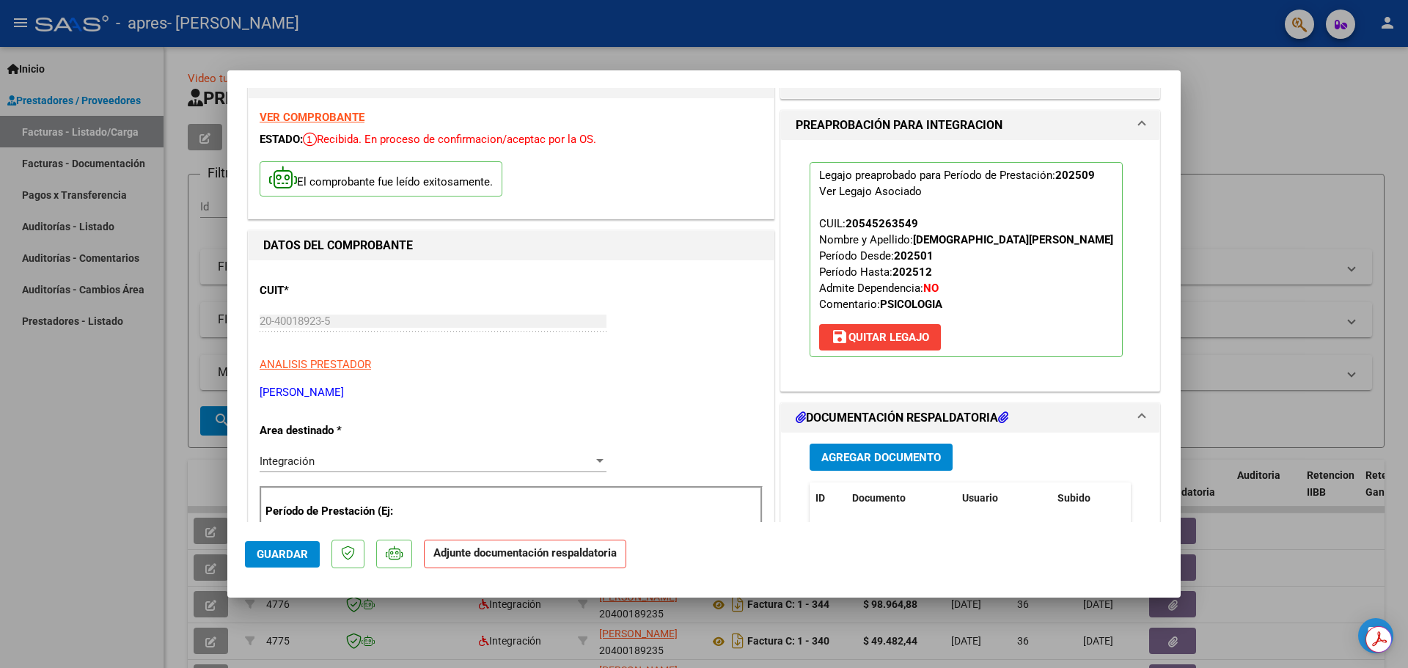
scroll to position [220, 0]
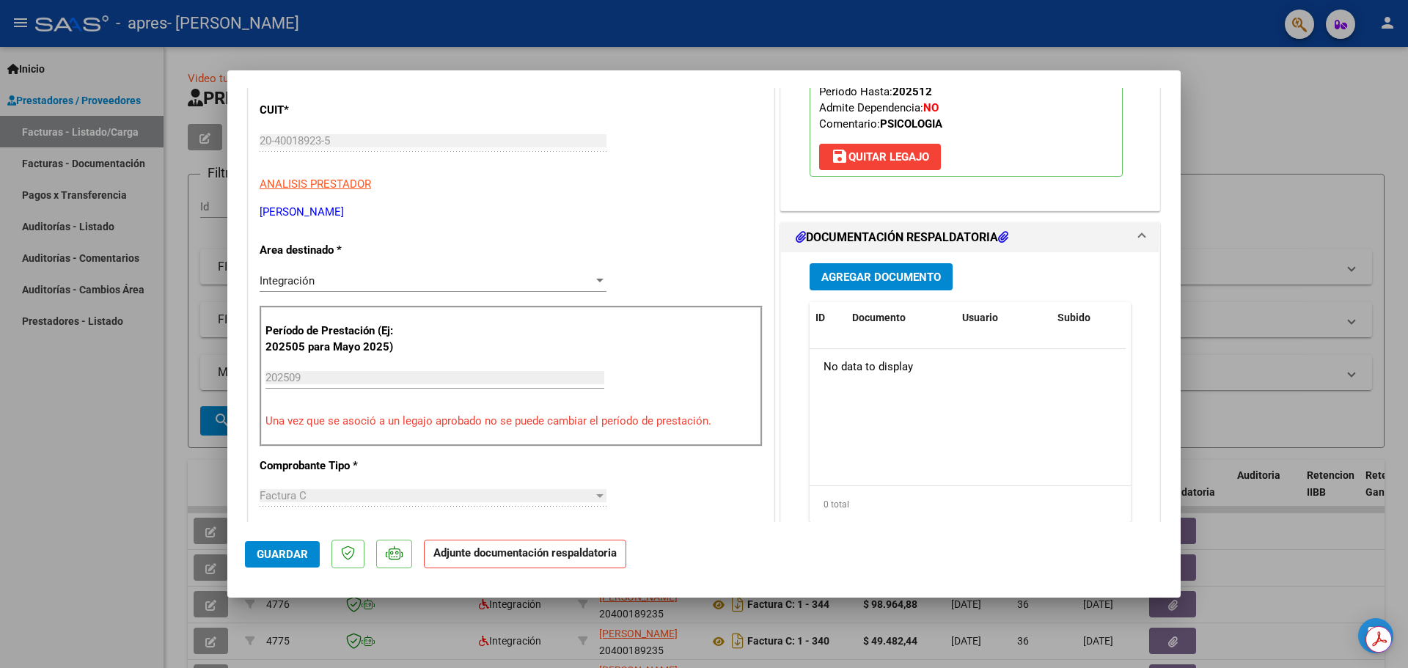
click at [822, 284] on button "Agregar Documento" at bounding box center [881, 276] width 143 height 27
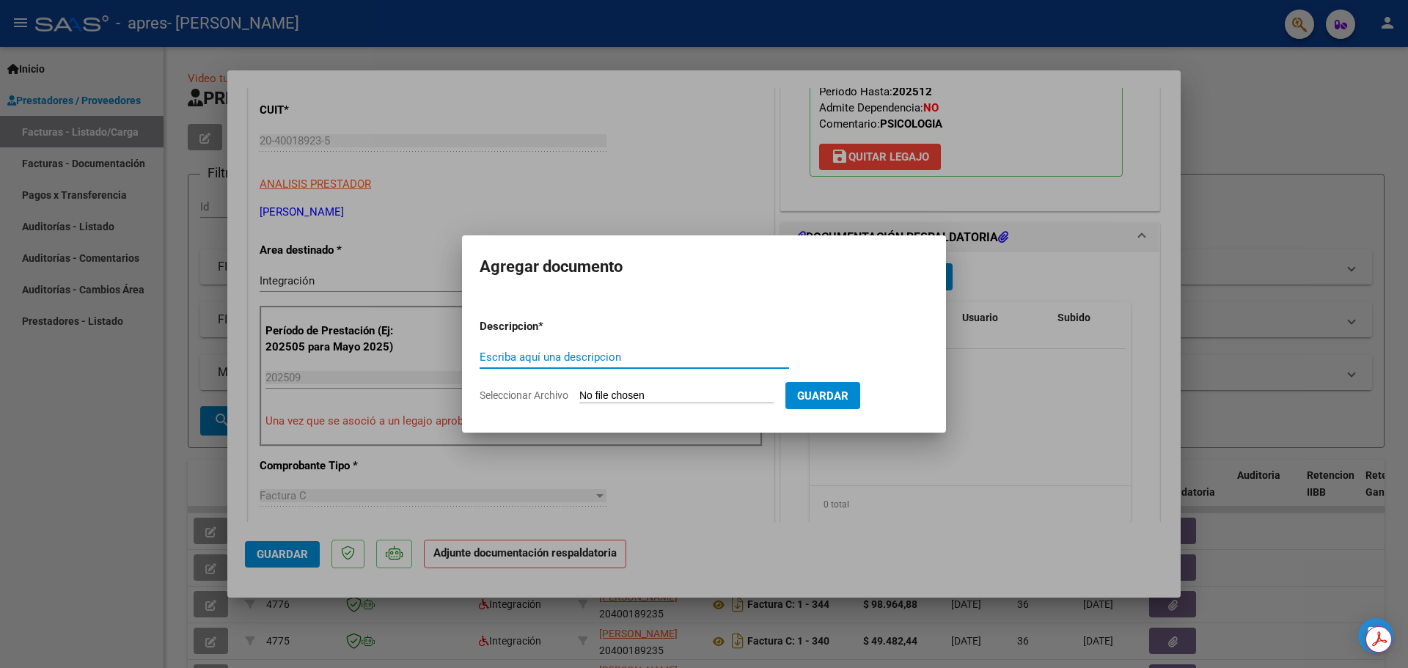
click at [699, 395] on input "Seleccionar Archivo" at bounding box center [676, 396] width 194 height 14
type input "C:\fakepath\Septiembre 2025 (A) 8.pdf"
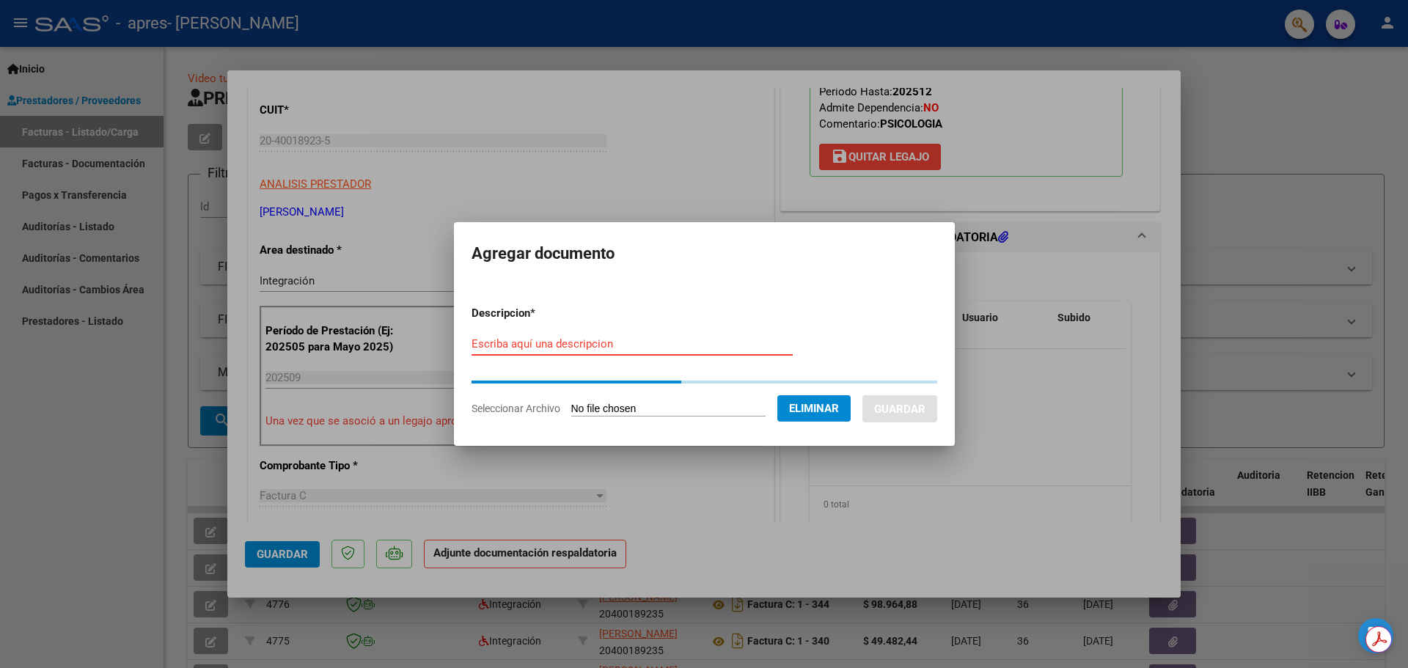
click at [645, 340] on input "Escriba aquí una descripcion" at bounding box center [632, 343] width 321 height 13
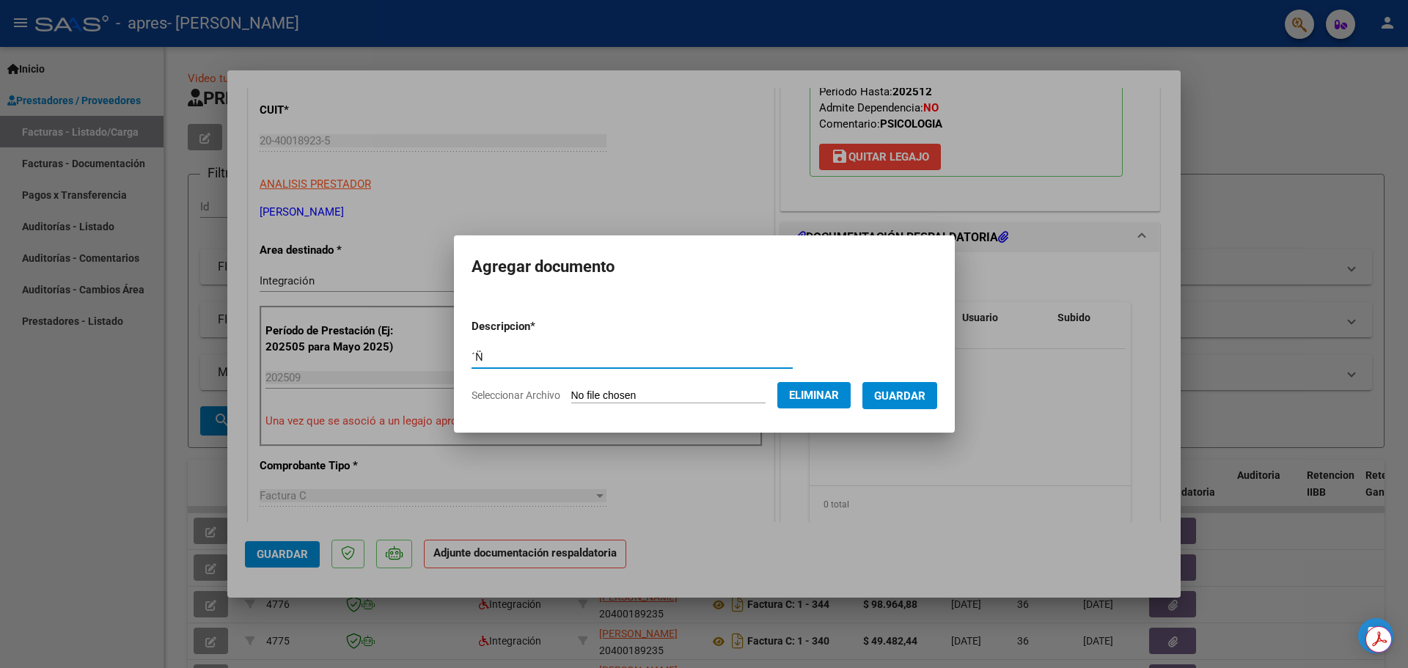
type input "´"
type input "Planilla de Asistencia"
click at [909, 401] on span "Guardar" at bounding box center [899, 395] width 51 height 13
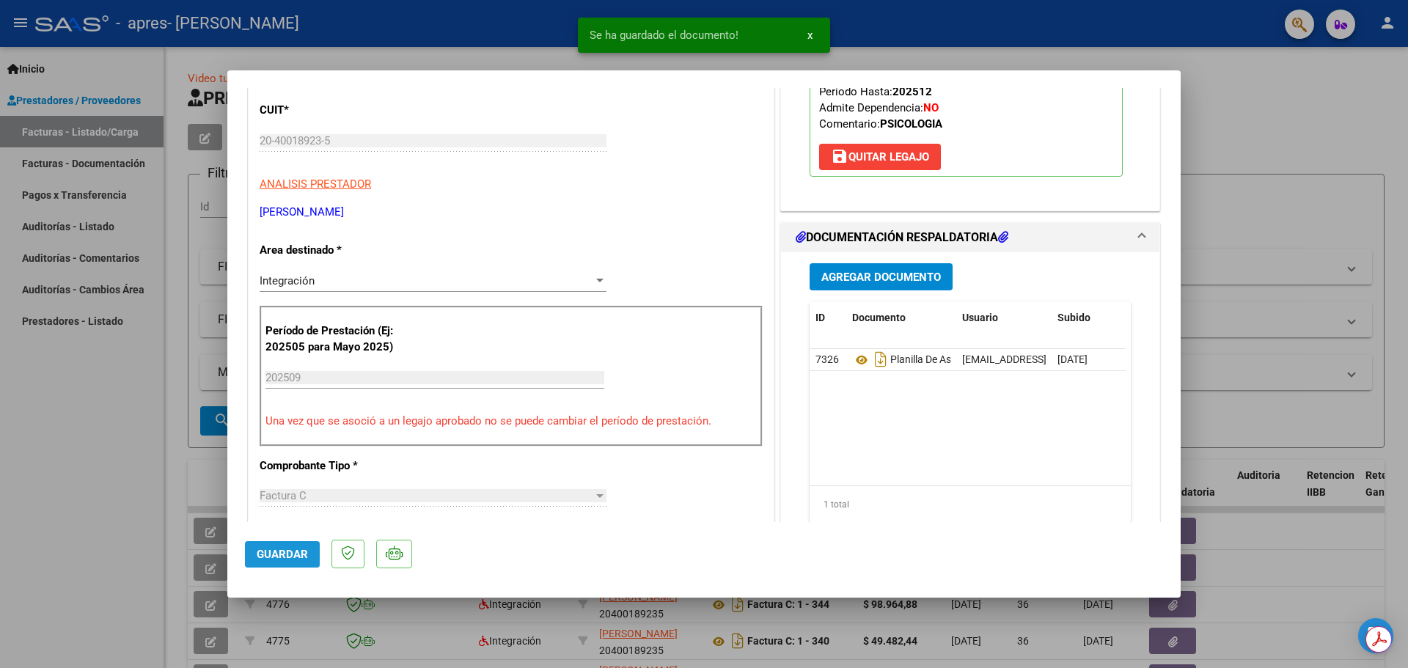
click at [273, 546] on button "Guardar" at bounding box center [282, 554] width 75 height 26
click at [127, 491] on div at bounding box center [704, 334] width 1408 height 668
type input "$ 0,00"
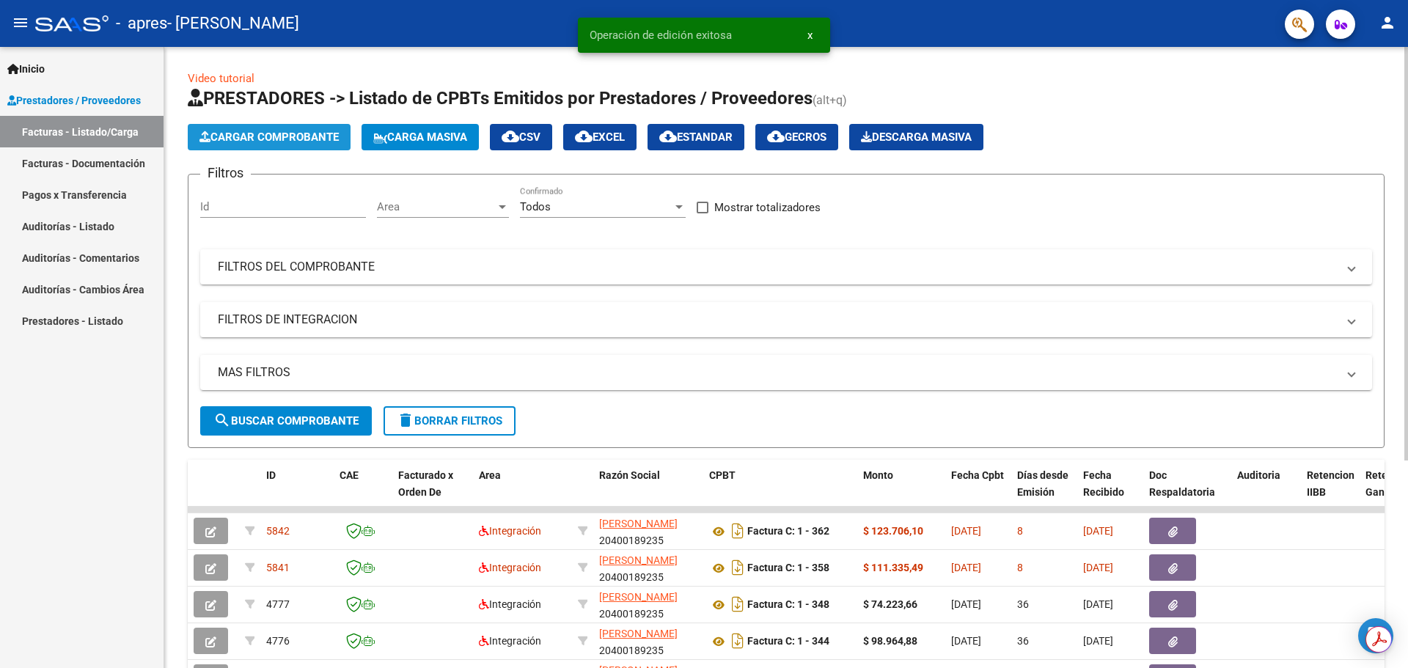
click at [258, 138] on span "Cargar Comprobante" at bounding box center [268, 137] width 139 height 13
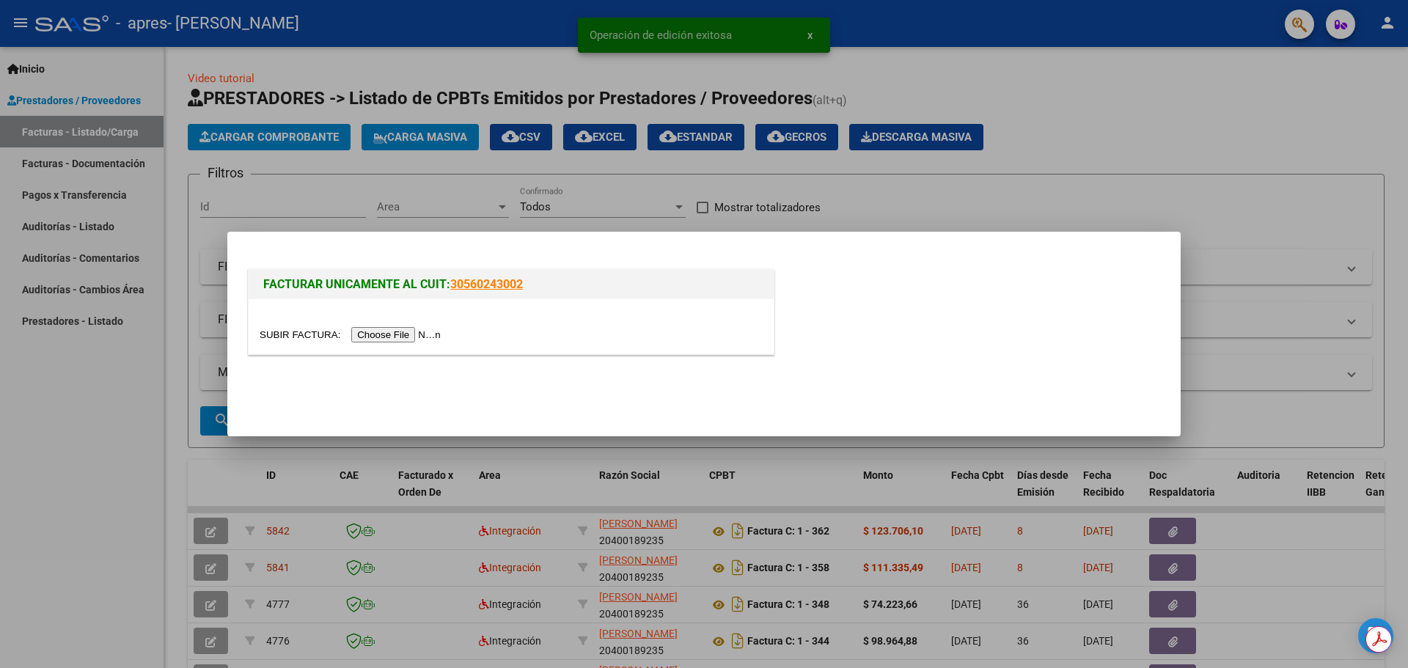
click at [371, 337] on input "file" at bounding box center [353, 334] width 186 height 15
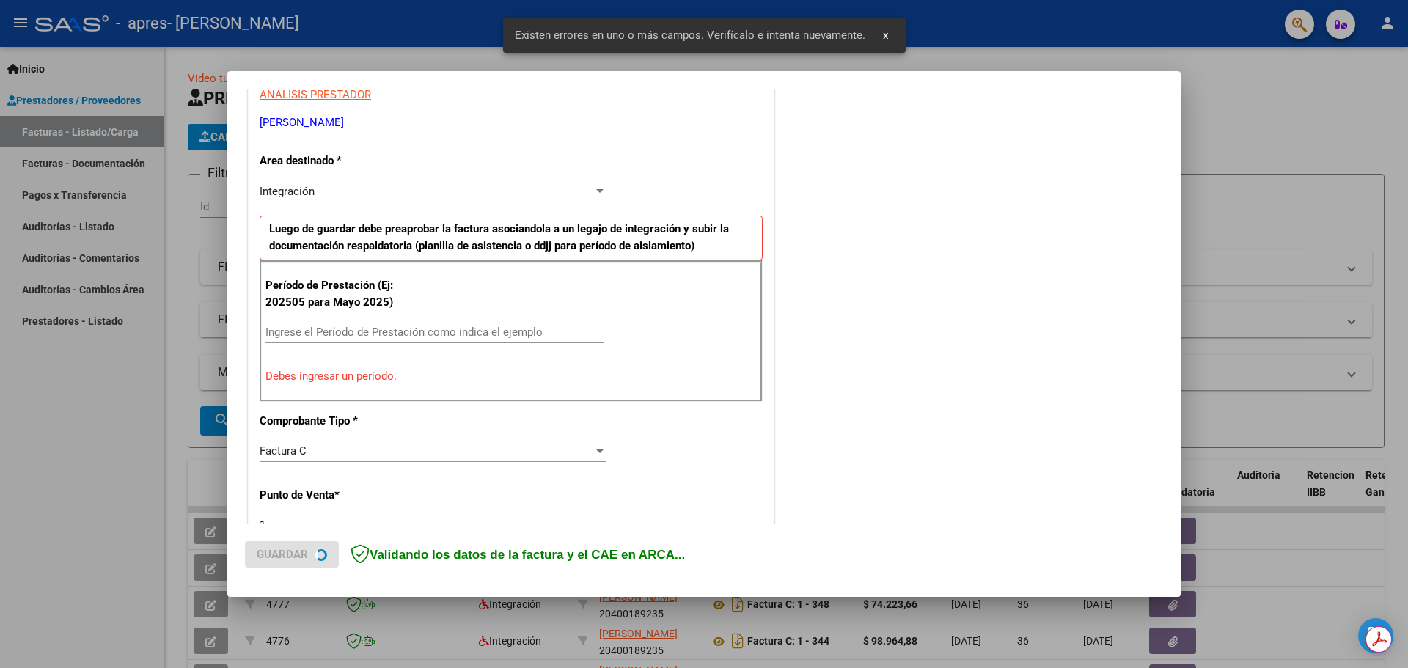
scroll to position [293, 0]
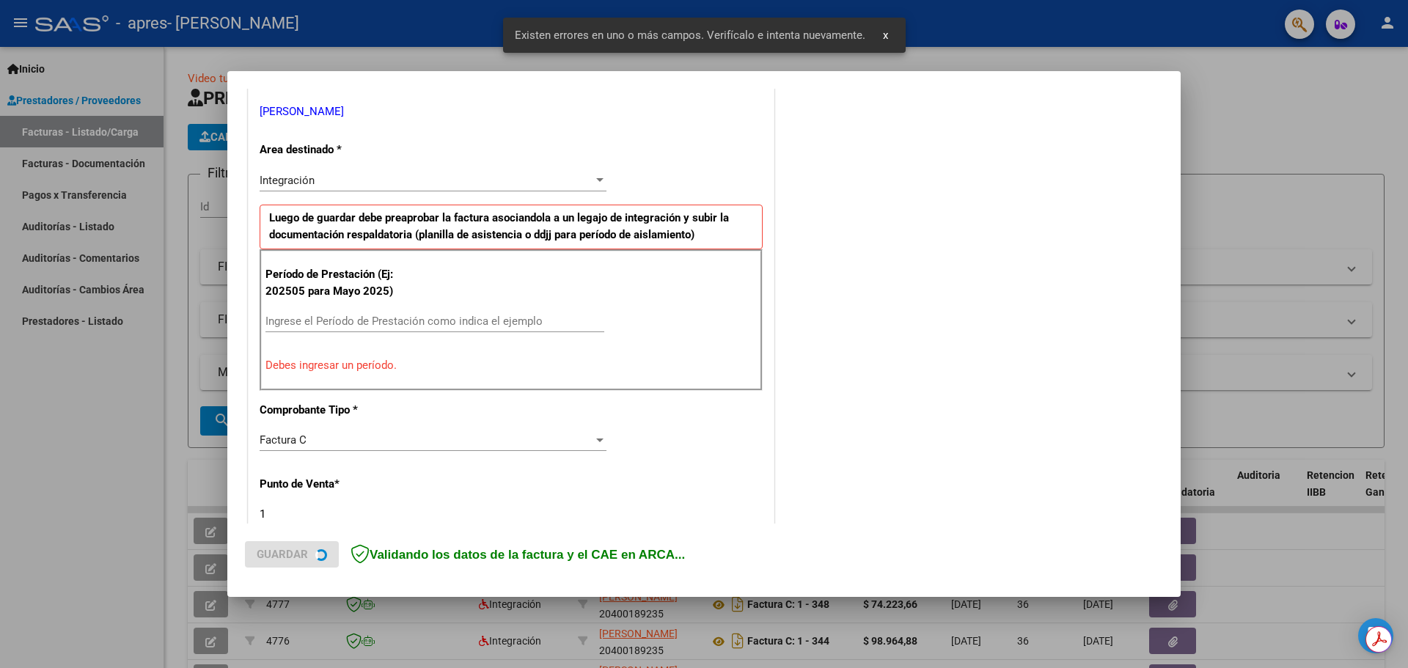
click at [362, 323] on input "Ingrese el Período de Prestación como indica el ejemplo" at bounding box center [434, 321] width 339 height 13
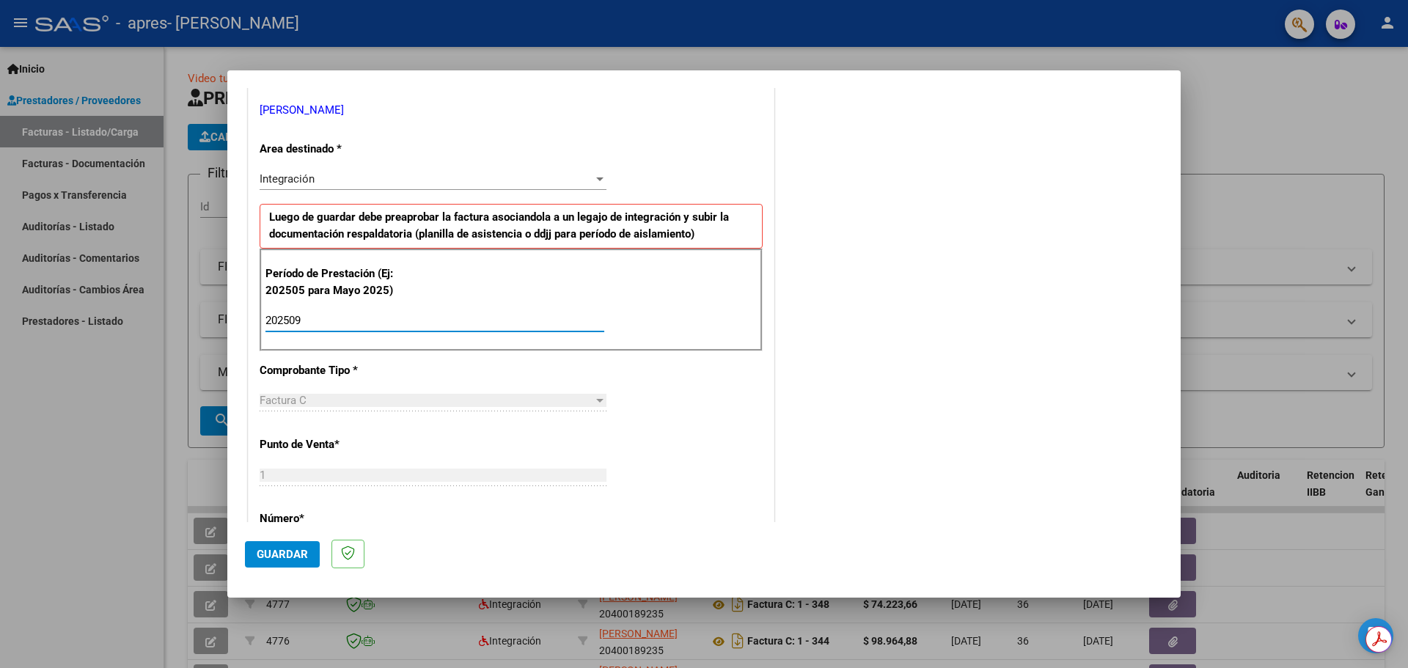
type input "202509"
click at [297, 542] on button "Guardar" at bounding box center [282, 554] width 75 height 26
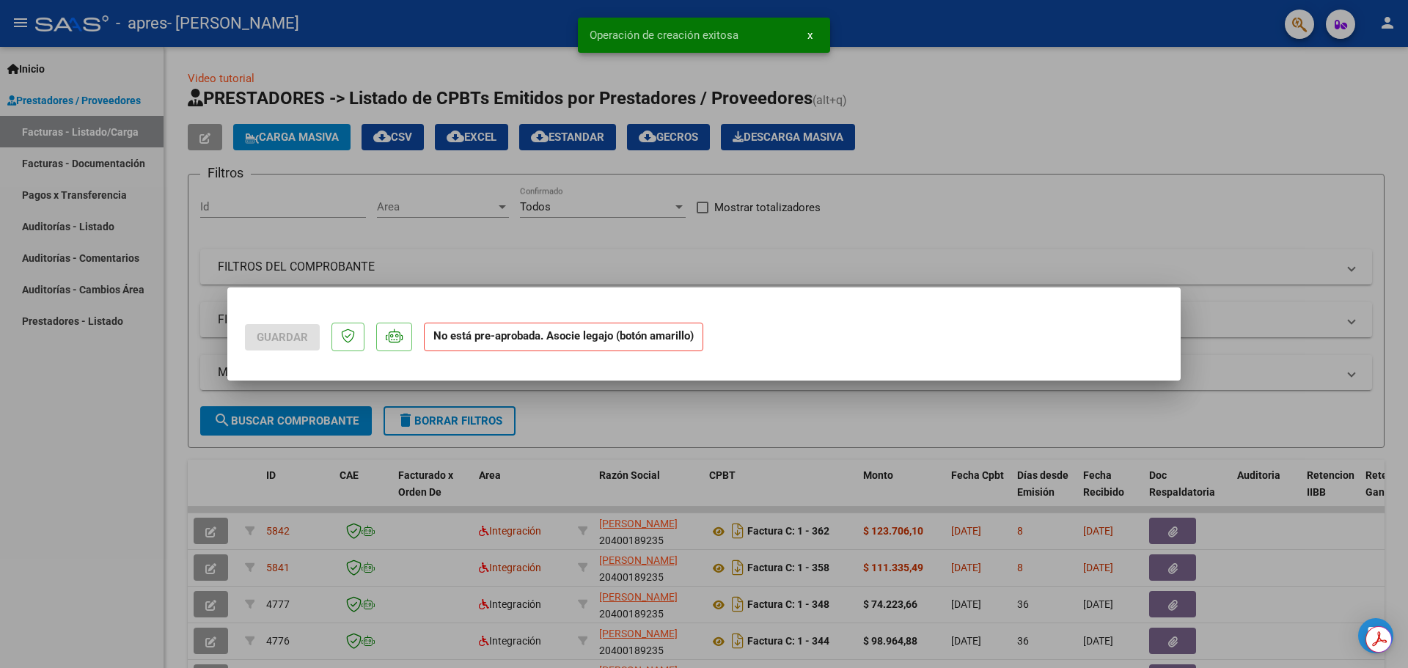
scroll to position [0, 0]
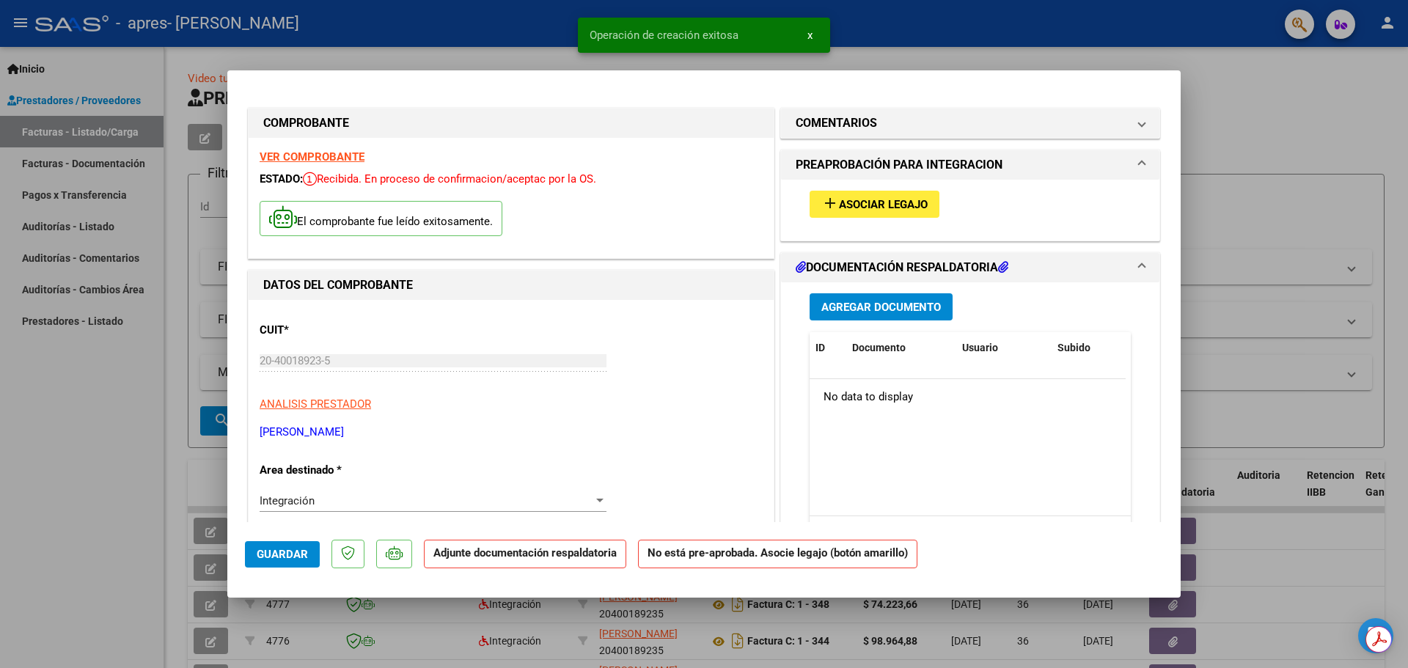
click at [900, 206] on span "Asociar Legajo" at bounding box center [883, 204] width 89 height 13
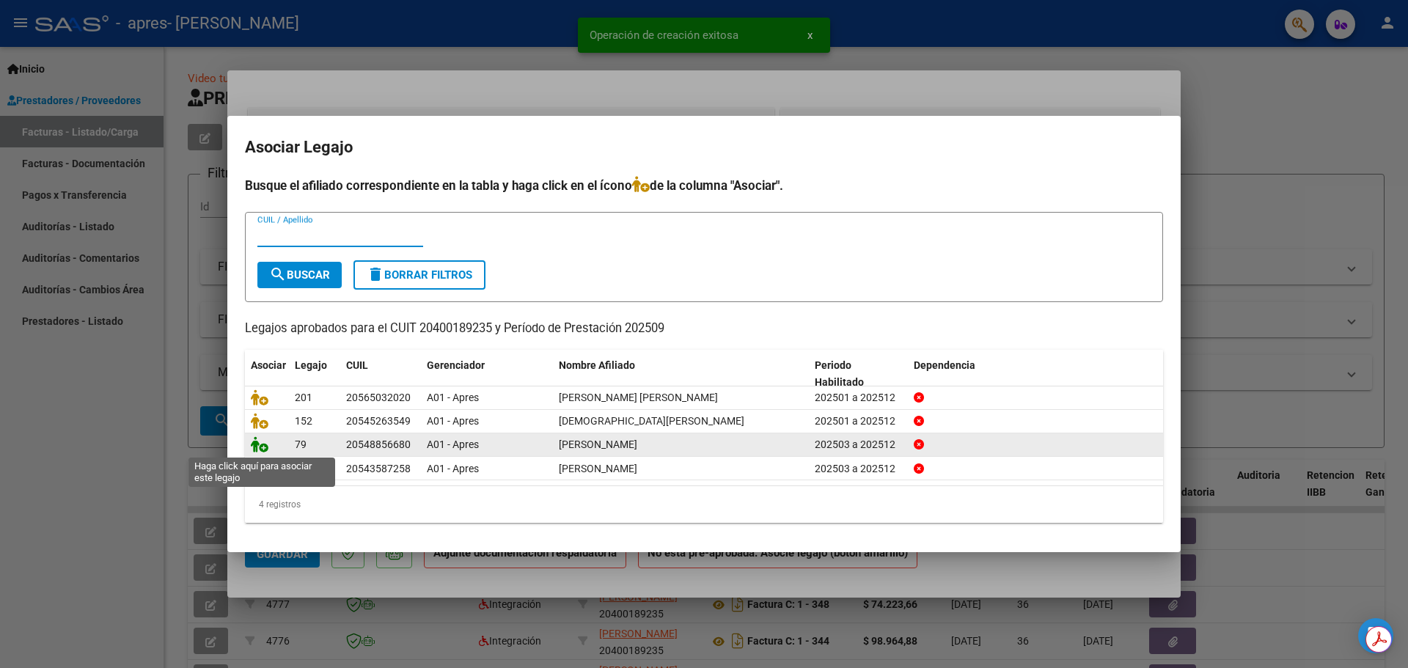
click at [260, 452] on icon at bounding box center [260, 444] width 18 height 16
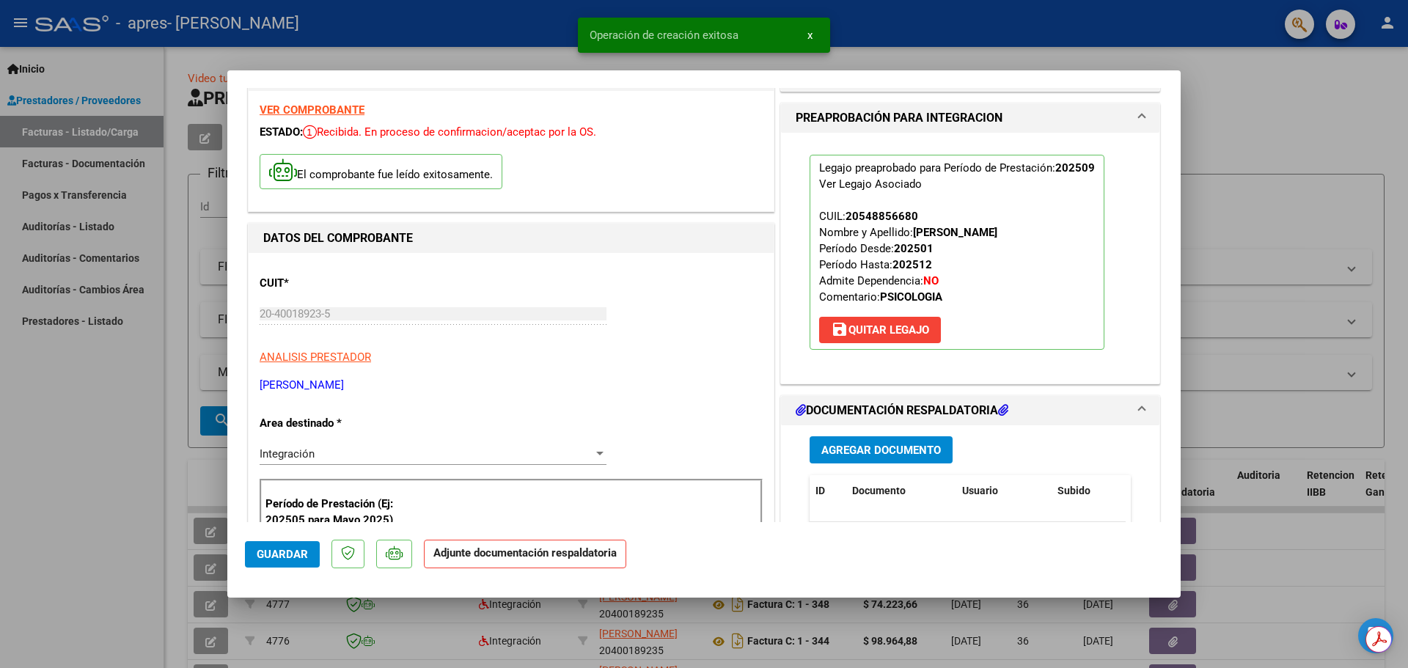
scroll to position [73, 0]
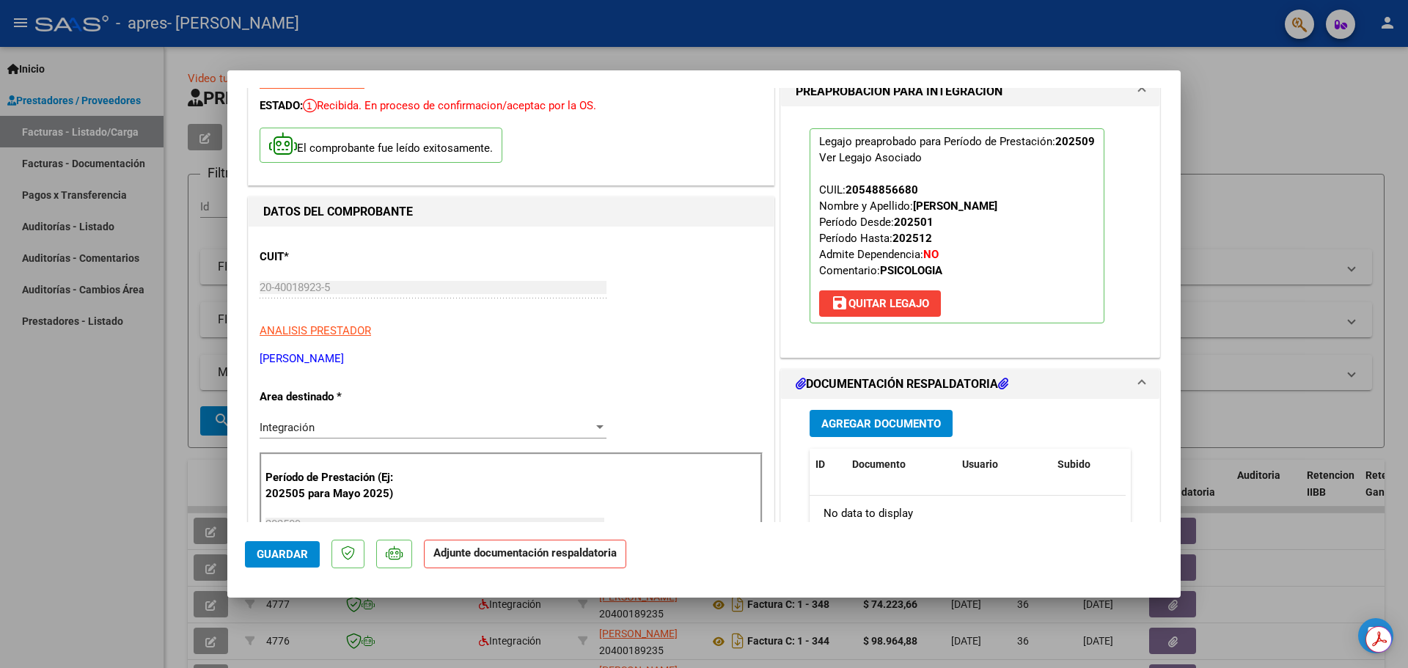
click at [862, 425] on span "Agregar Documento" at bounding box center [881, 423] width 120 height 13
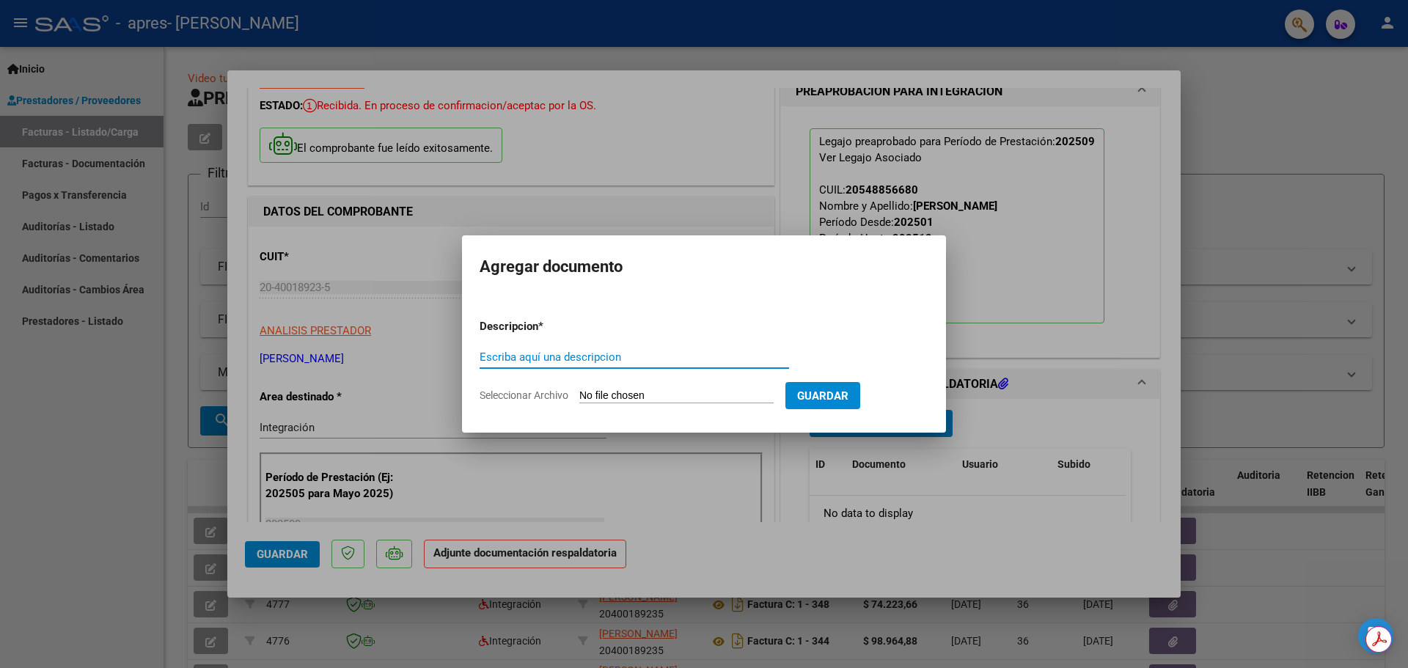
click at [618, 356] on input "Escriba aquí una descripcion" at bounding box center [634, 357] width 309 height 13
type input "Planilla de Asistencia"
click at [579, 389] on input "Seleccionar Archivo" at bounding box center [676, 396] width 194 height 14
type input "C:\fakepath\Septiembre 2025 (A) 12.pdf"
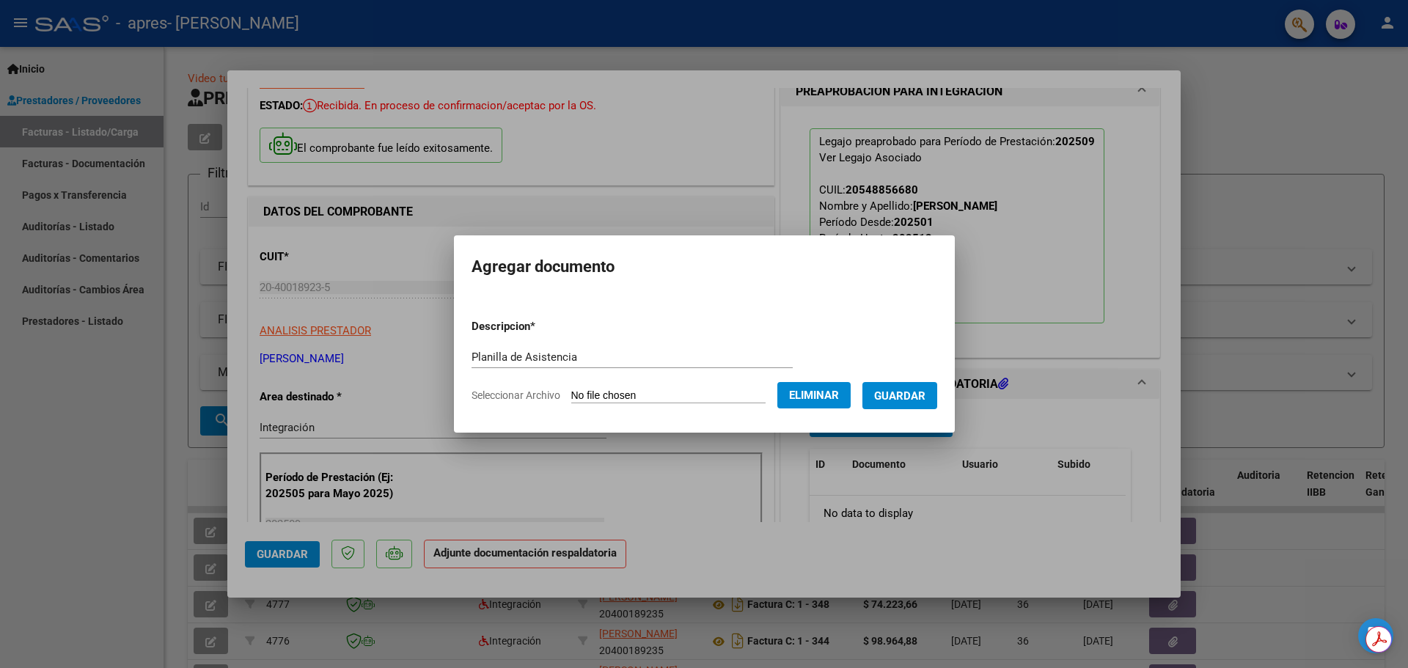
click at [909, 389] on span "Guardar" at bounding box center [899, 395] width 51 height 13
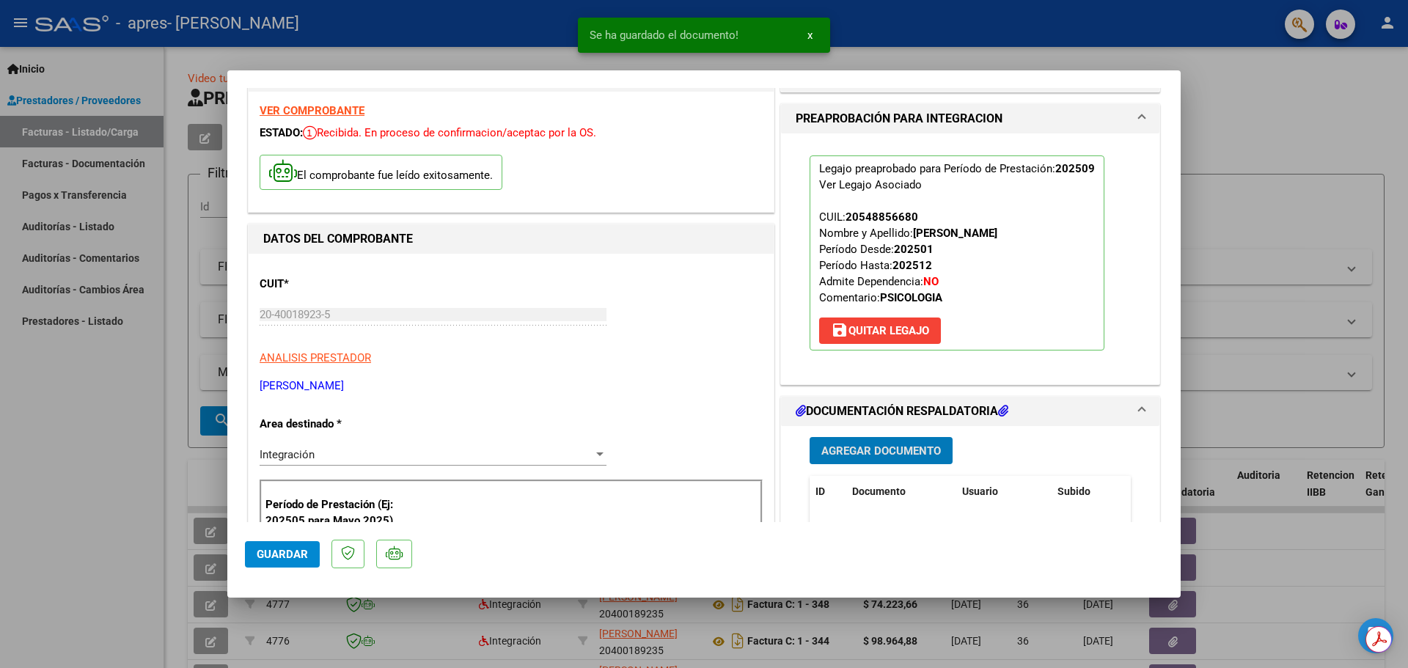
scroll to position [0, 0]
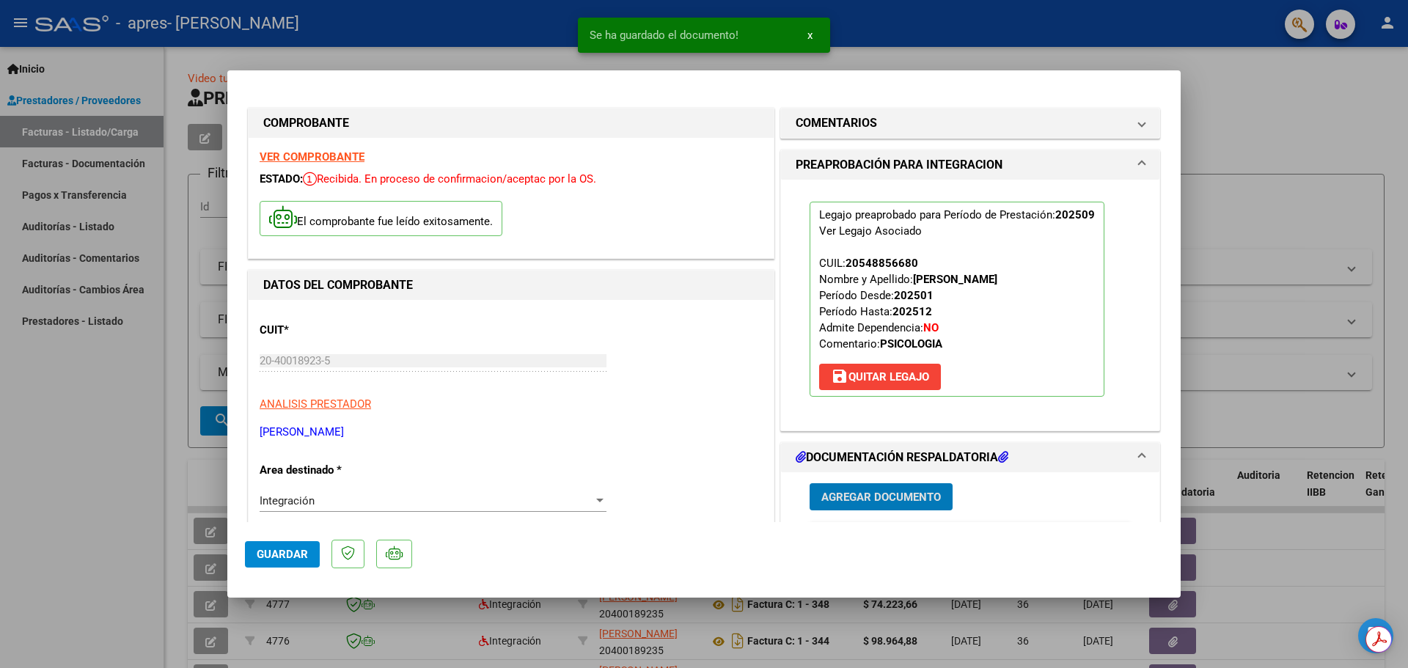
click at [285, 559] on span "Guardar" at bounding box center [282, 554] width 51 height 13
click at [114, 493] on div at bounding box center [704, 334] width 1408 height 668
type input "$ 0,00"
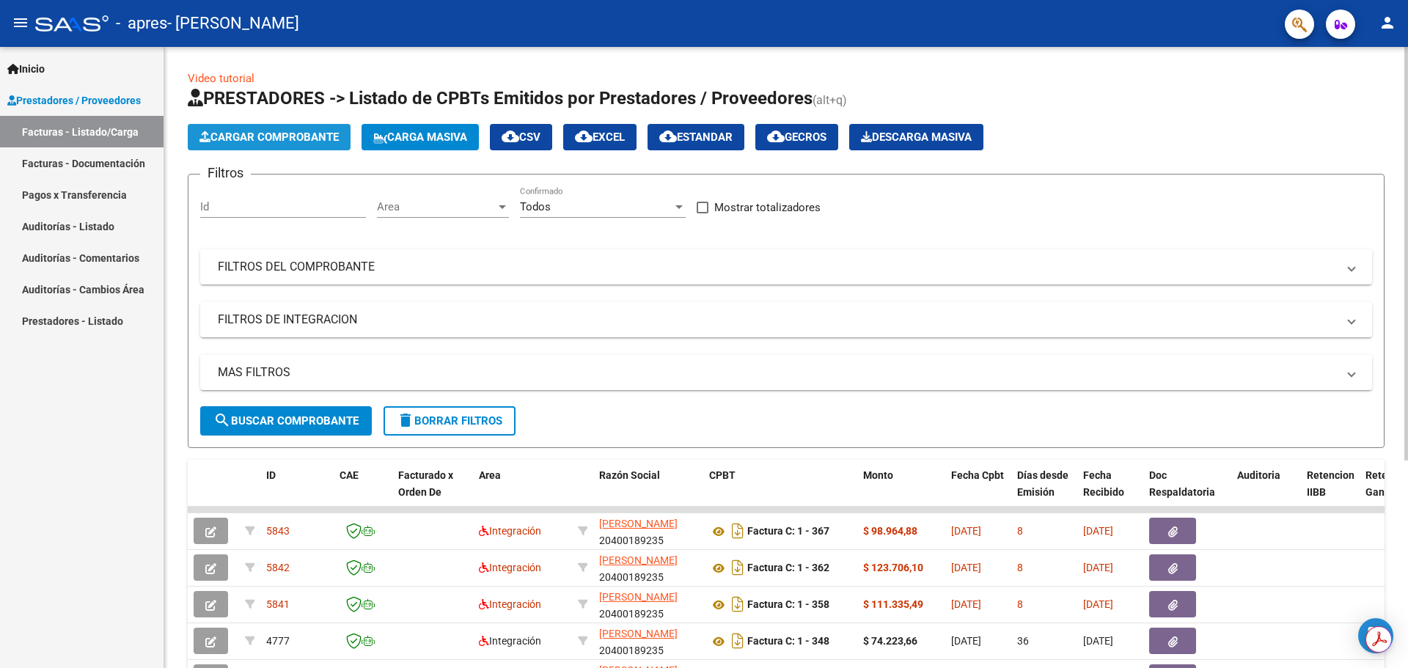
click at [282, 136] on span "Cargar Comprobante" at bounding box center [268, 137] width 139 height 13
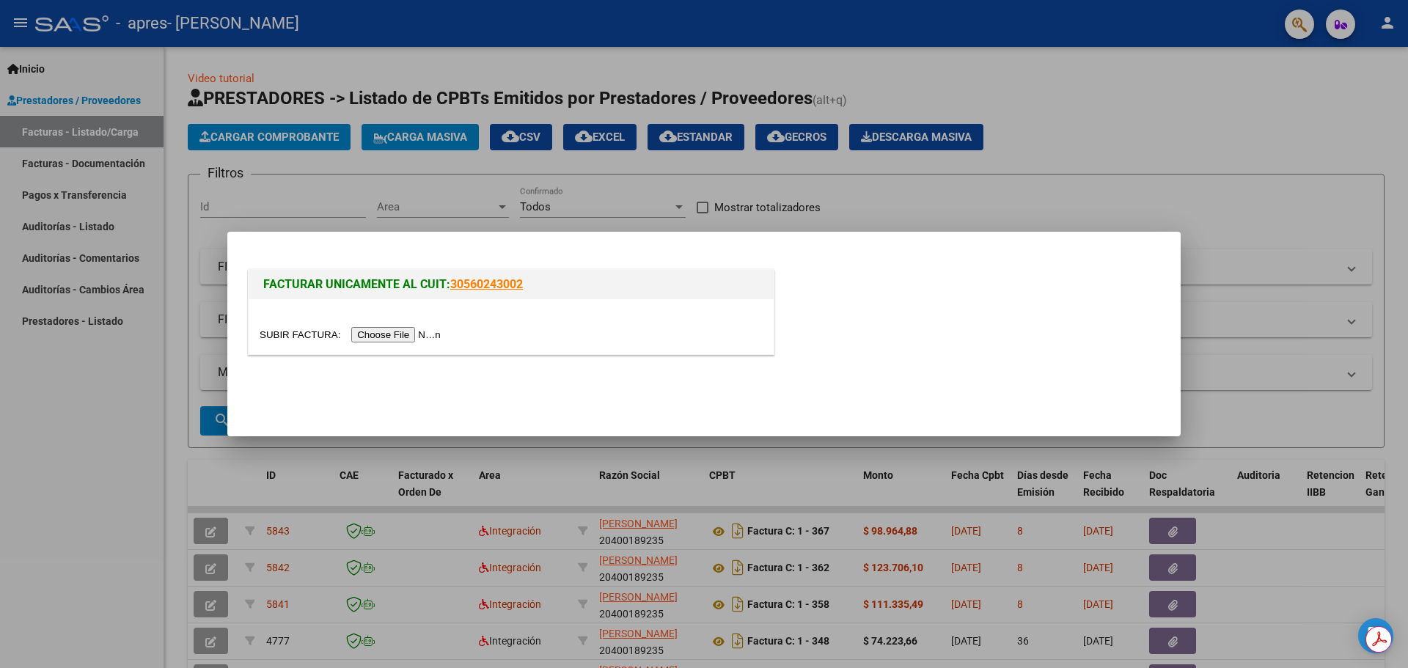
click at [431, 329] on input "file" at bounding box center [353, 334] width 186 height 15
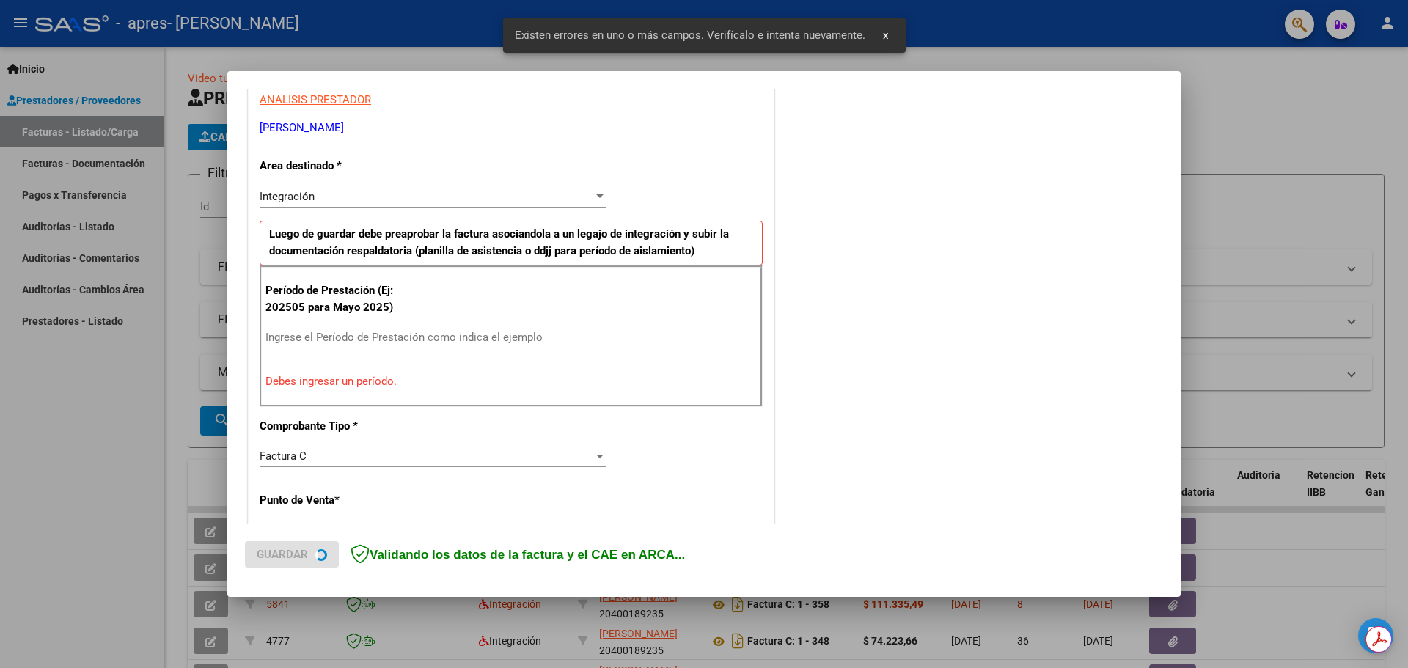
scroll to position [293, 0]
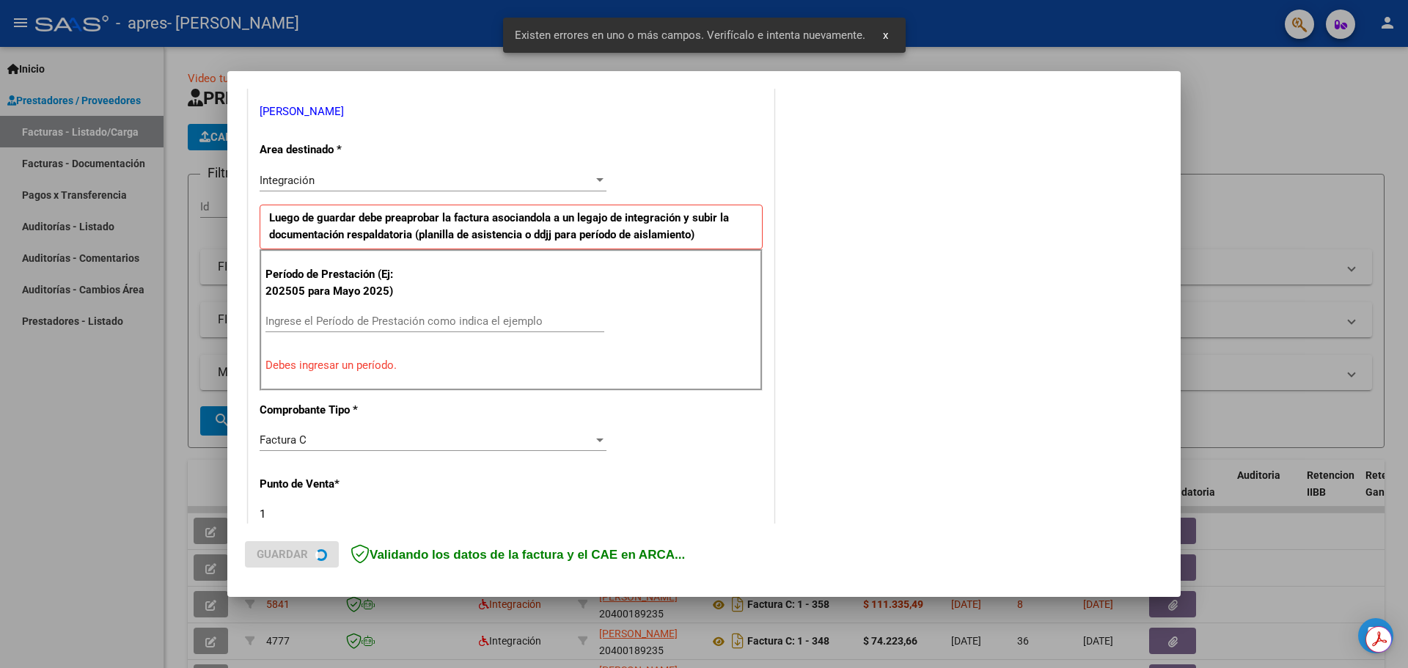
click at [431, 323] on input "Ingrese el Período de Prestación como indica el ejemplo" at bounding box center [434, 321] width 339 height 13
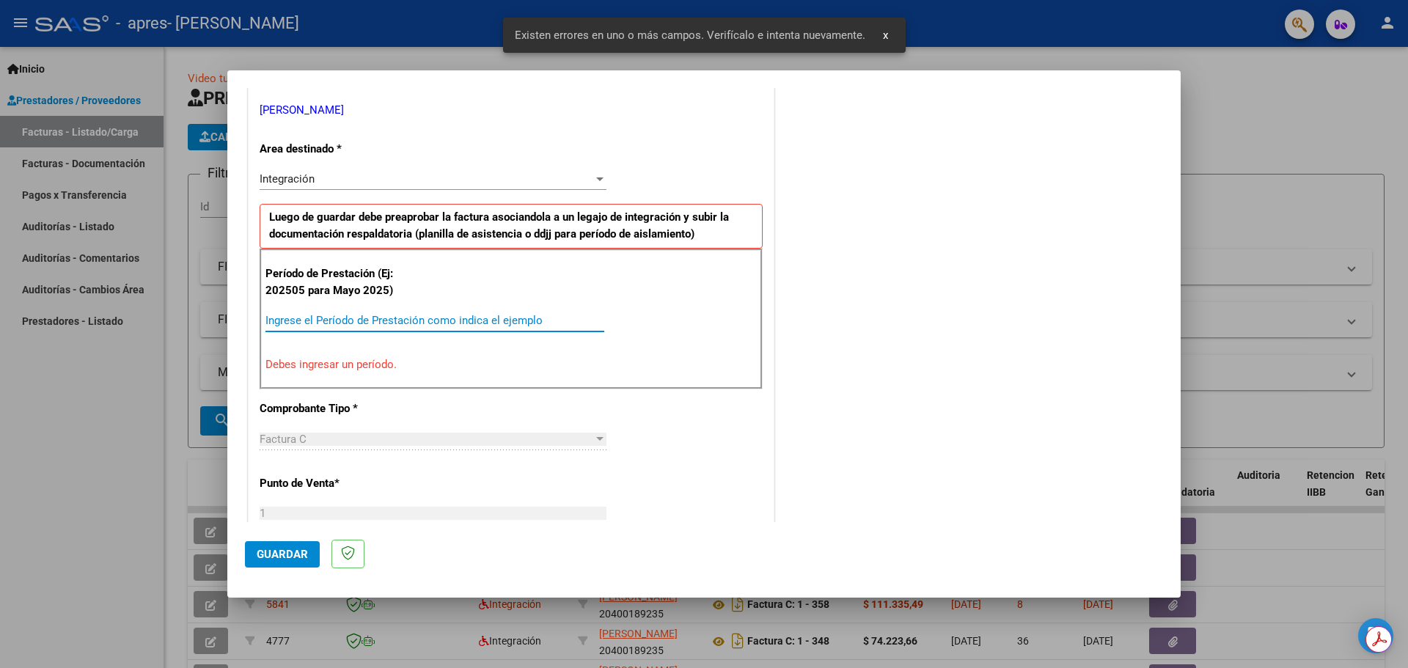
click at [431, 323] on input "Ingrese el Período de Prestación como indica el ejemplo" at bounding box center [434, 320] width 339 height 13
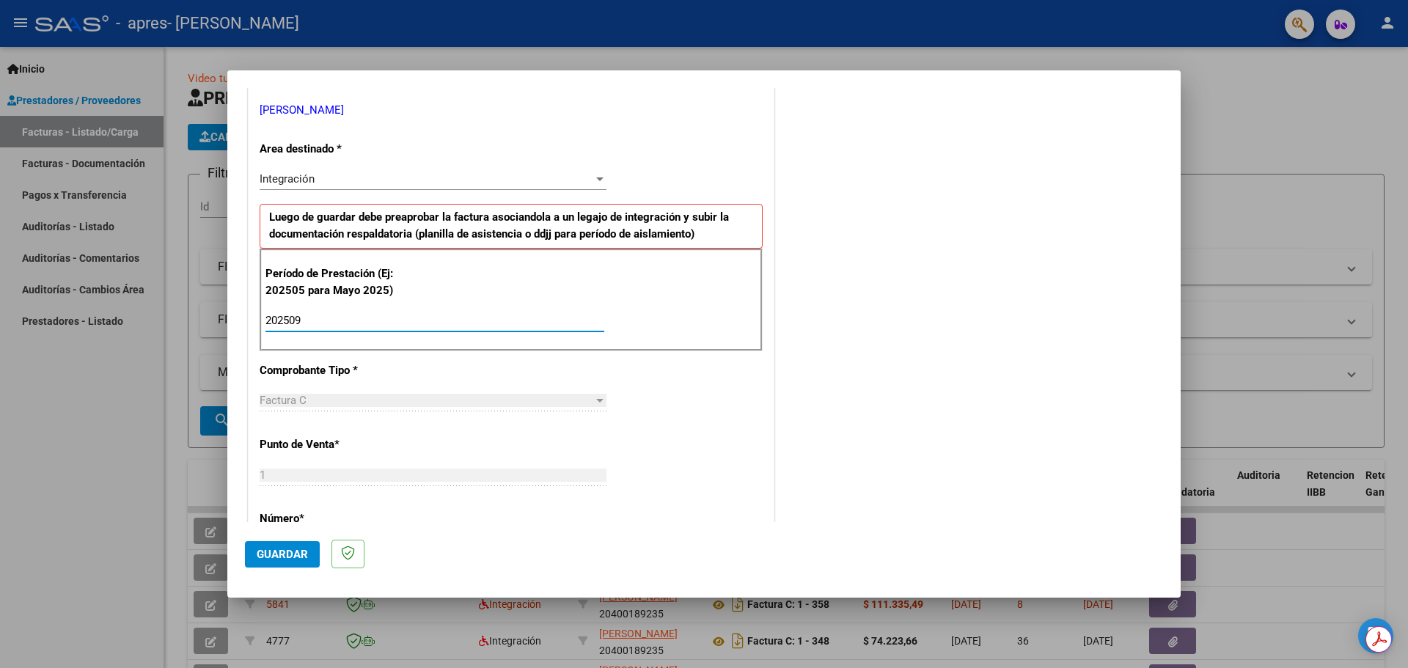
type input "202509"
click at [268, 551] on span "Guardar" at bounding box center [282, 554] width 51 height 13
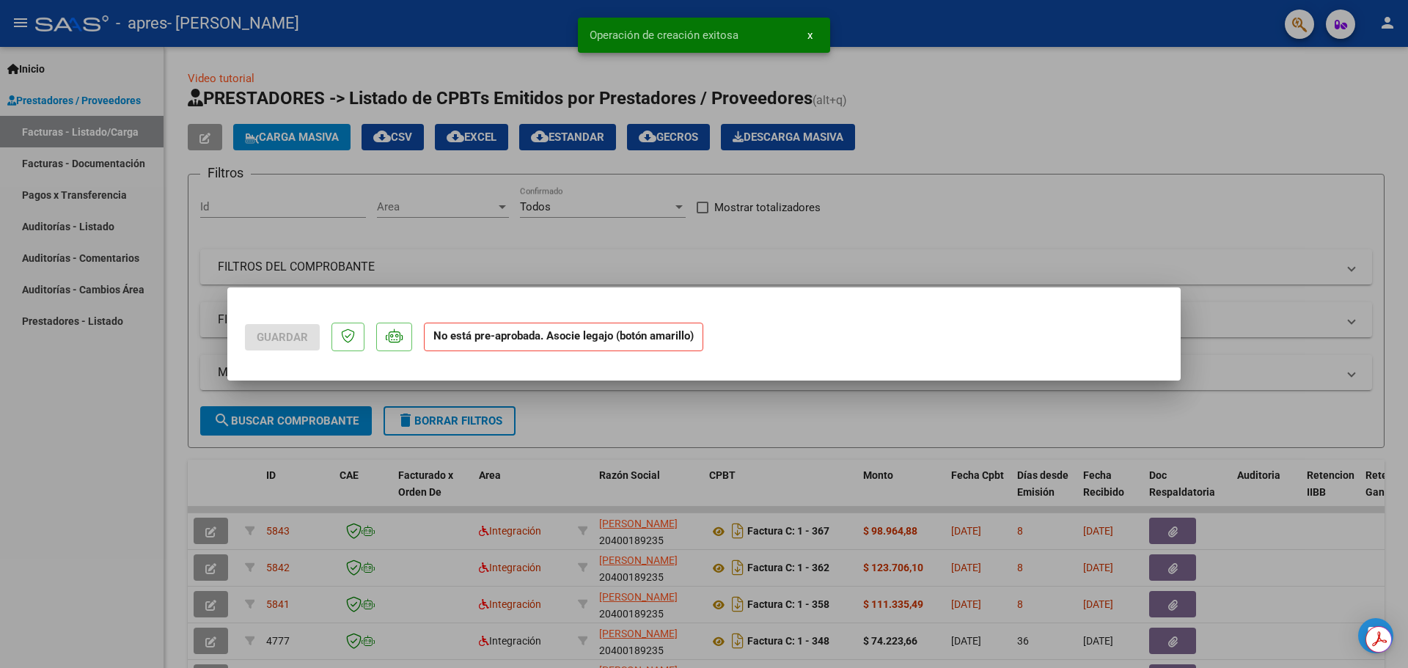
scroll to position [0, 0]
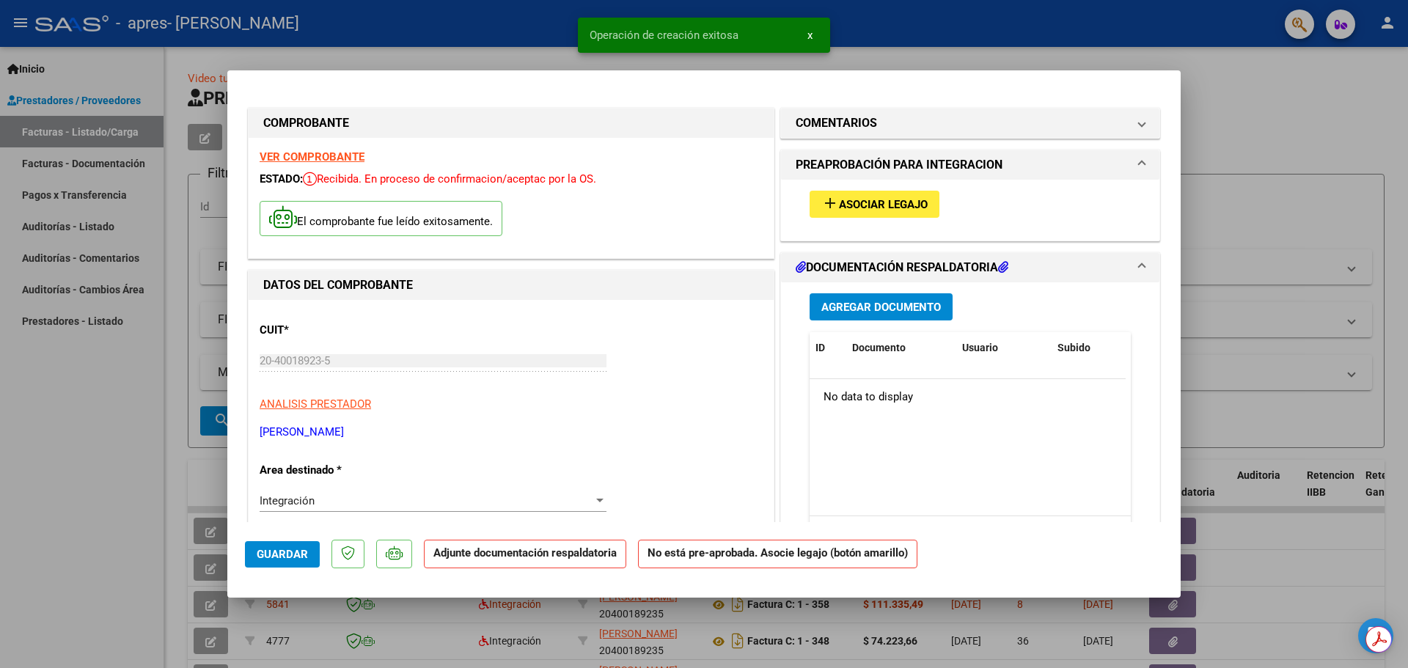
click at [828, 207] on mat-icon "add" at bounding box center [830, 203] width 18 height 18
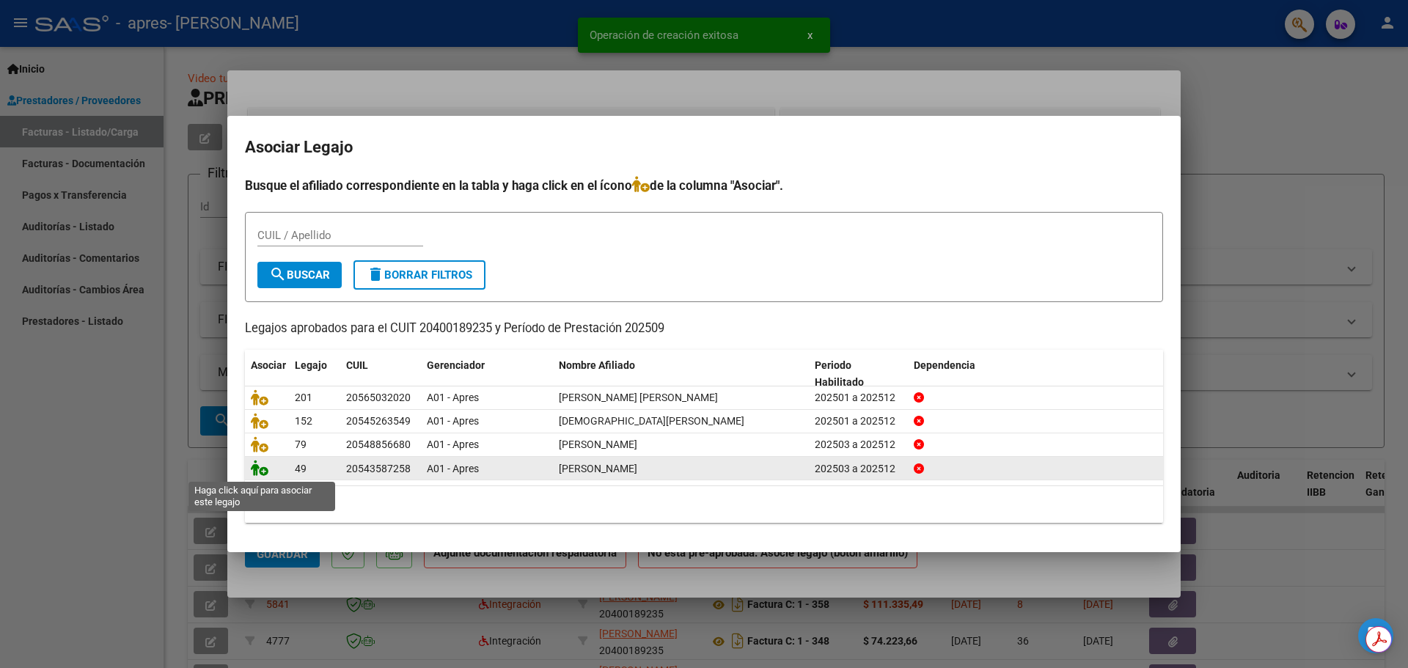
click at [260, 465] on icon at bounding box center [260, 468] width 18 height 16
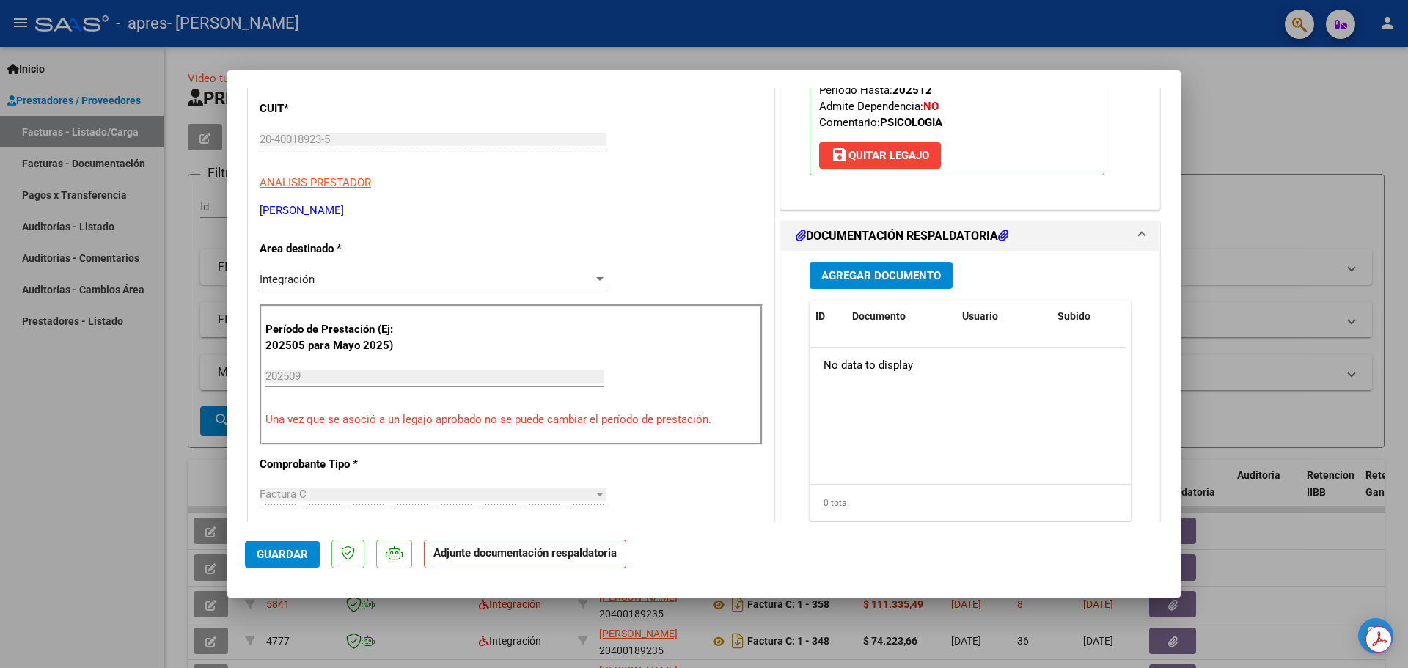
scroll to position [220, 0]
click at [828, 279] on span "Agregar Documento" at bounding box center [881, 277] width 120 height 13
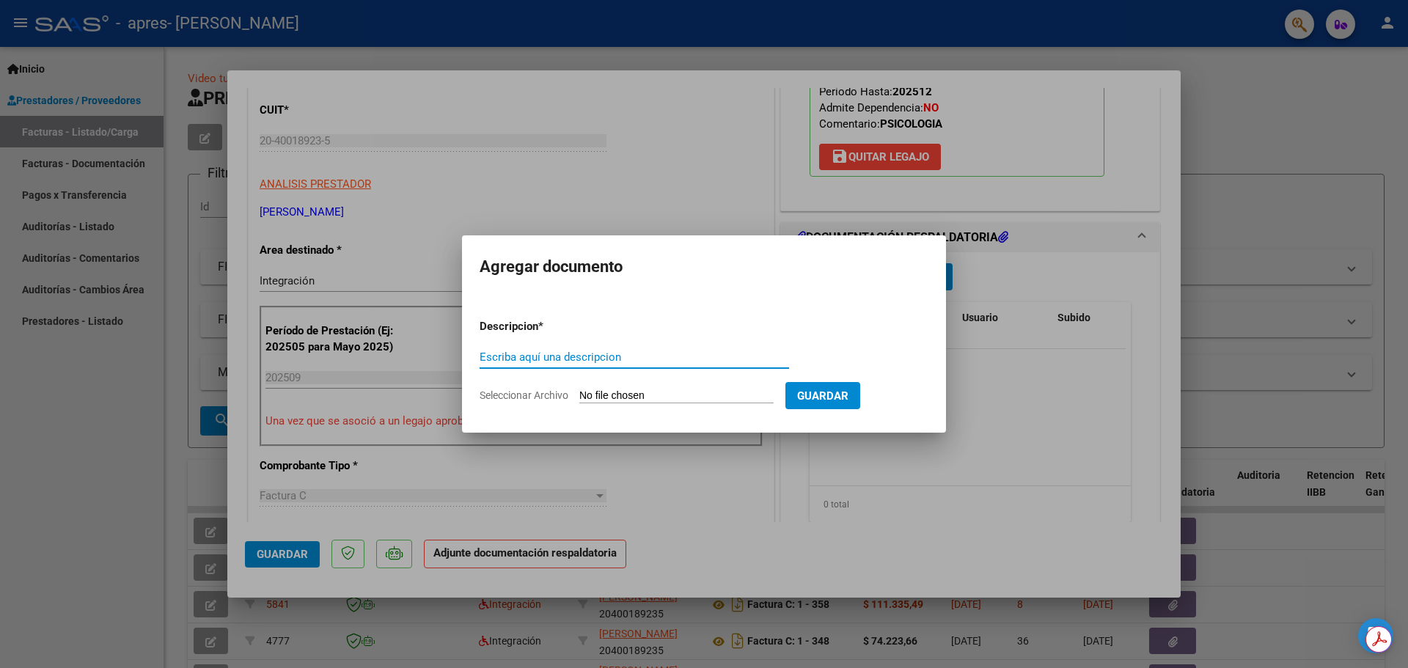
click at [718, 362] on input "Escriba aquí una descripcion" at bounding box center [634, 357] width 309 height 13
type input "Planilla de Asistencia"
click at [579, 389] on input "Seleccionar Archivo" at bounding box center [676, 396] width 194 height 14
type input "C:\fakepath\Septiembre 2025 (A).pdf"
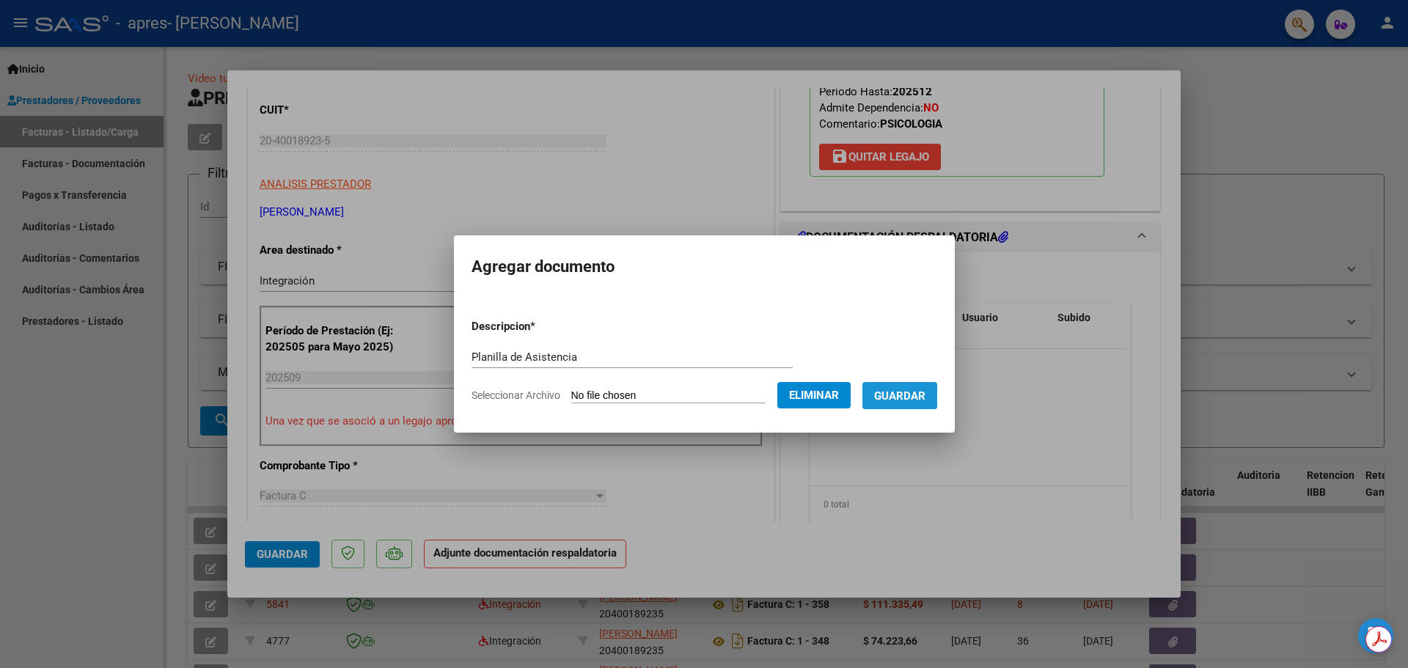
click at [898, 397] on span "Guardar" at bounding box center [899, 395] width 51 height 13
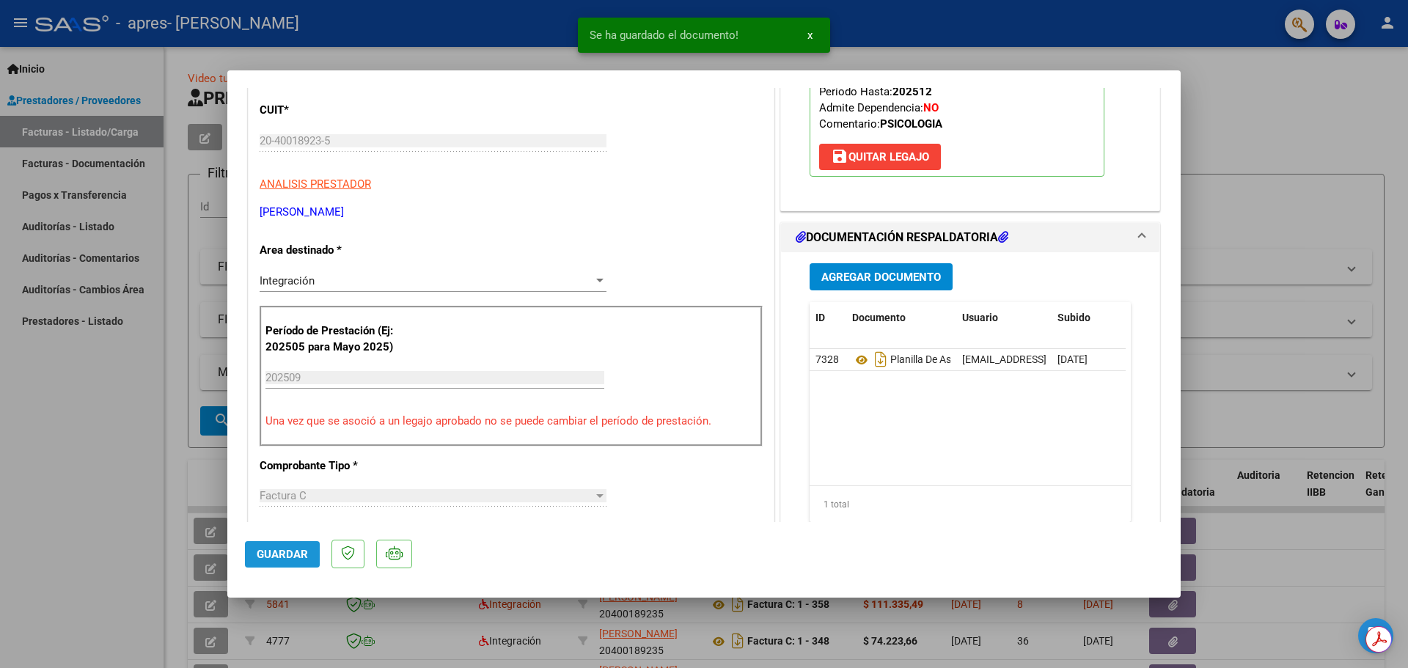
click at [294, 552] on span "Guardar" at bounding box center [282, 554] width 51 height 13
click at [39, 476] on div at bounding box center [704, 334] width 1408 height 668
type input "$ 0,00"
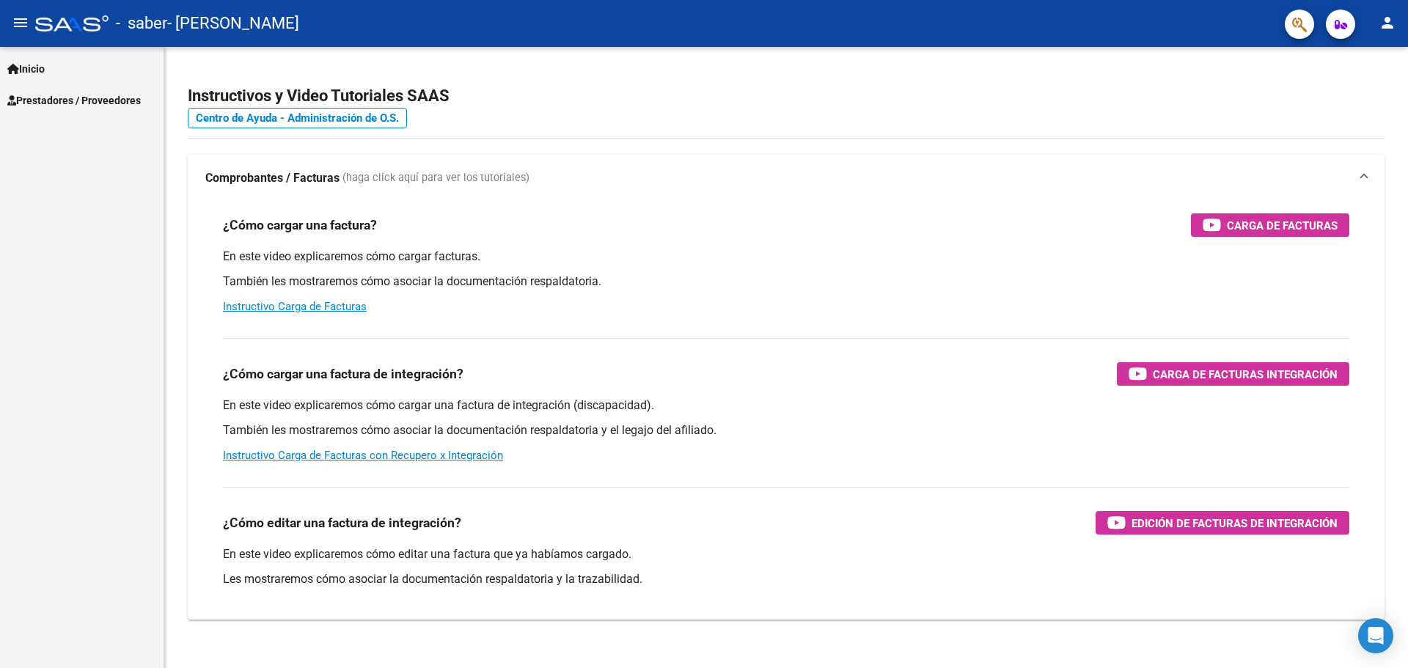
click at [89, 103] on span "Prestadores / Proveedores" at bounding box center [73, 100] width 133 height 16
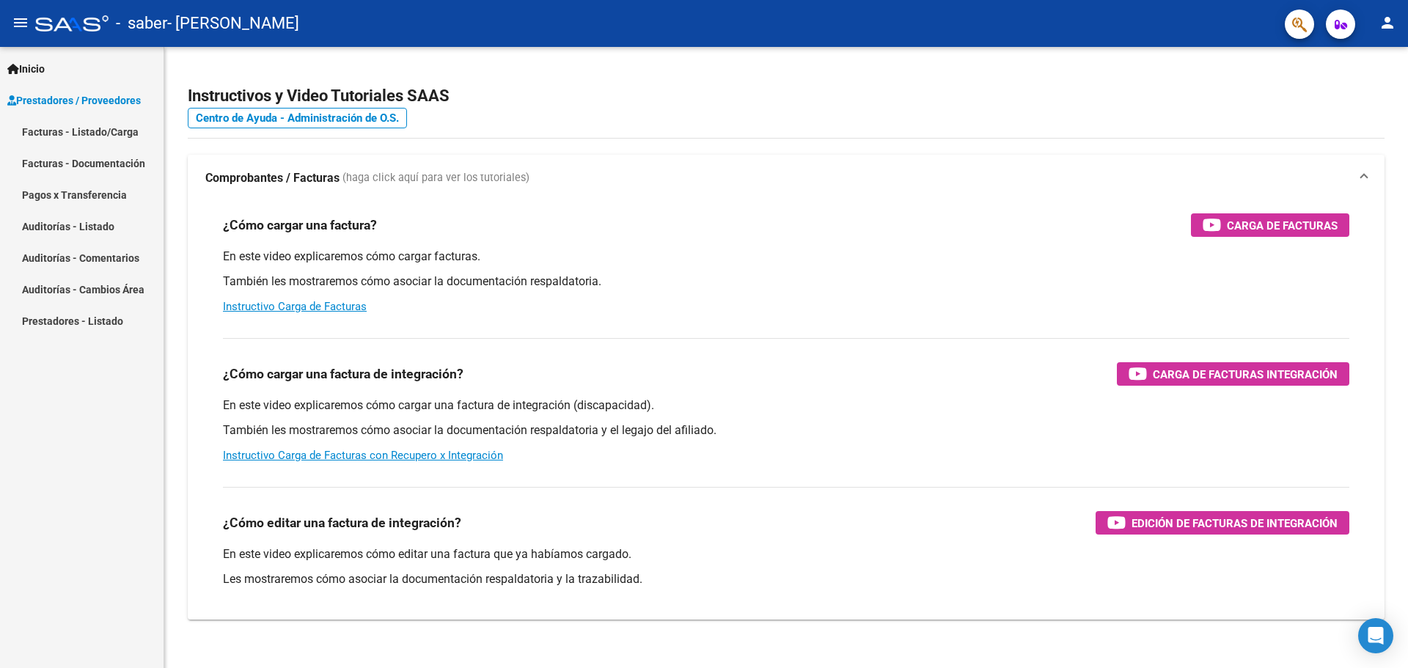
click at [102, 137] on link "Facturas - Listado/Carga" at bounding box center [82, 132] width 164 height 32
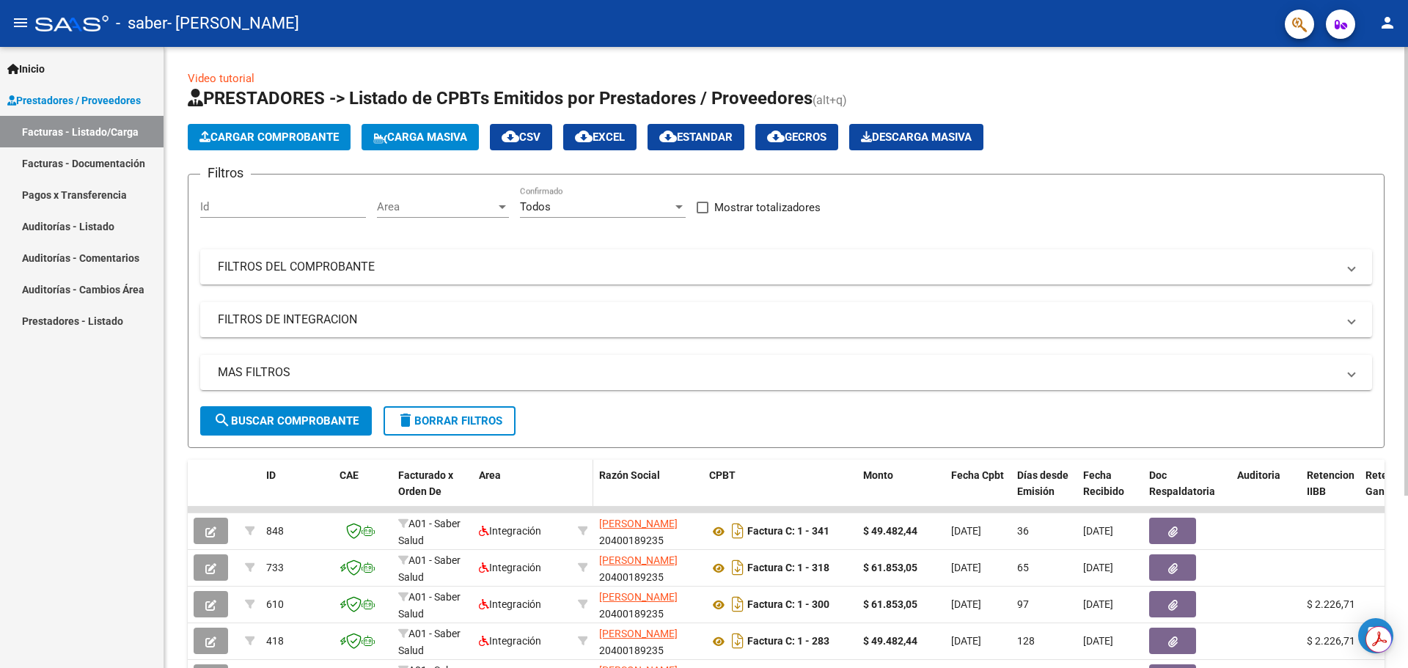
scroll to position [73, 0]
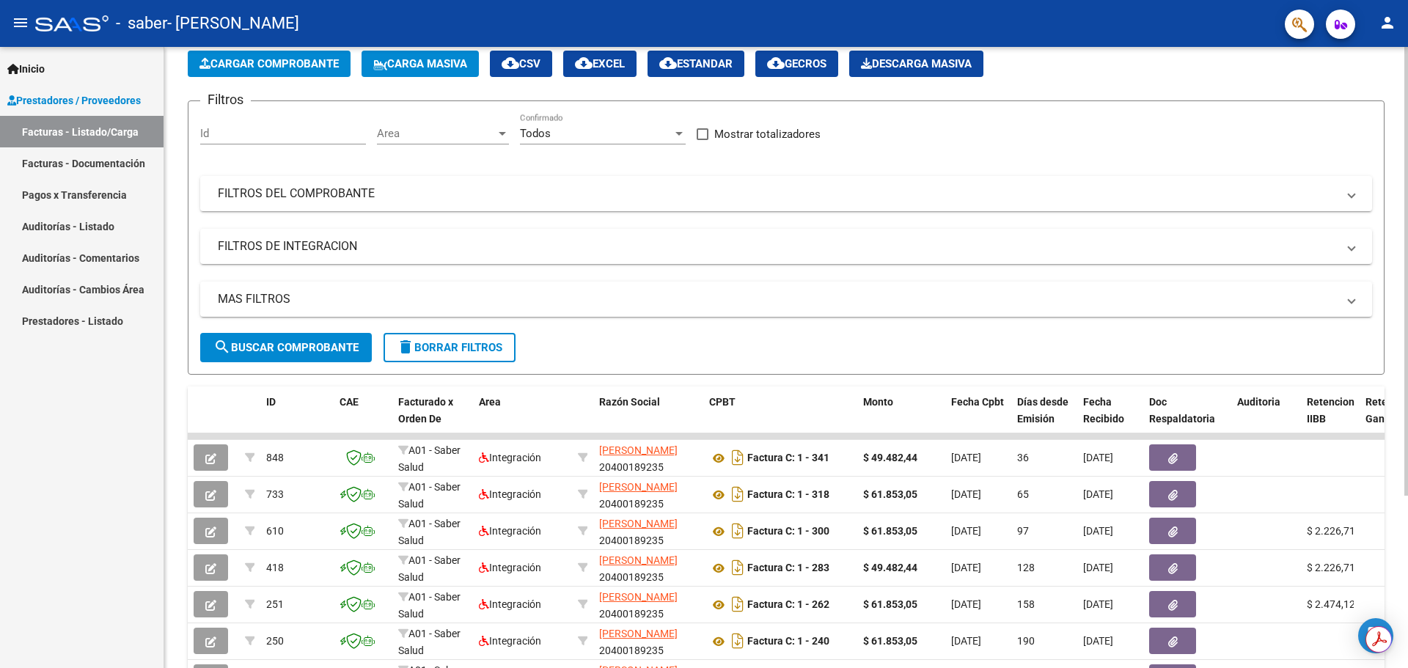
click at [269, 62] on span "Cargar Comprobante" at bounding box center [268, 63] width 139 height 13
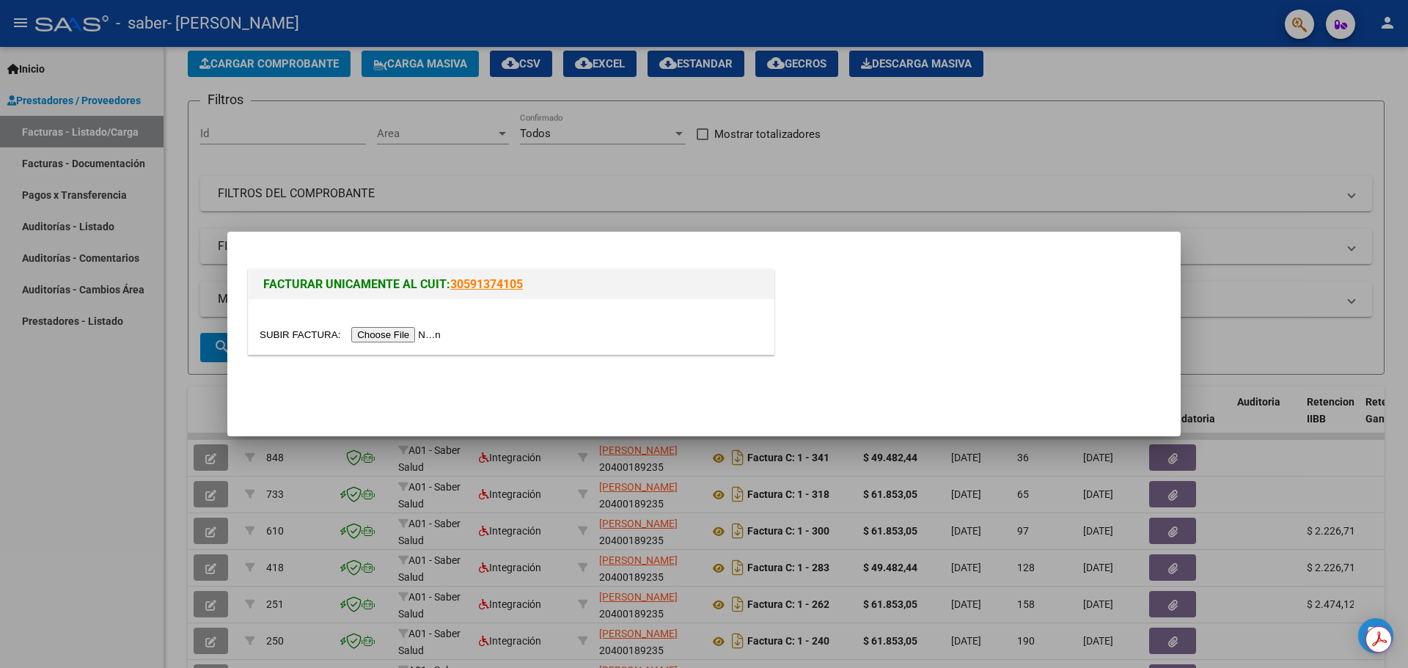
click at [445, 331] on input "file" at bounding box center [353, 334] width 186 height 15
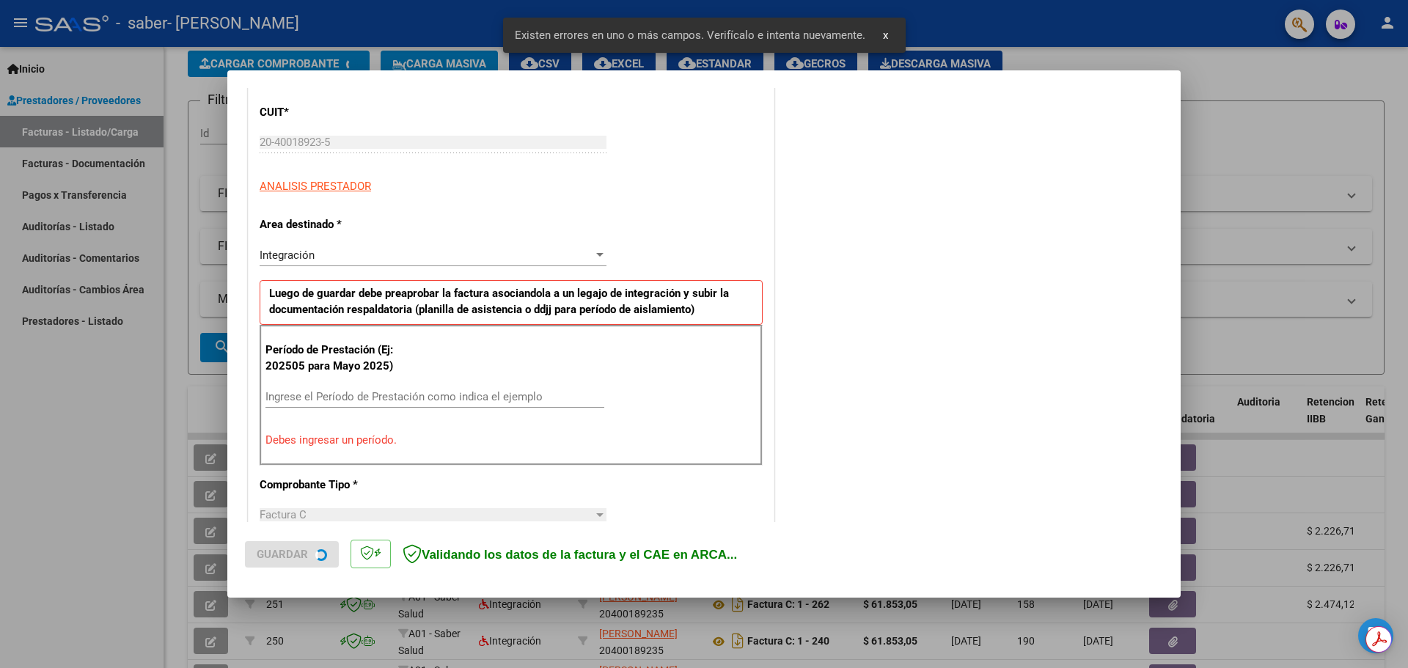
scroll to position [266, 0]
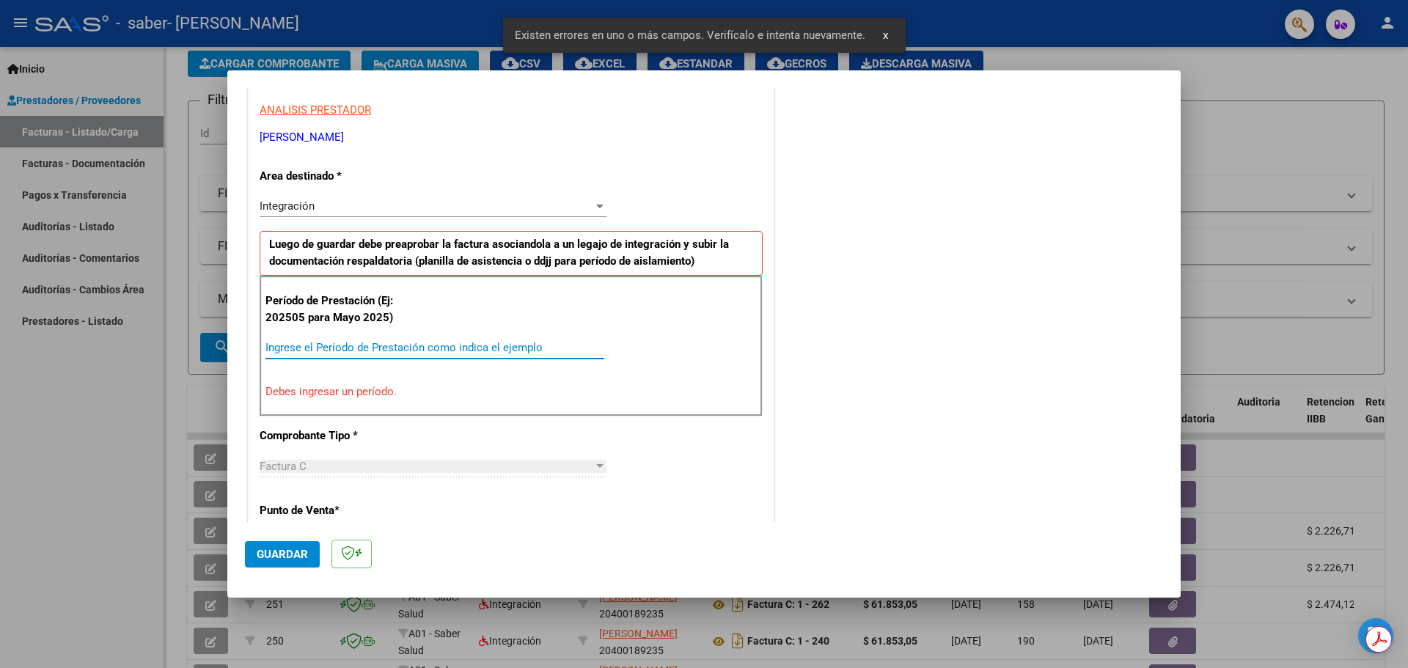
click at [460, 348] on input "Ingrese el Período de Prestación como indica el ejemplo" at bounding box center [434, 347] width 339 height 13
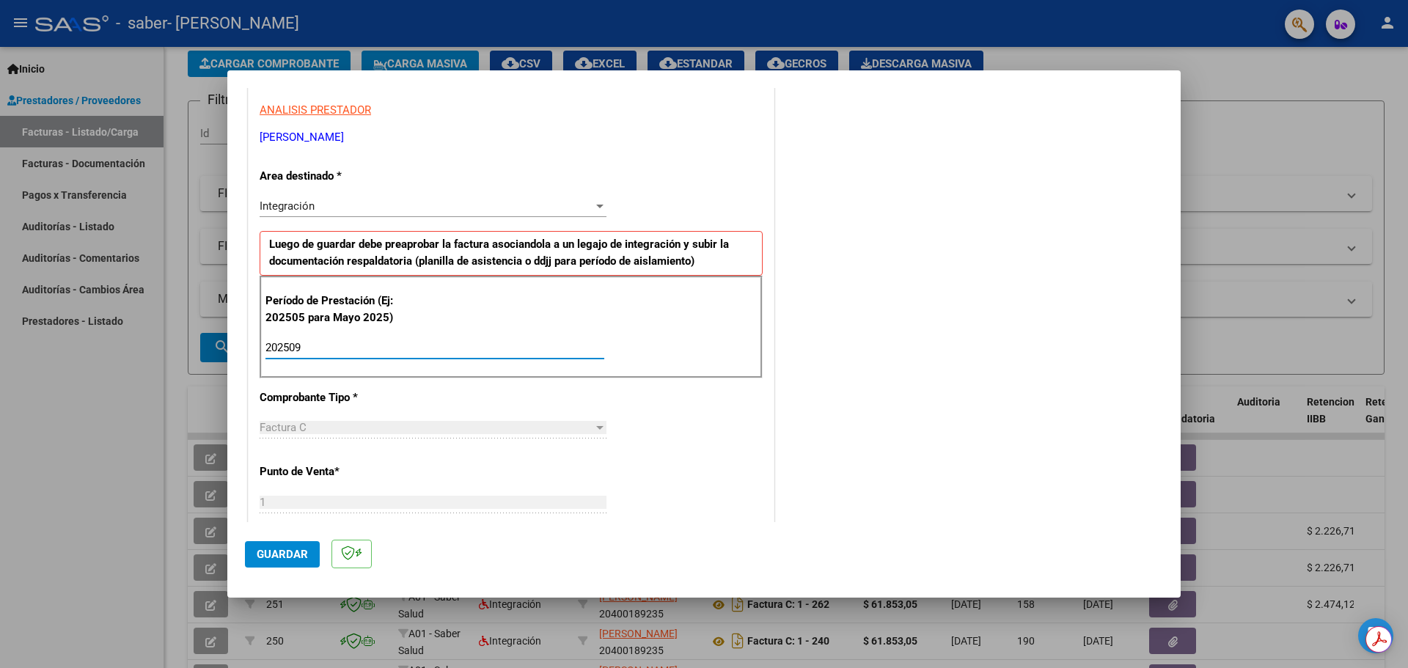
type input "202509"
click at [302, 557] on span "Guardar" at bounding box center [282, 554] width 51 height 13
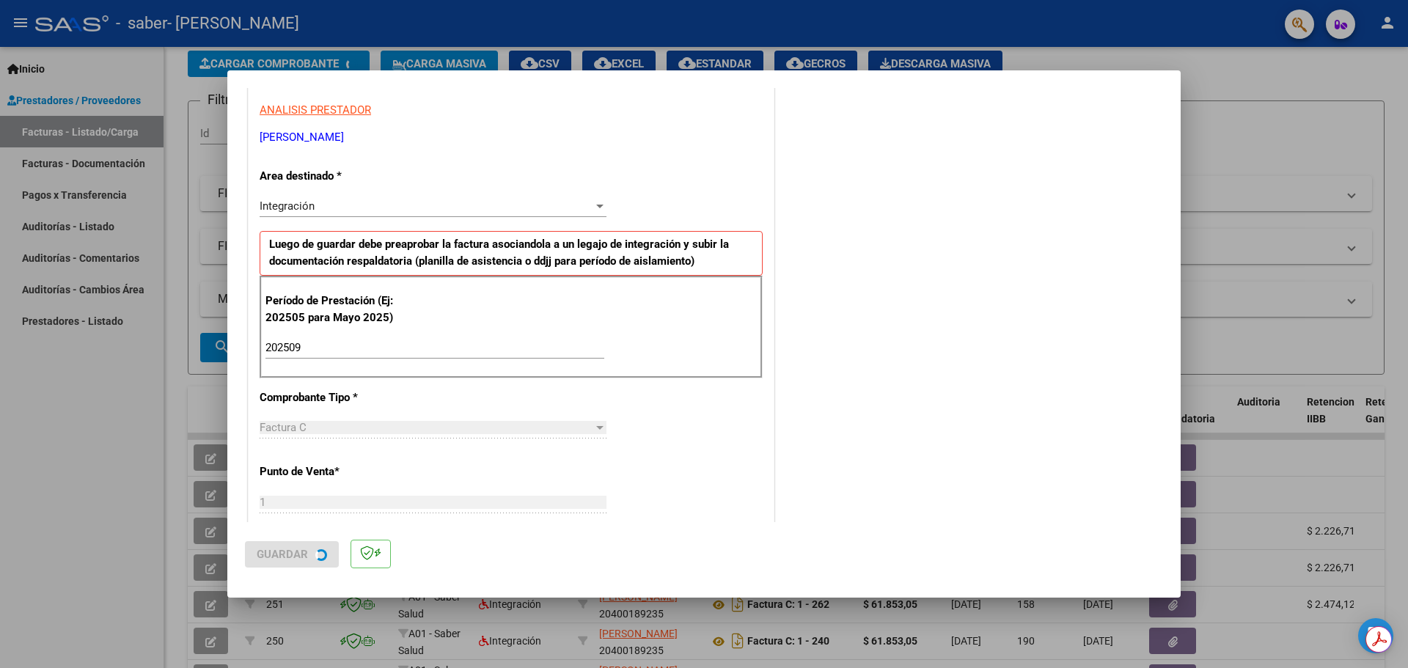
scroll to position [0, 0]
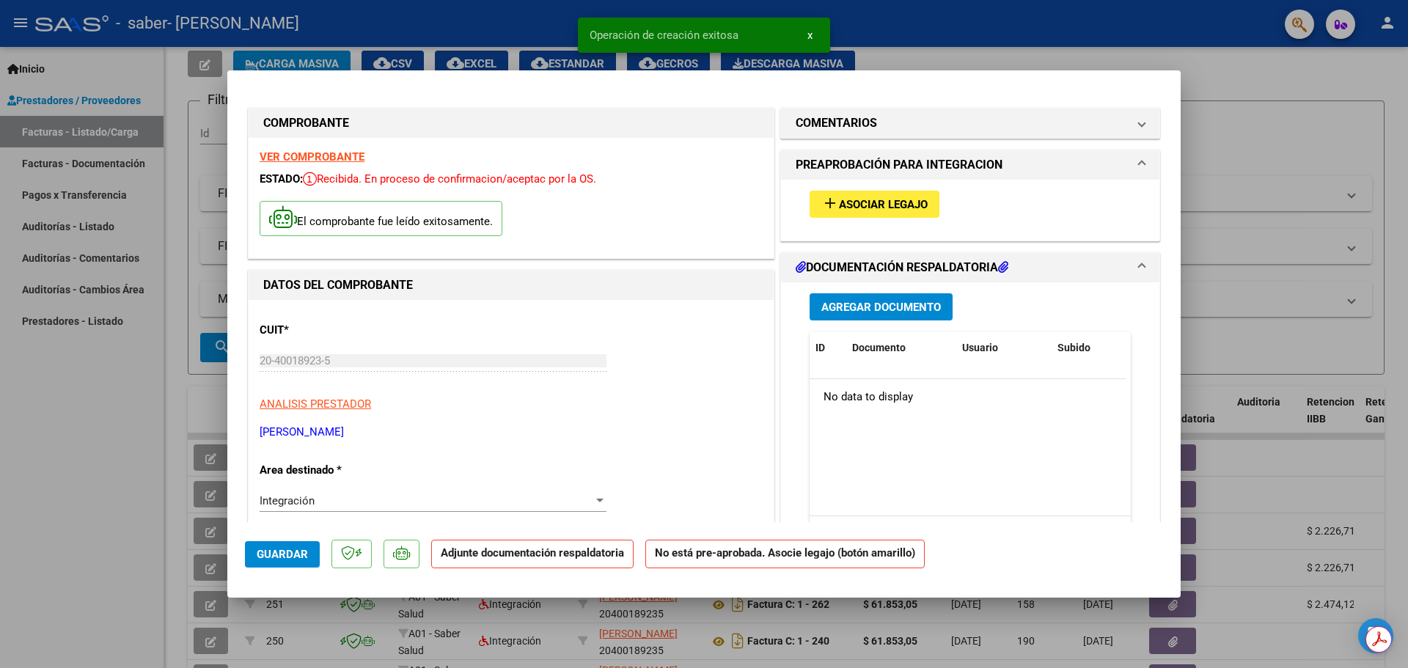
click at [918, 204] on span "Asociar Legajo" at bounding box center [883, 204] width 89 height 13
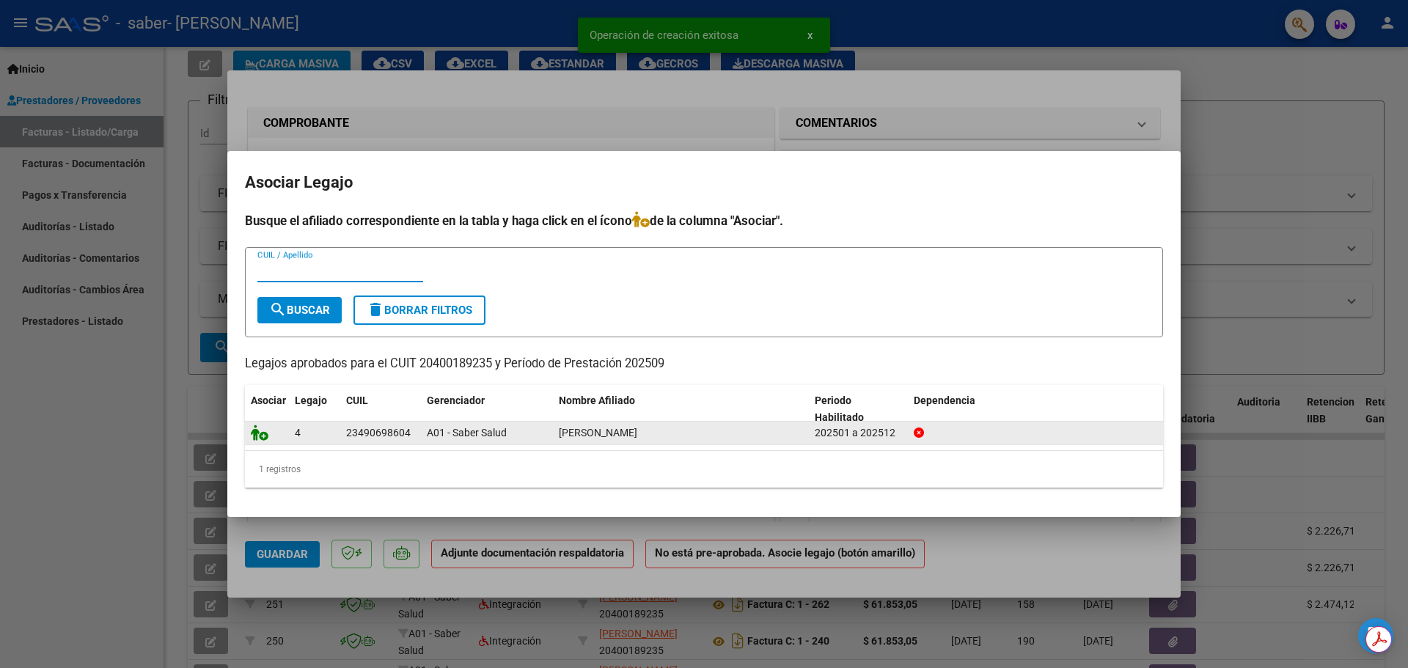
click at [260, 434] on icon at bounding box center [260, 433] width 18 height 16
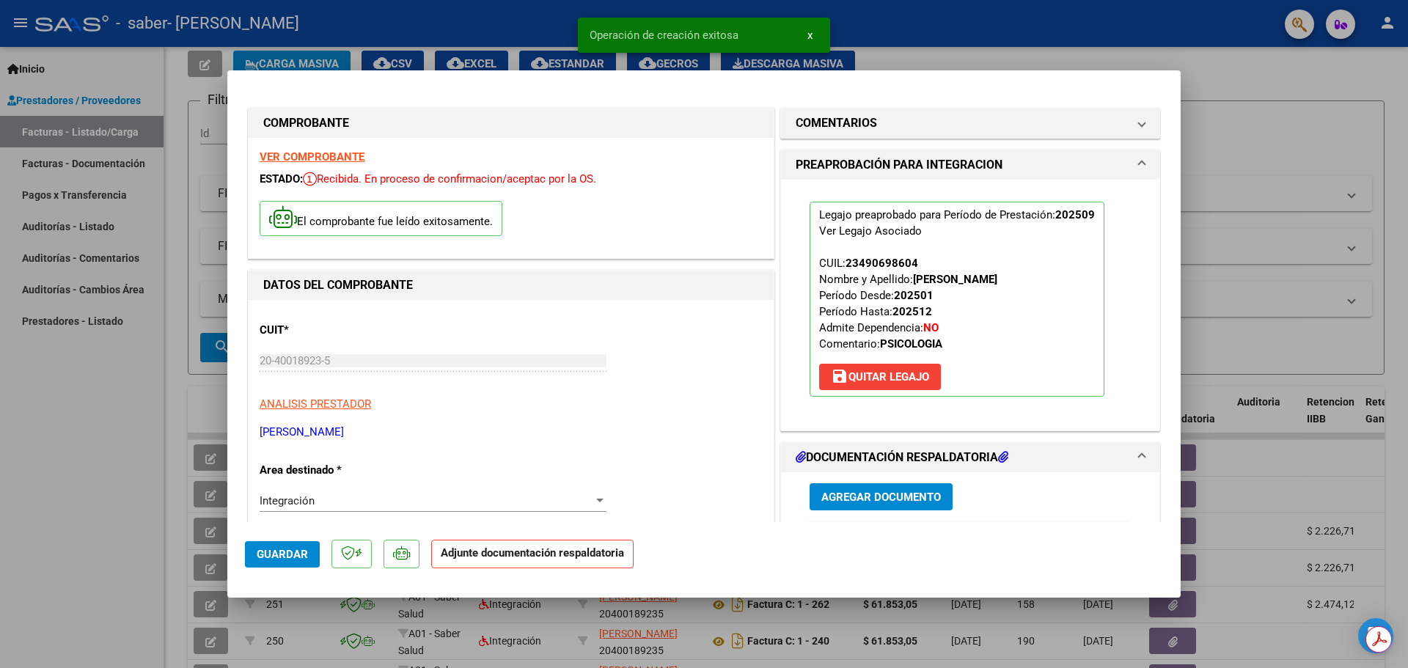
click at [843, 486] on button "Agregar Documento" at bounding box center [881, 496] width 143 height 27
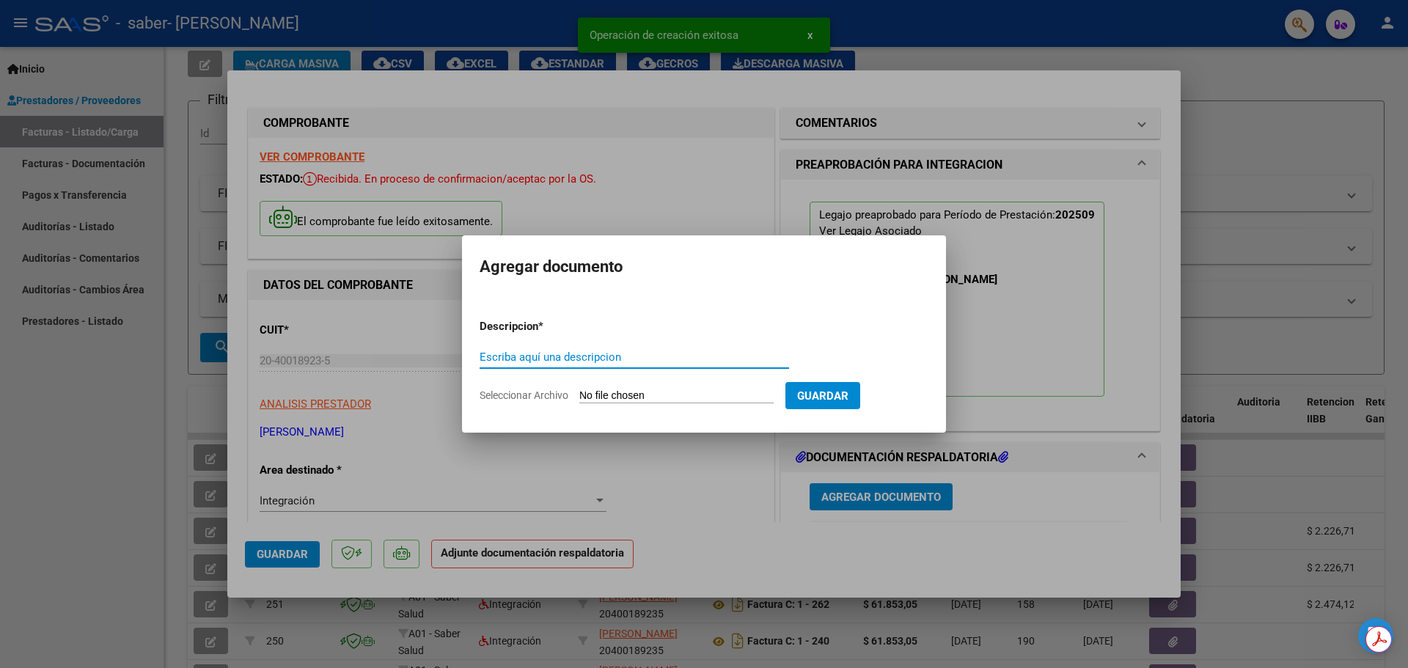
click at [750, 378] on div "Escriba aquí una descripcion" at bounding box center [634, 364] width 309 height 36
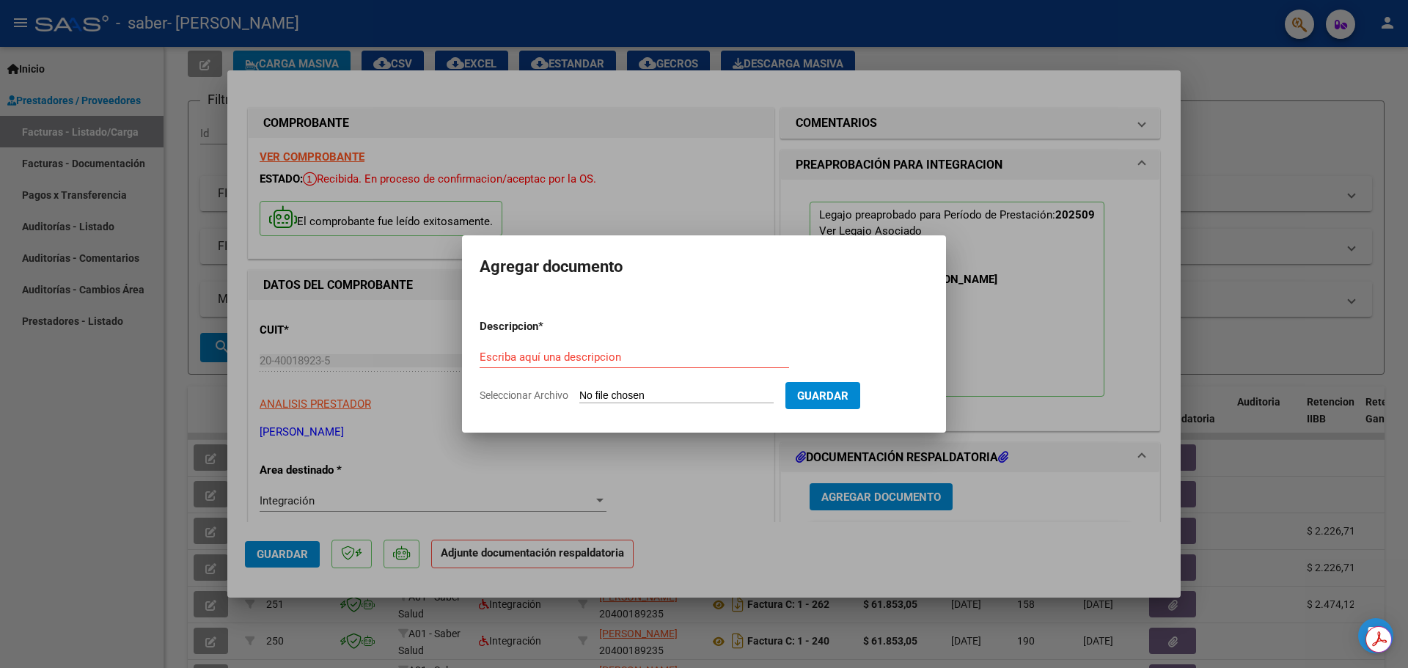
click at [714, 398] on input "Seleccionar Archivo" at bounding box center [676, 396] width 194 height 14
type input "C:\fakepath\[DATE] (A) 6.pdf"
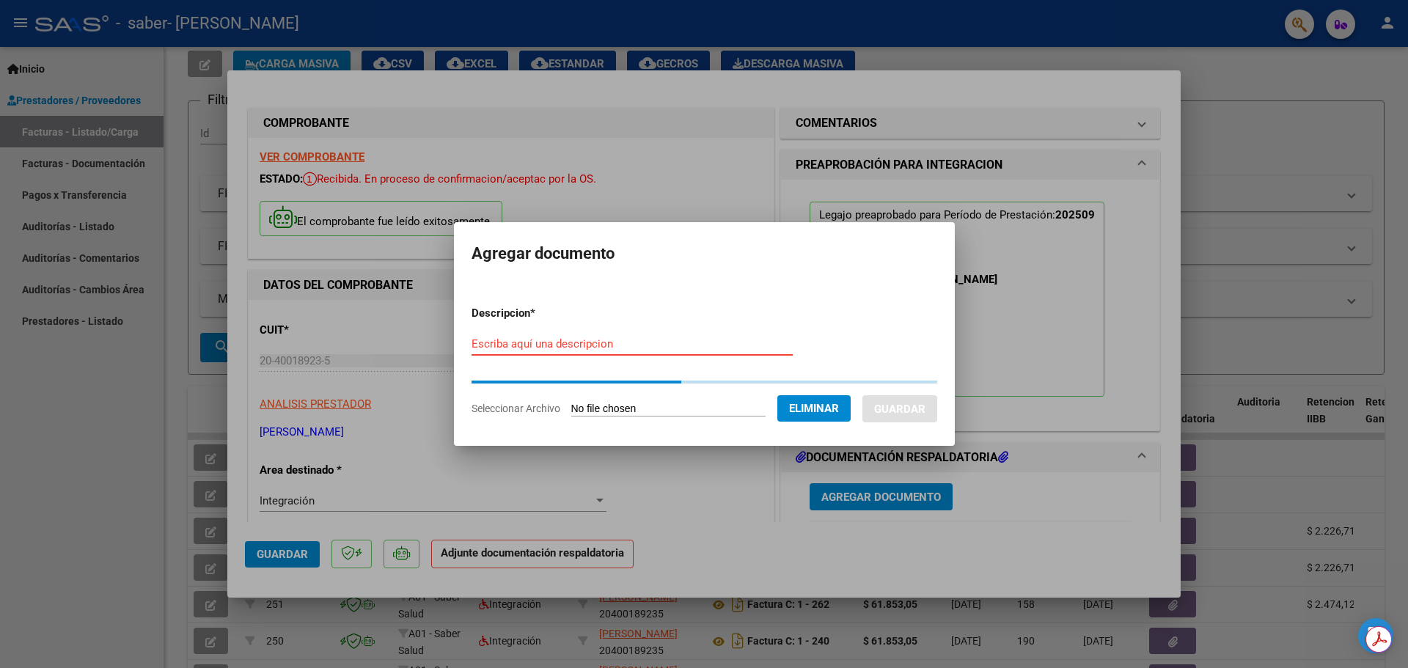
click at [618, 340] on input "Escriba aquí una descripcion" at bounding box center [632, 343] width 321 height 13
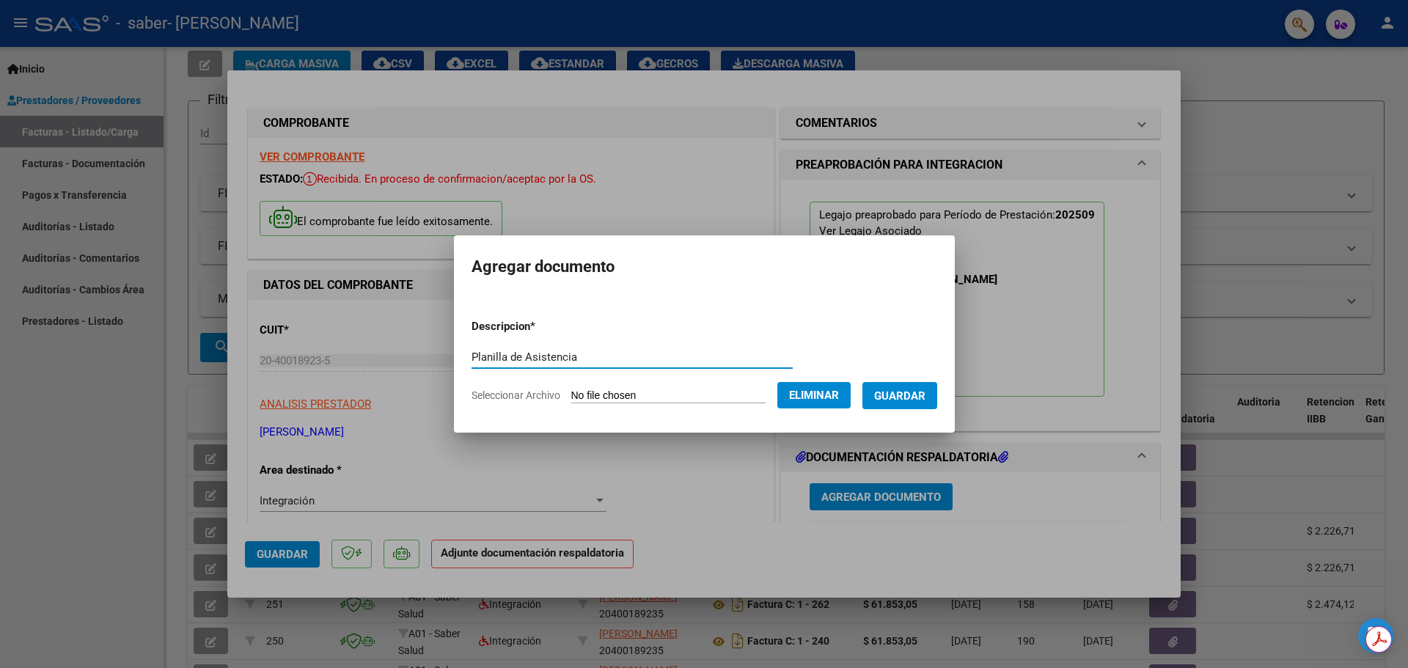
type input "Planilla de Asistencia"
click at [915, 389] on span "Guardar" at bounding box center [899, 395] width 51 height 13
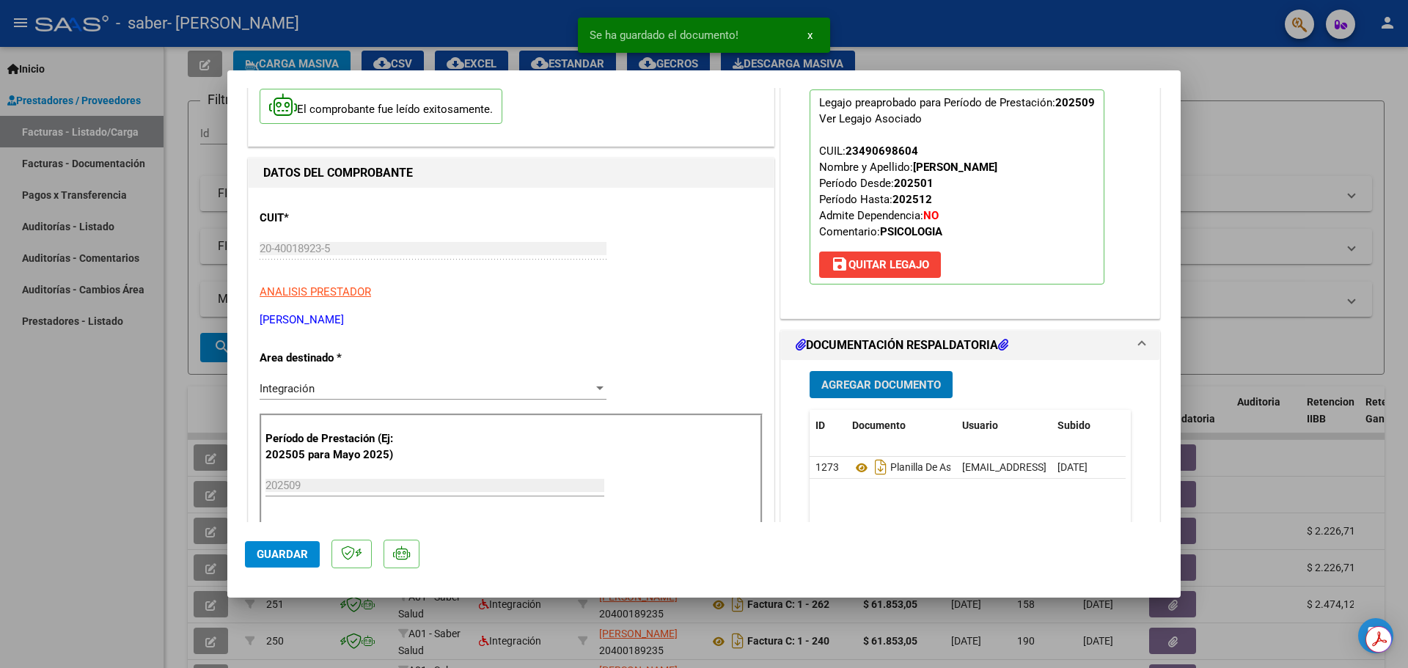
scroll to position [293, 0]
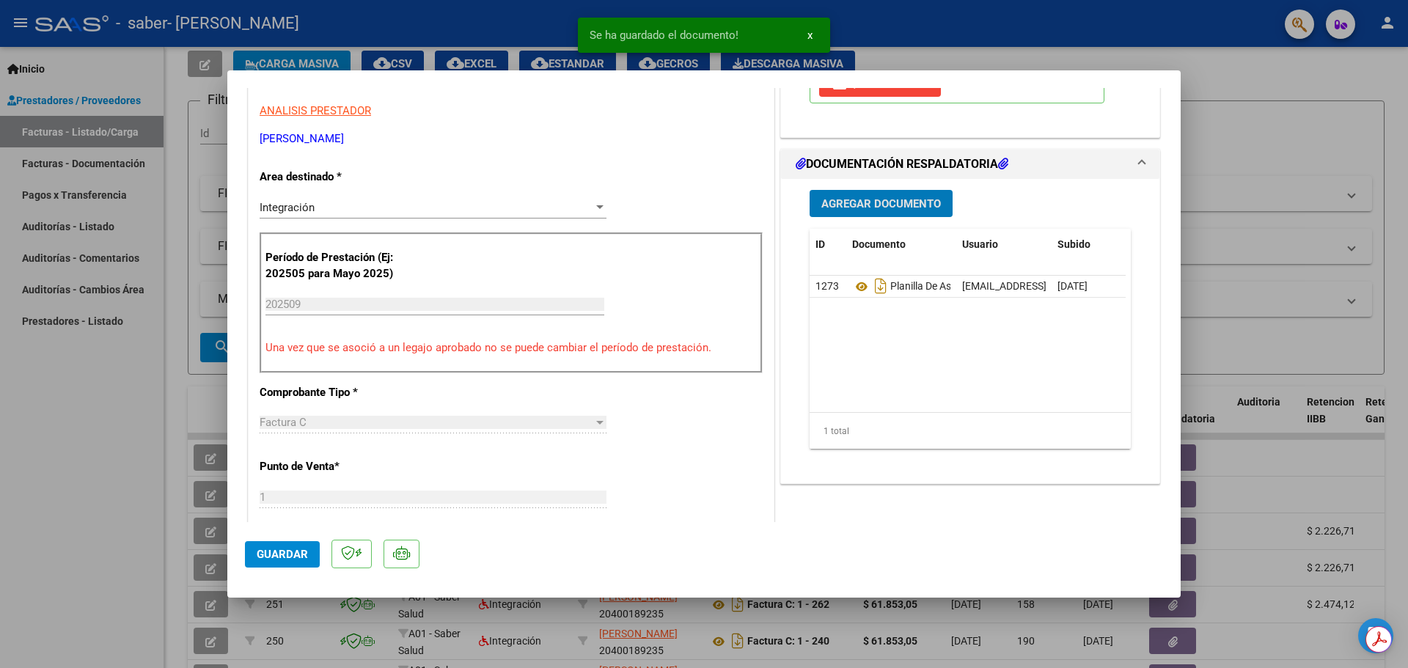
click at [296, 549] on span "Guardar" at bounding box center [282, 554] width 51 height 13
click at [84, 480] on div at bounding box center [704, 334] width 1408 height 668
type input "$ 0,00"
